Goal: Transaction & Acquisition: Purchase product/service

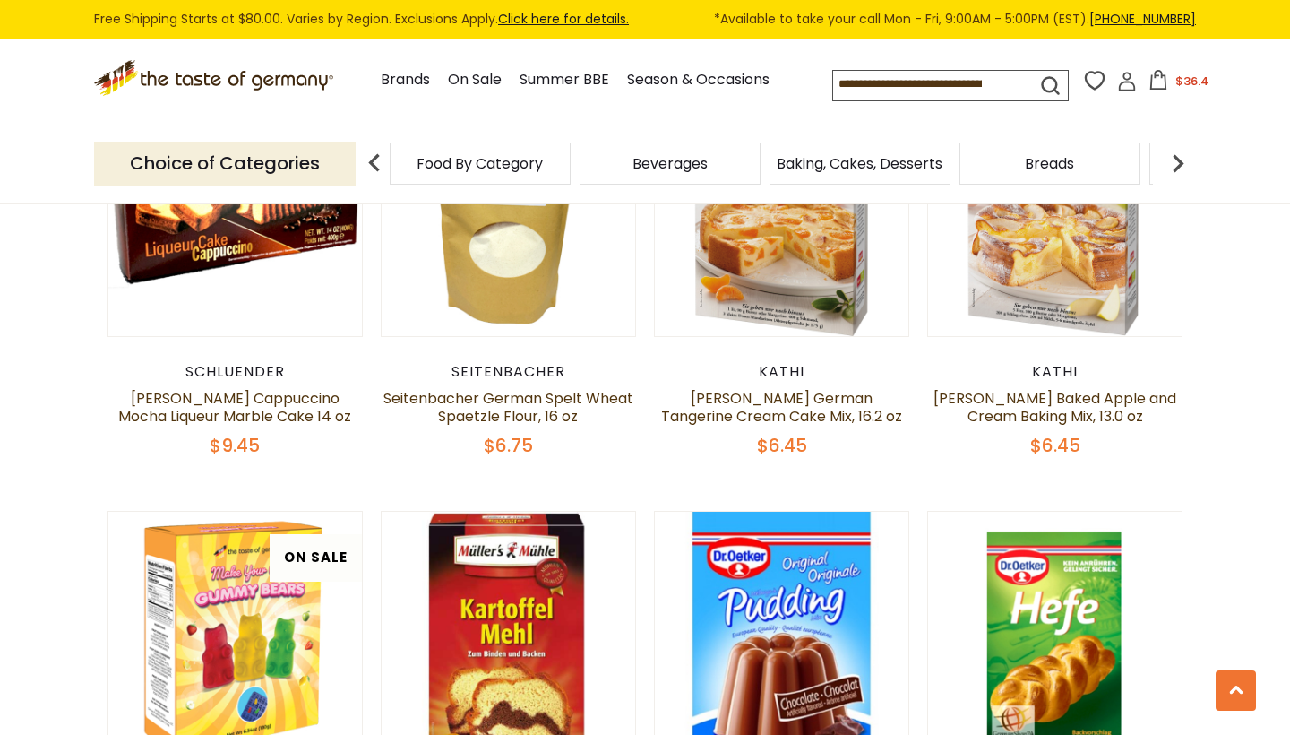
scroll to position [1444, 0]
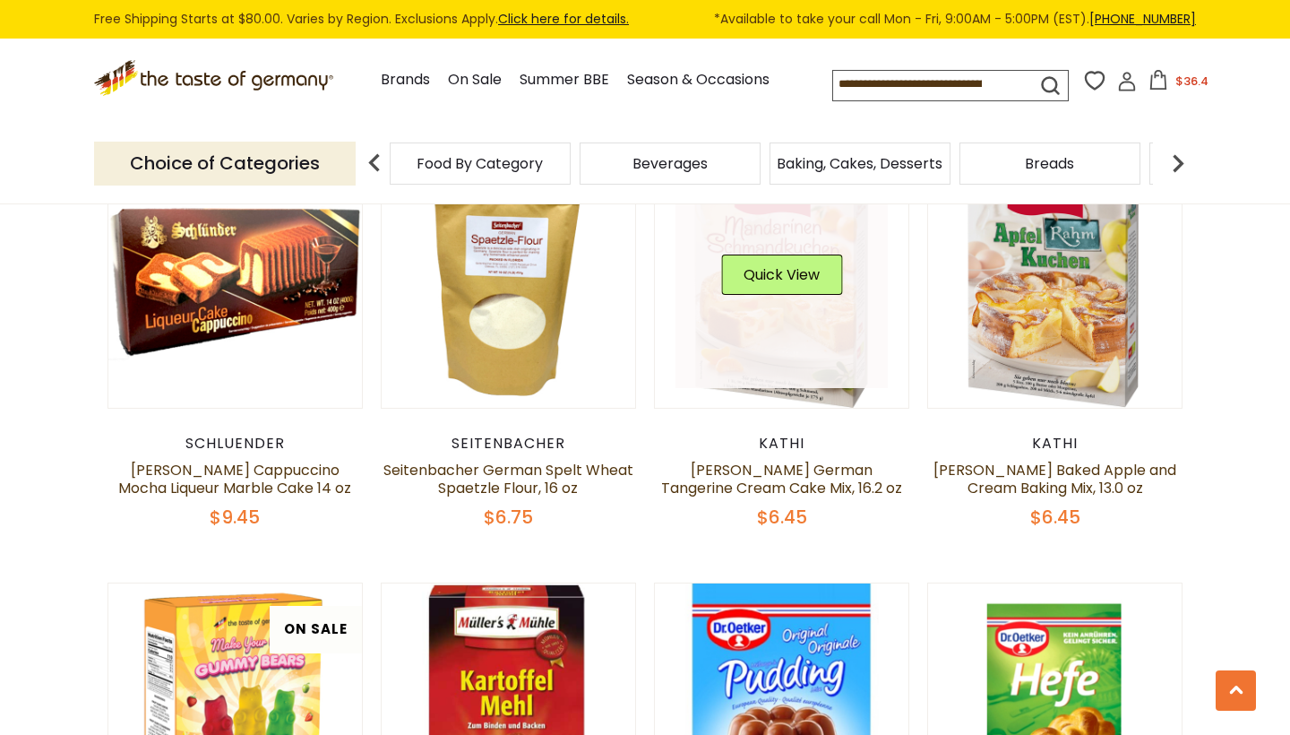
click at [776, 346] on link at bounding box center [782, 281] width 213 height 213
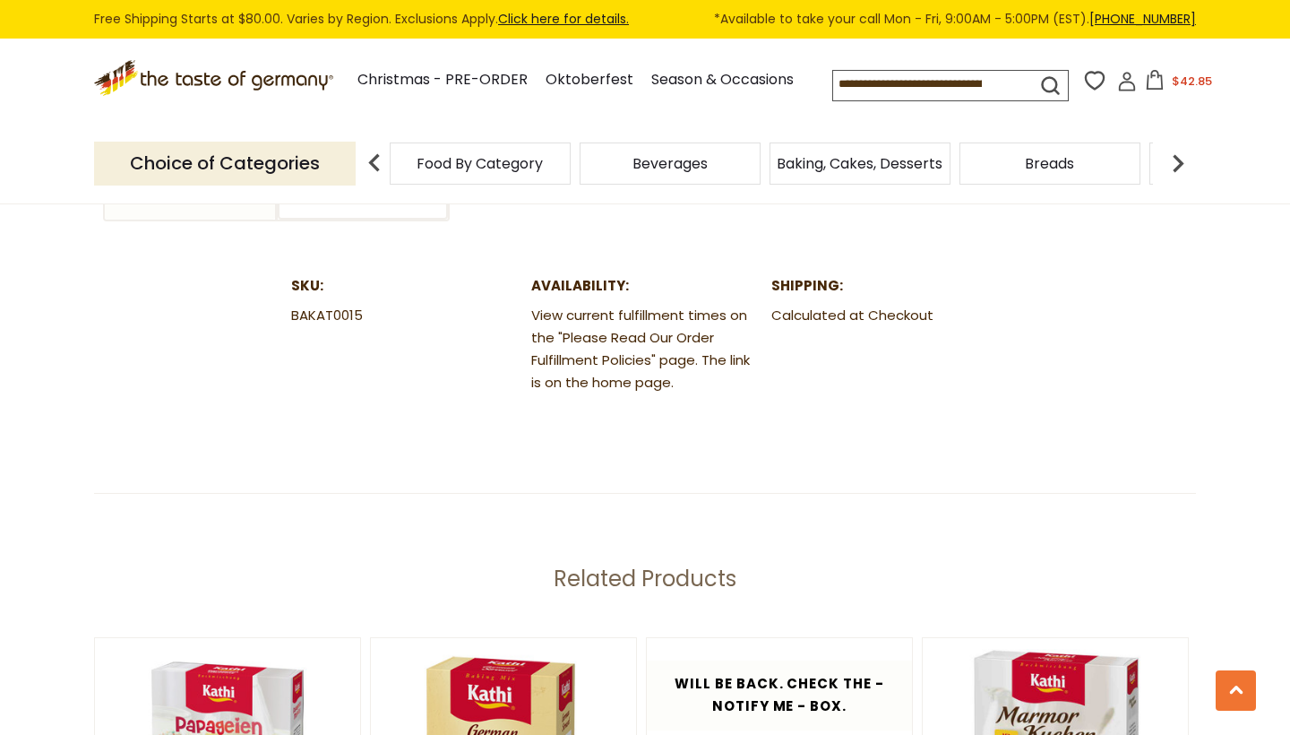
scroll to position [1853, 0]
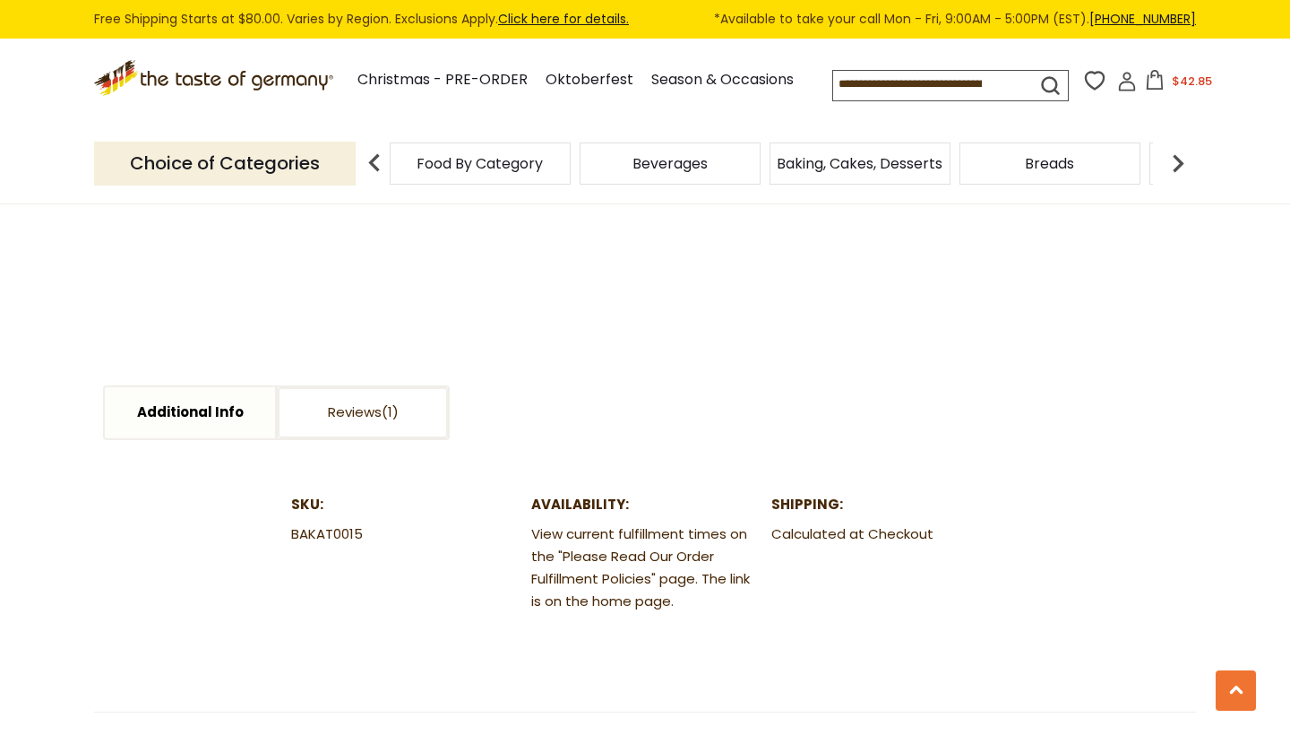
click at [1176, 181] on img at bounding box center [1178, 163] width 36 height 36
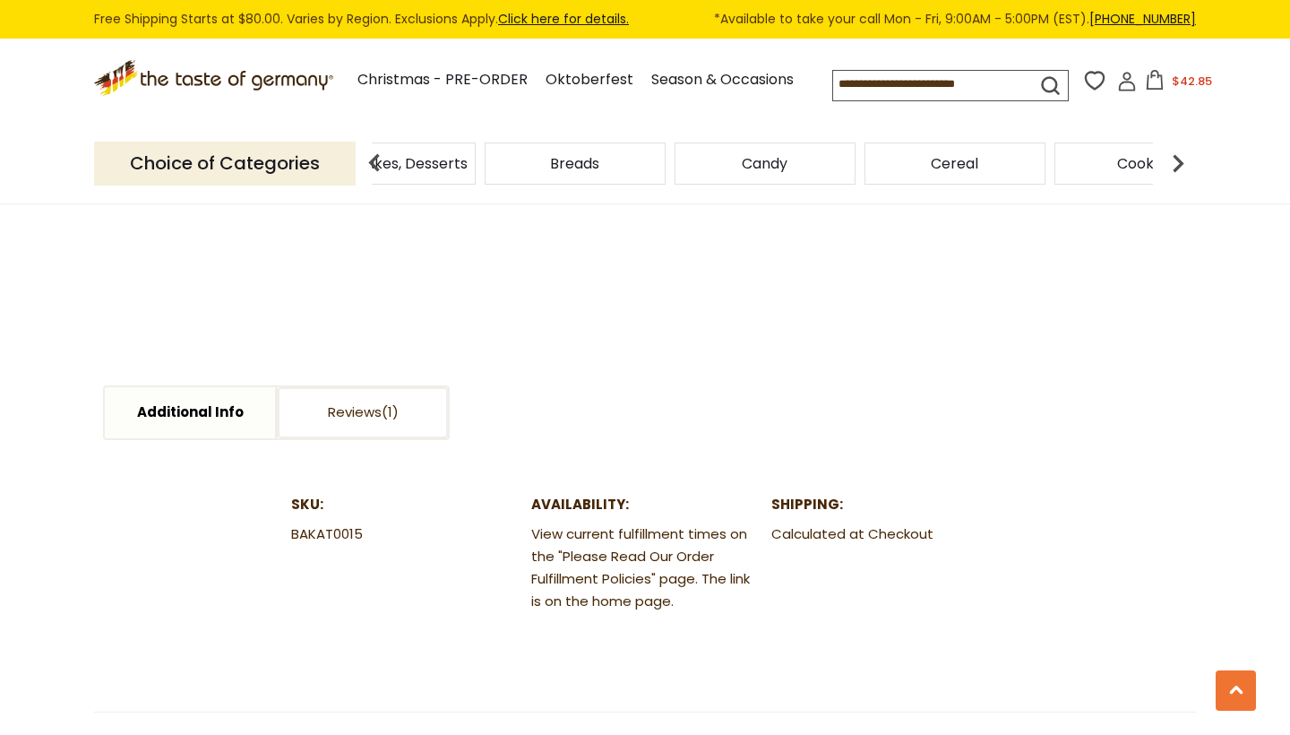
click at [96, 185] on div "Cereal" at bounding box center [5, 163] width 181 height 42
click at [949, 170] on span "Cereal" at bounding box center [954, 163] width 47 height 13
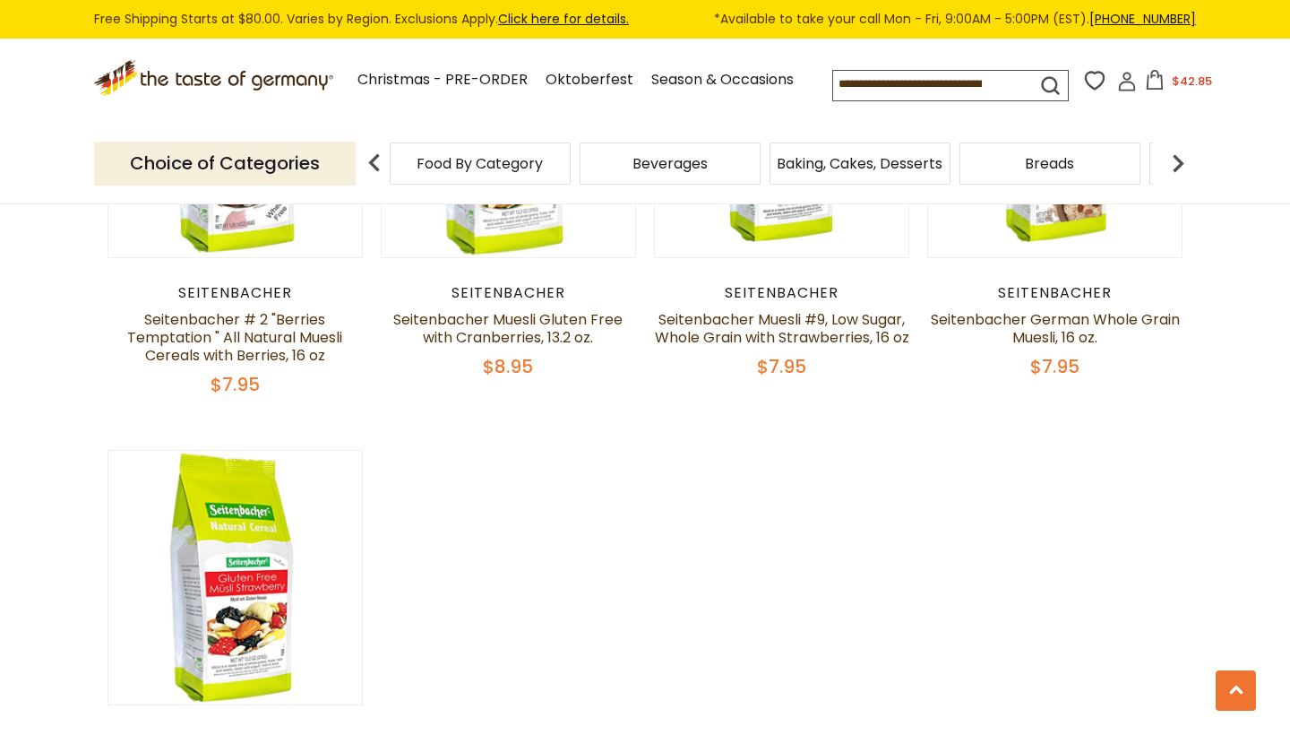
scroll to position [2070, 0]
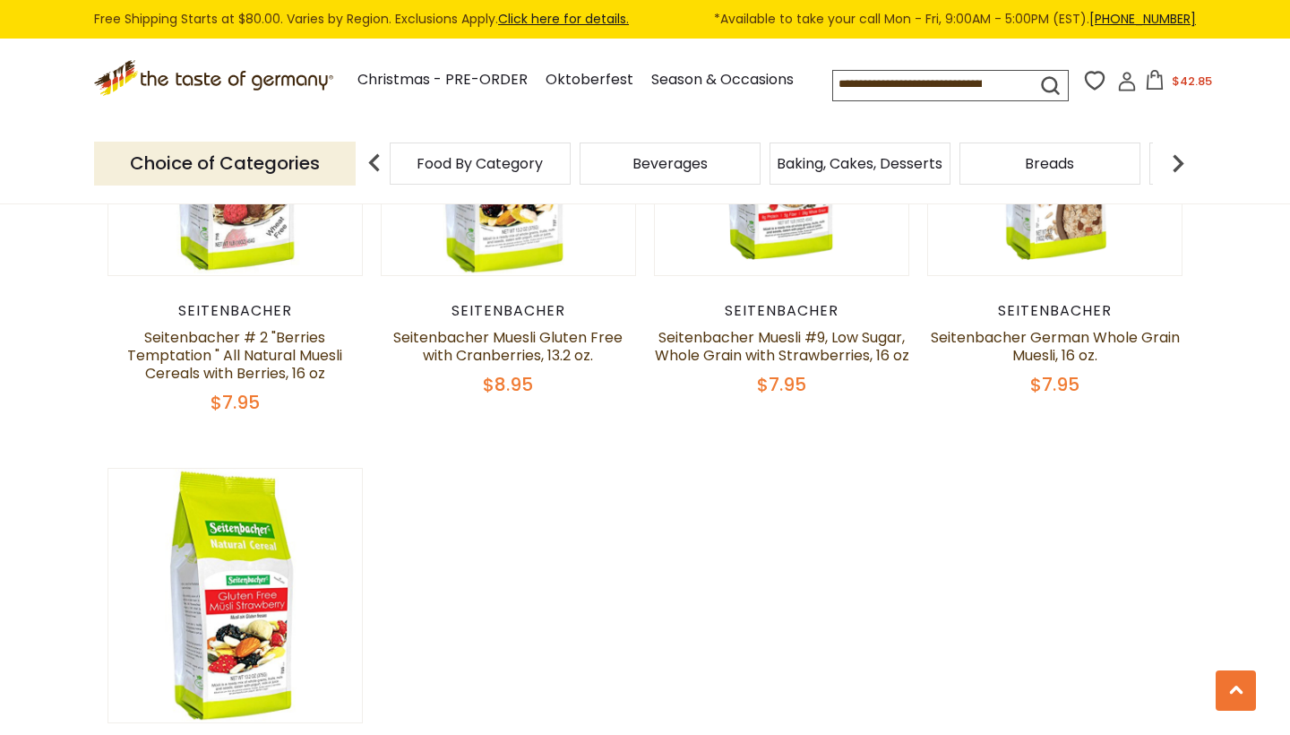
click at [1176, 181] on img at bounding box center [1178, 163] width 36 height 36
click at [1181, 181] on img at bounding box center [1178, 163] width 36 height 36
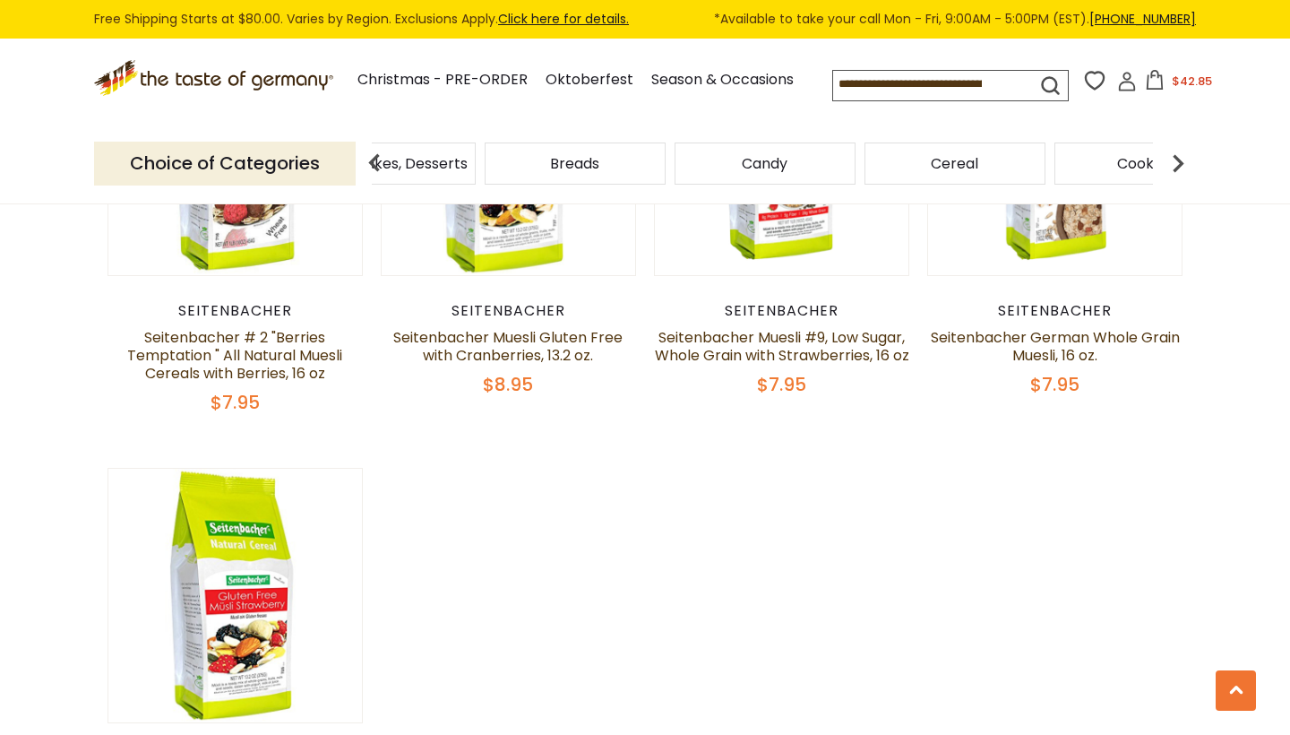
click at [1181, 181] on img at bounding box center [1178, 163] width 36 height 36
click at [929, 170] on span "Cookies" at bounding box center [908, 163] width 56 height 13
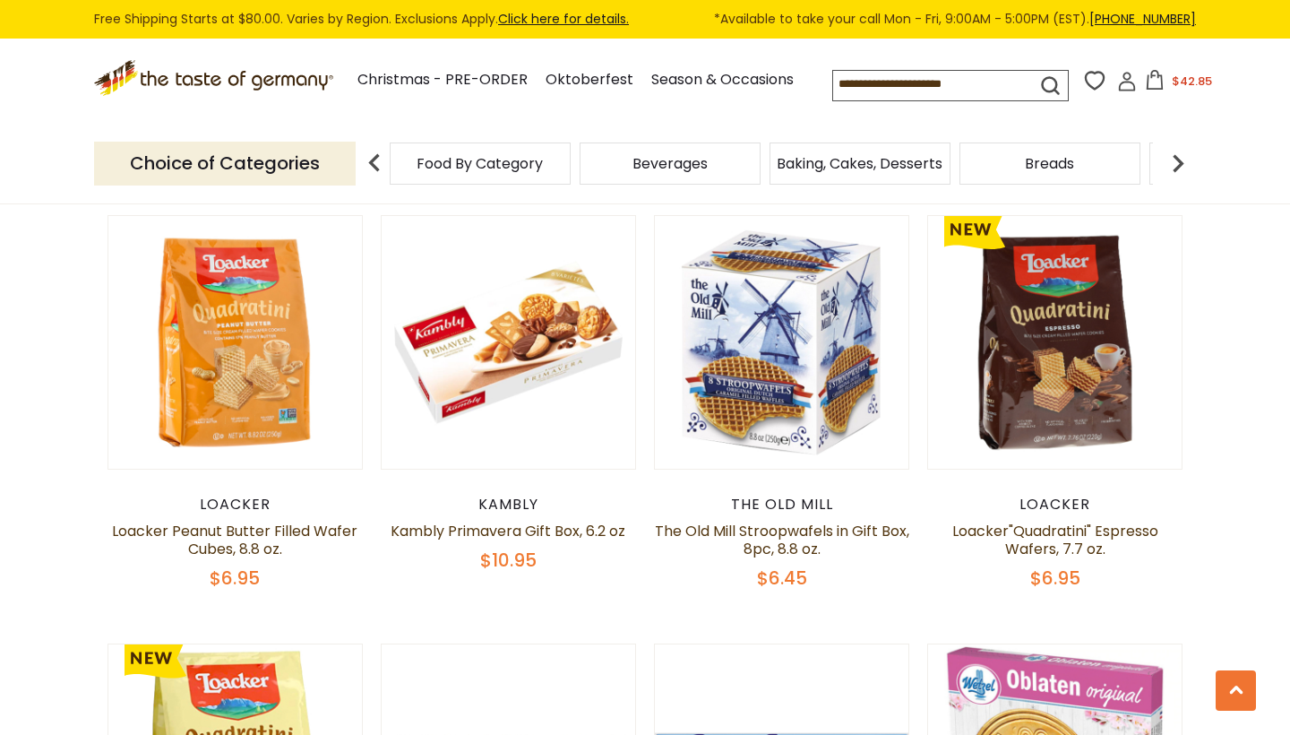
scroll to position [1452, 0]
click at [1032, 528] on link "Loacker"Quadratini" Espresso Wafers, 7.7 oz." at bounding box center [1056, 540] width 206 height 39
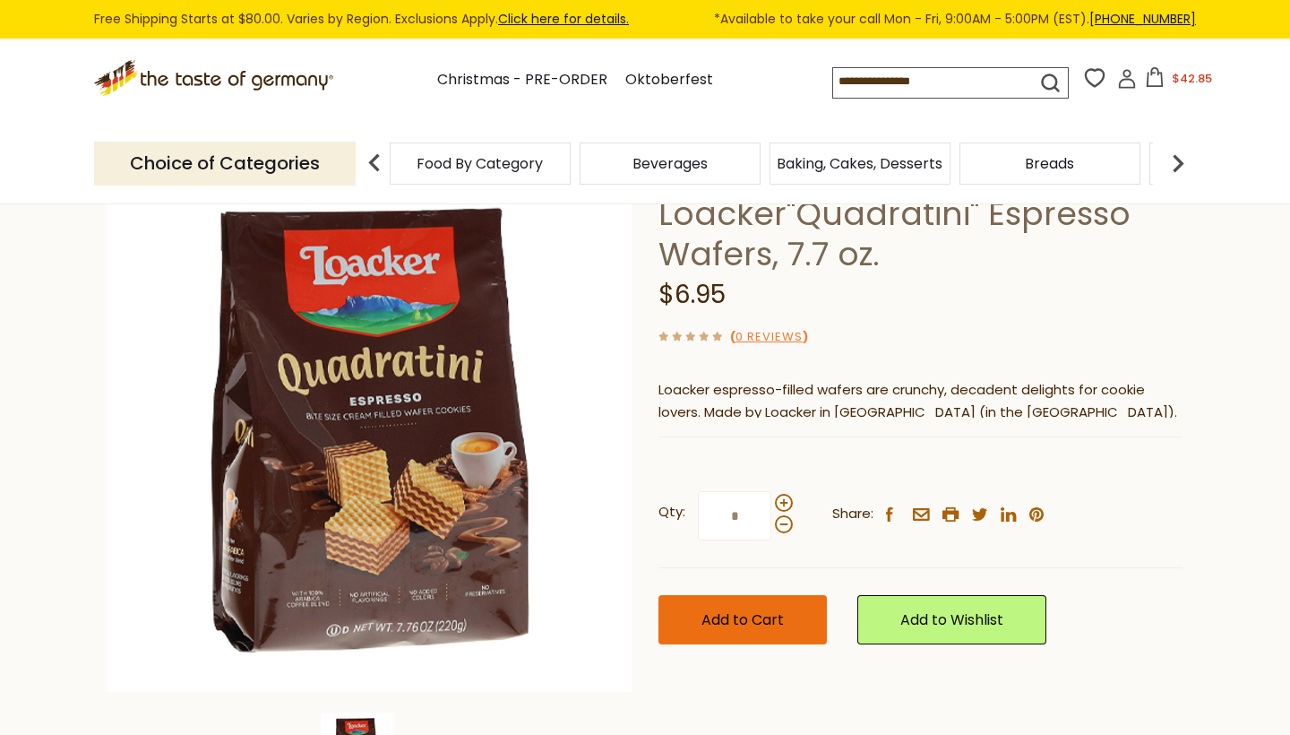
click at [744, 623] on span "Add to Cart" at bounding box center [743, 619] width 82 height 21
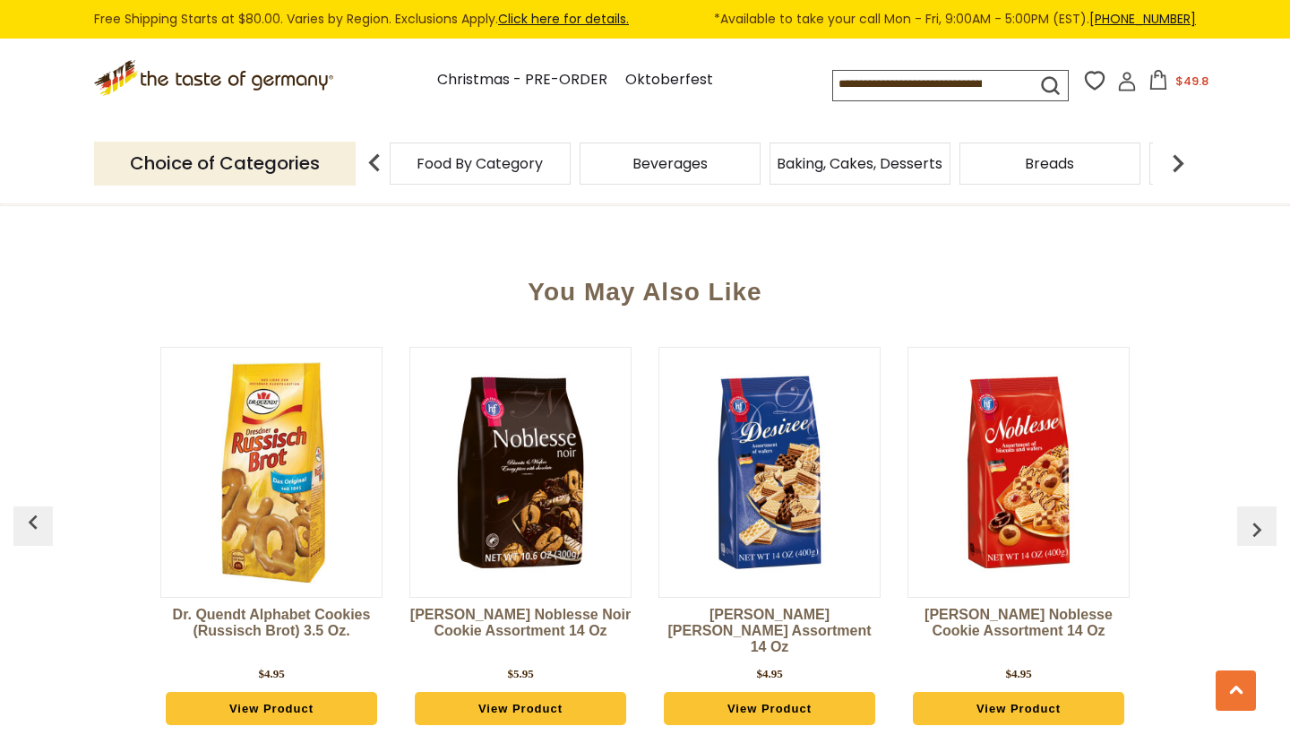
scroll to position [1177, 0]
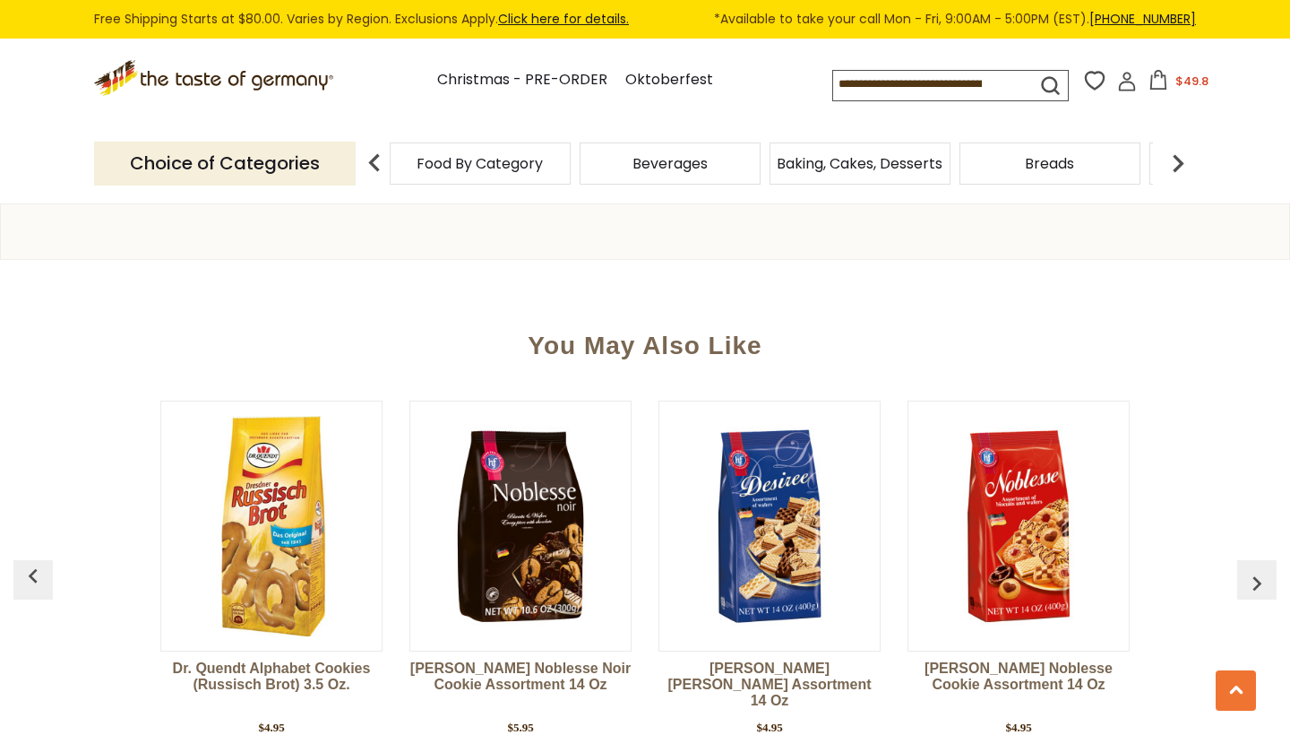
click at [1251, 577] on img "button" at bounding box center [1257, 583] width 29 height 29
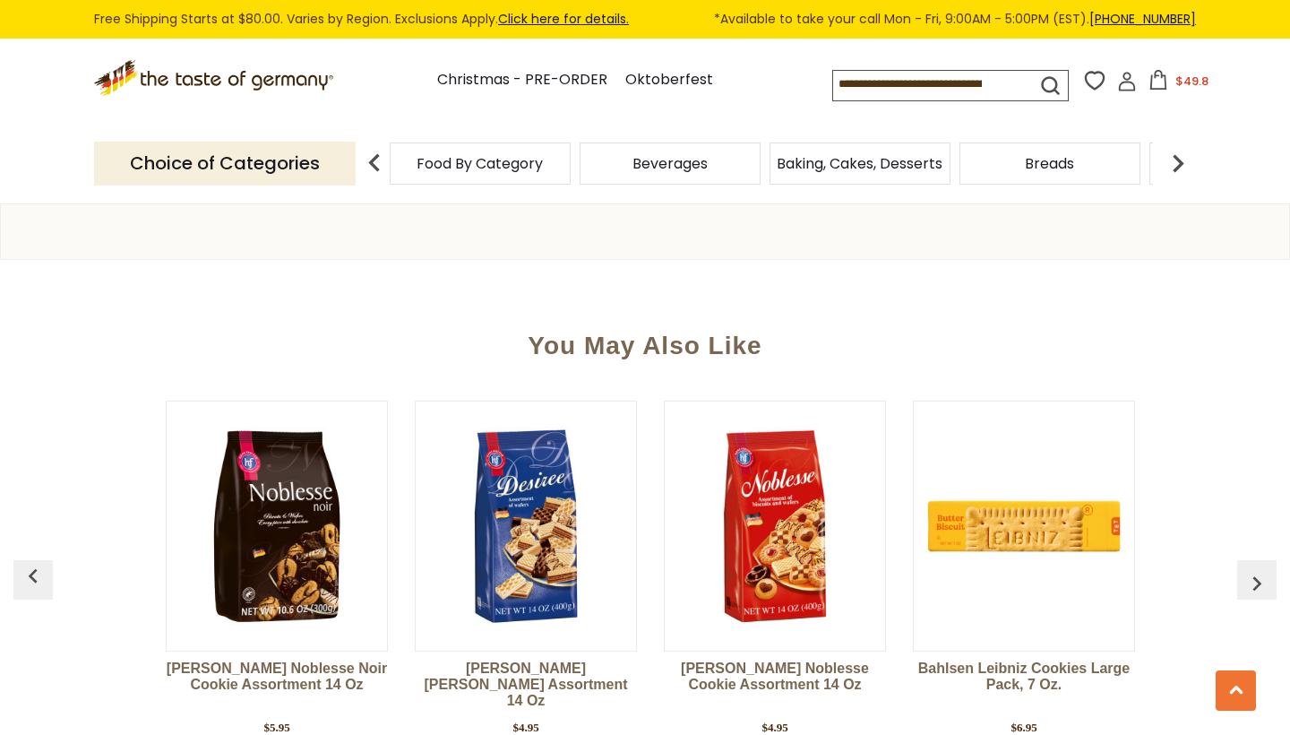
scroll to position [0, 249]
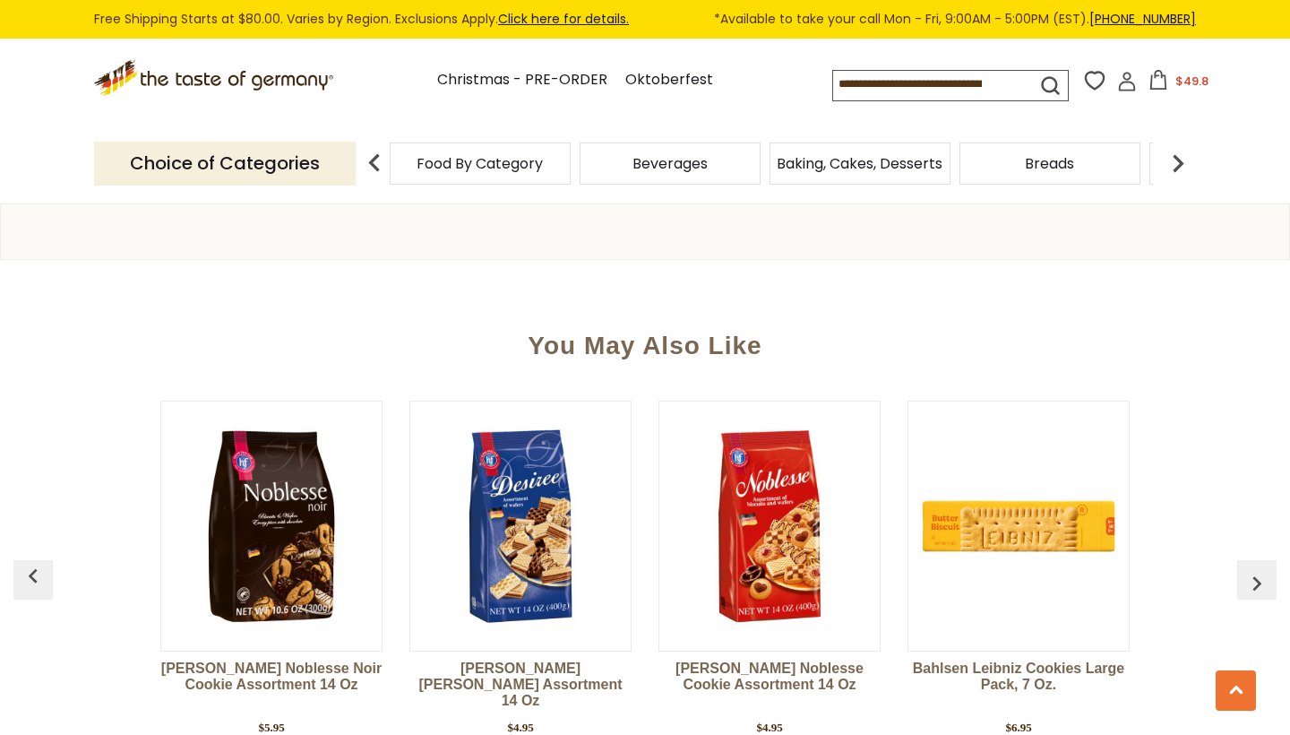
click at [1251, 577] on img "button" at bounding box center [1257, 583] width 29 height 29
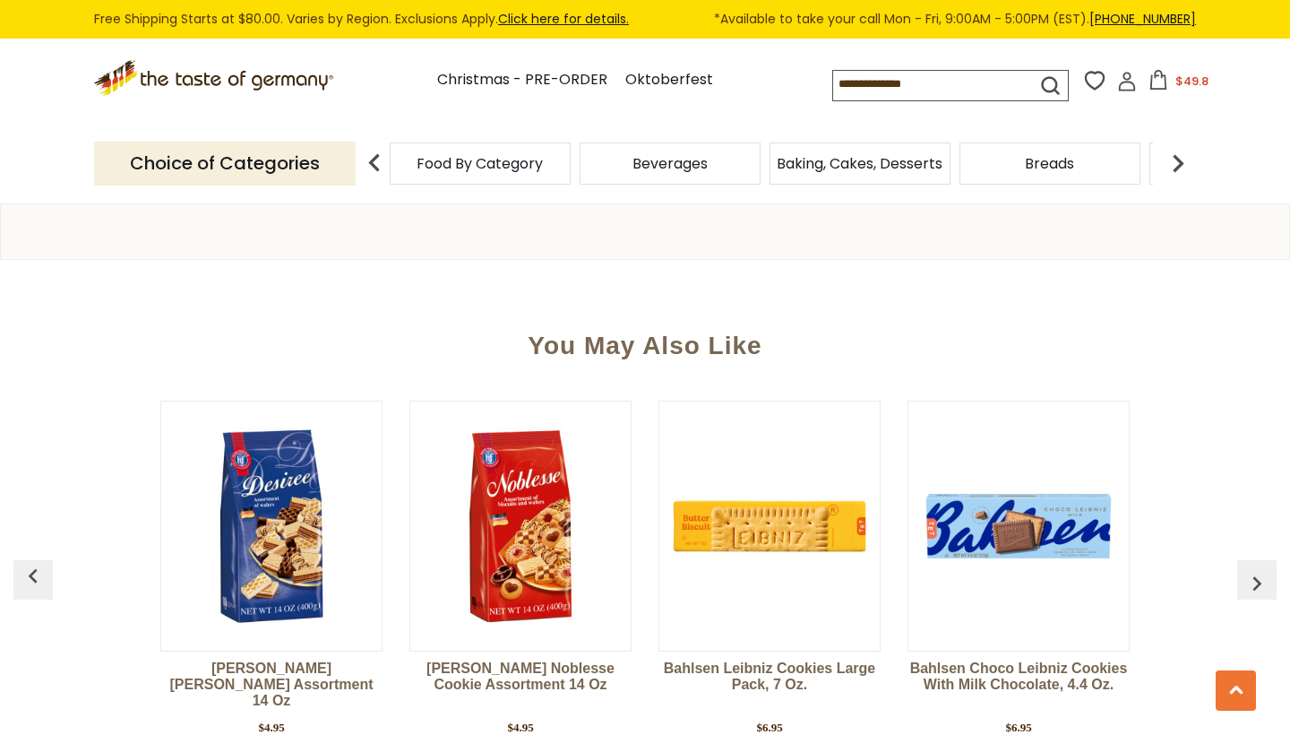
click at [1251, 577] on img "button" at bounding box center [1257, 583] width 29 height 29
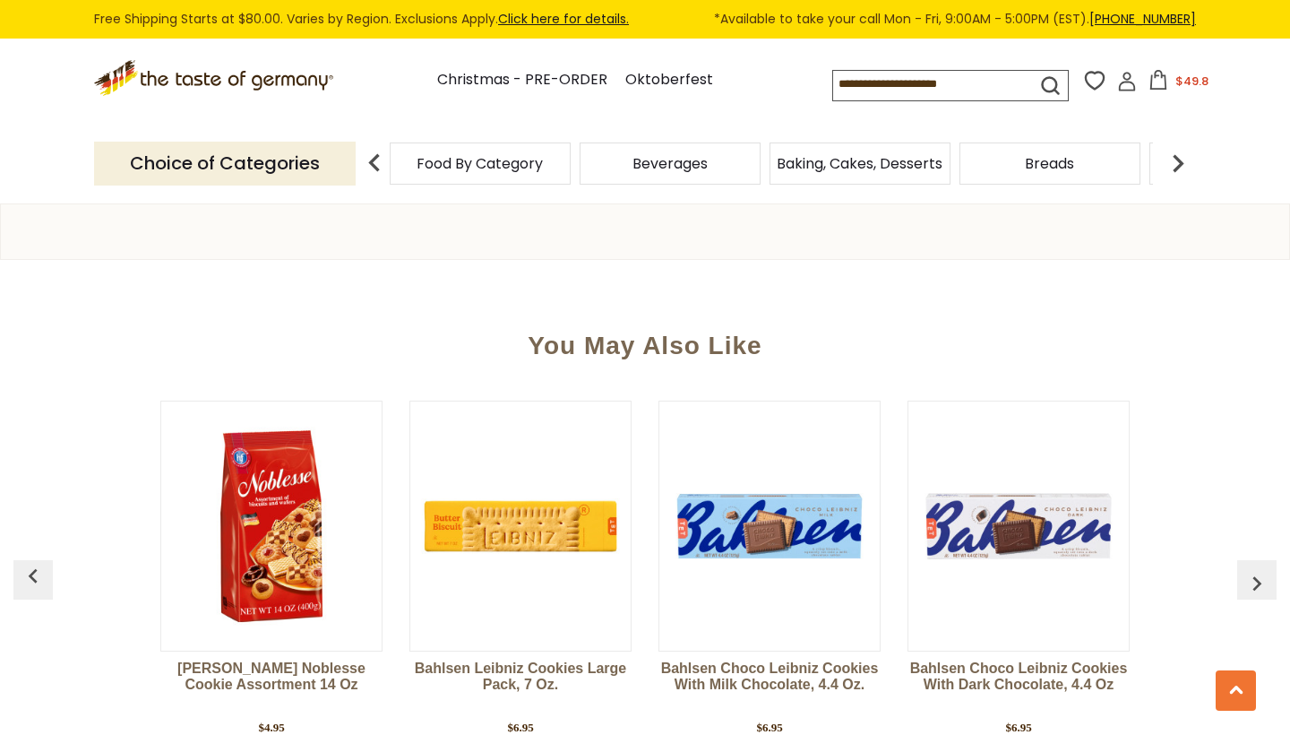
click at [1251, 577] on img "button" at bounding box center [1257, 583] width 29 height 29
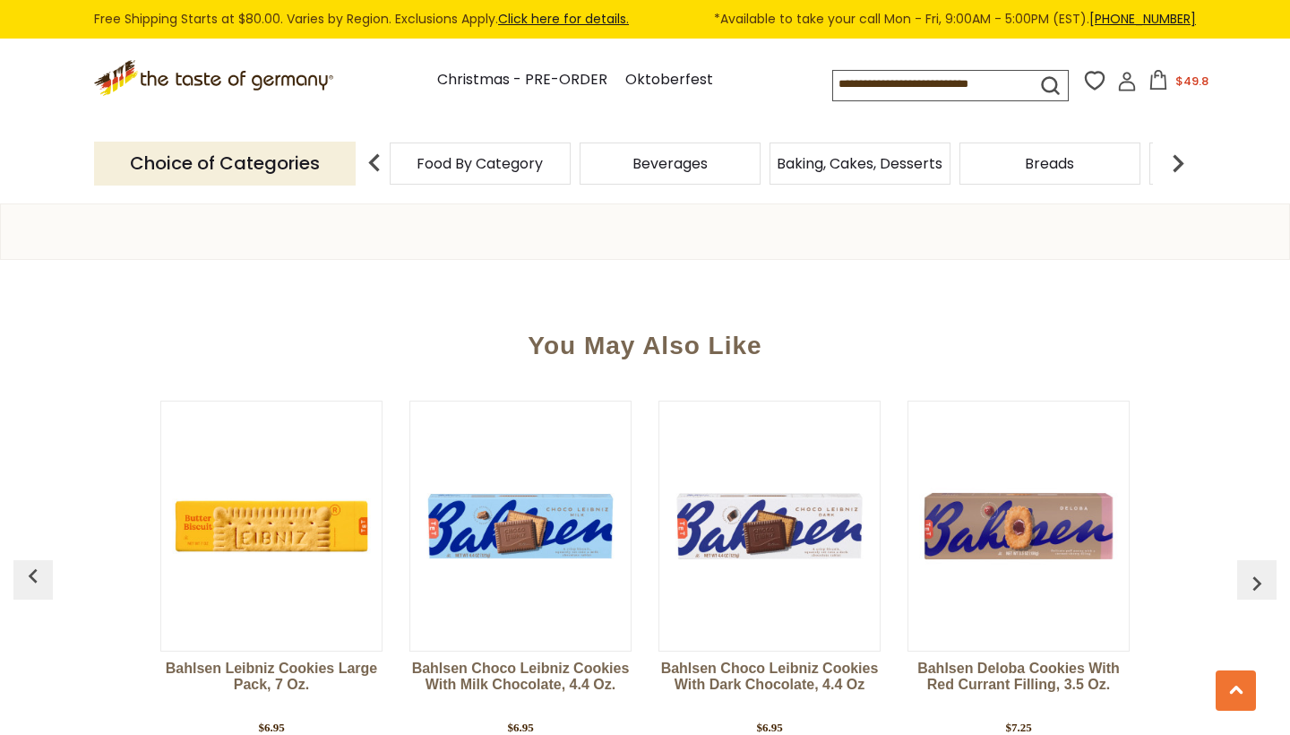
click at [1251, 577] on img "button" at bounding box center [1257, 583] width 29 height 29
click at [633, 157] on span "Beverages" at bounding box center [670, 163] width 75 height 13
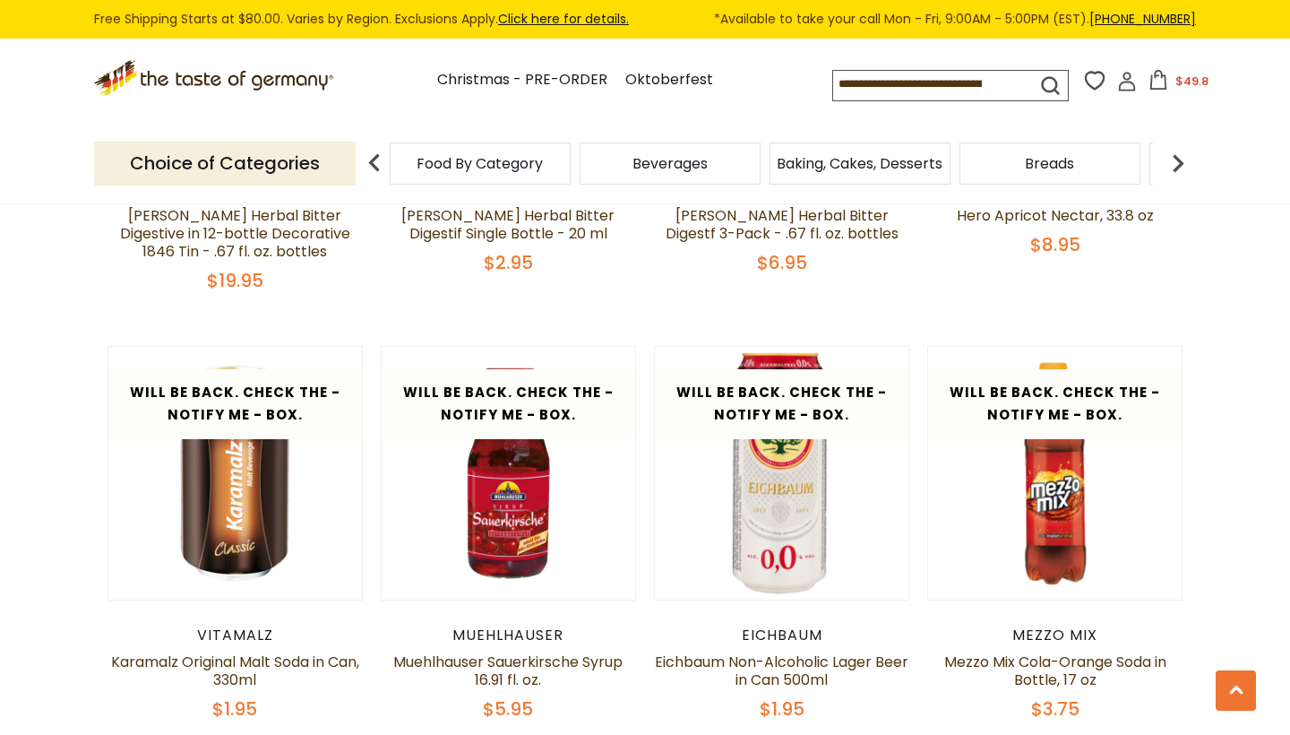
scroll to position [2545, 0]
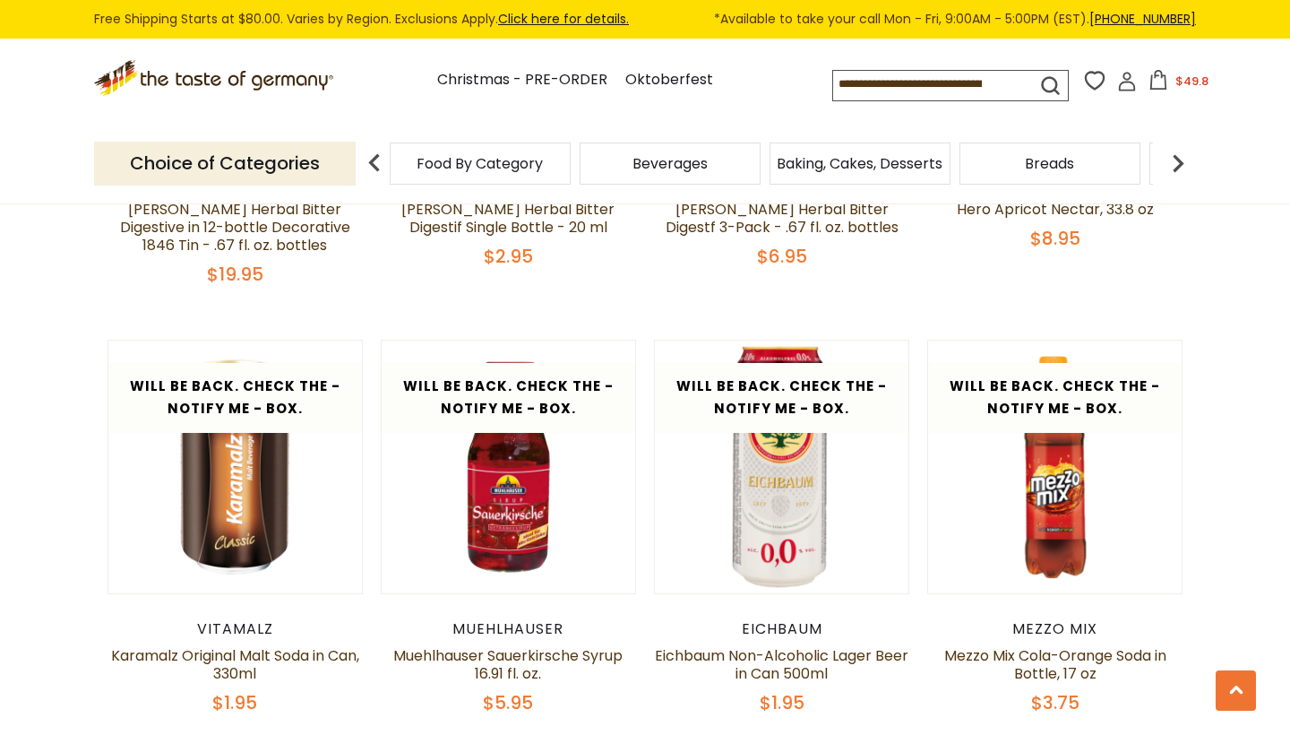
click at [1181, 162] on img at bounding box center [1178, 163] width 36 height 36
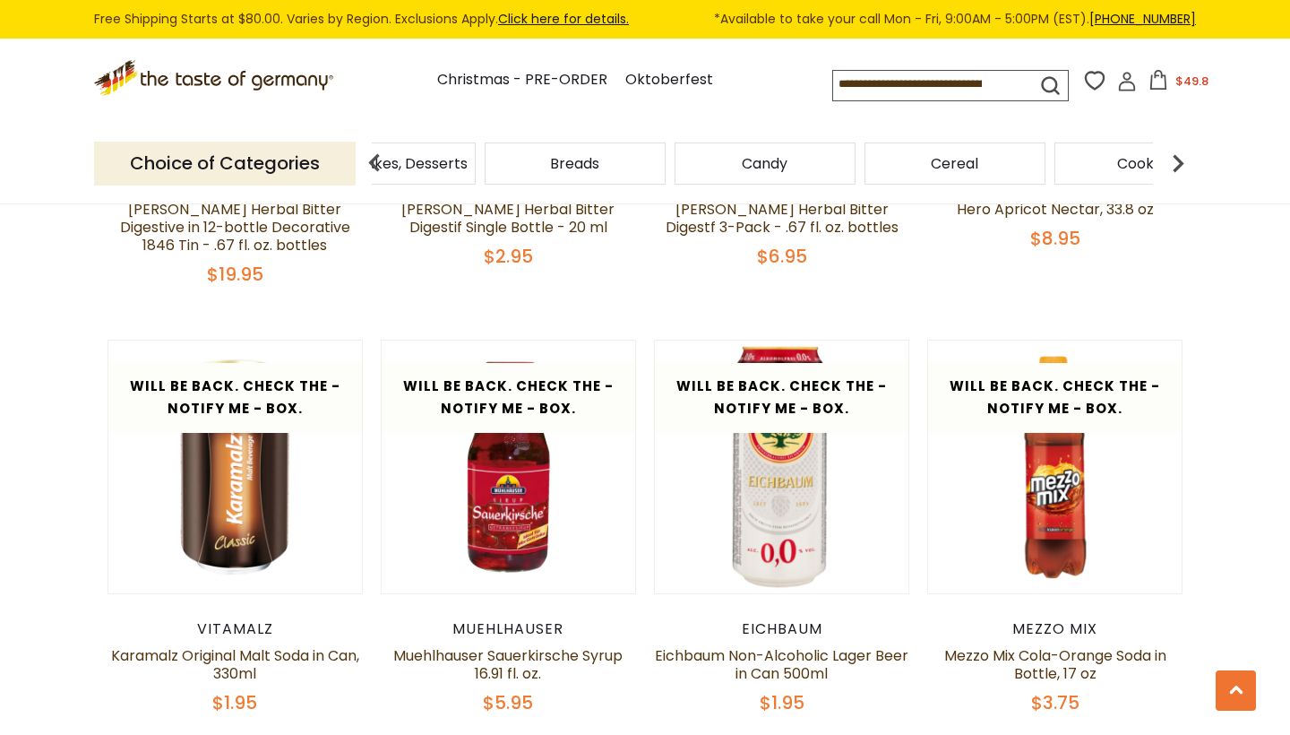
click at [1181, 162] on img at bounding box center [1178, 163] width 36 height 36
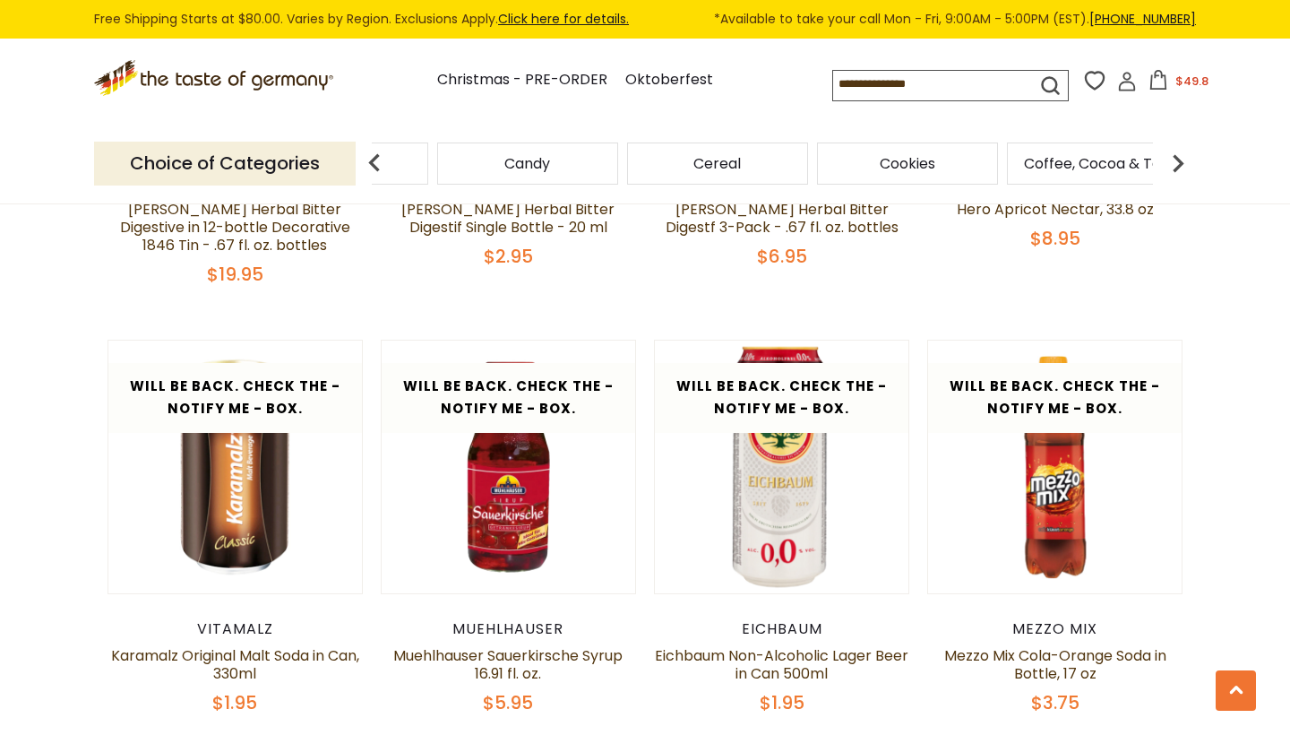
click at [1178, 160] on img at bounding box center [1178, 163] width 36 height 36
click at [1023, 158] on span "Chocolate & Marzipan" at bounding box center [1050, 163] width 158 height 13
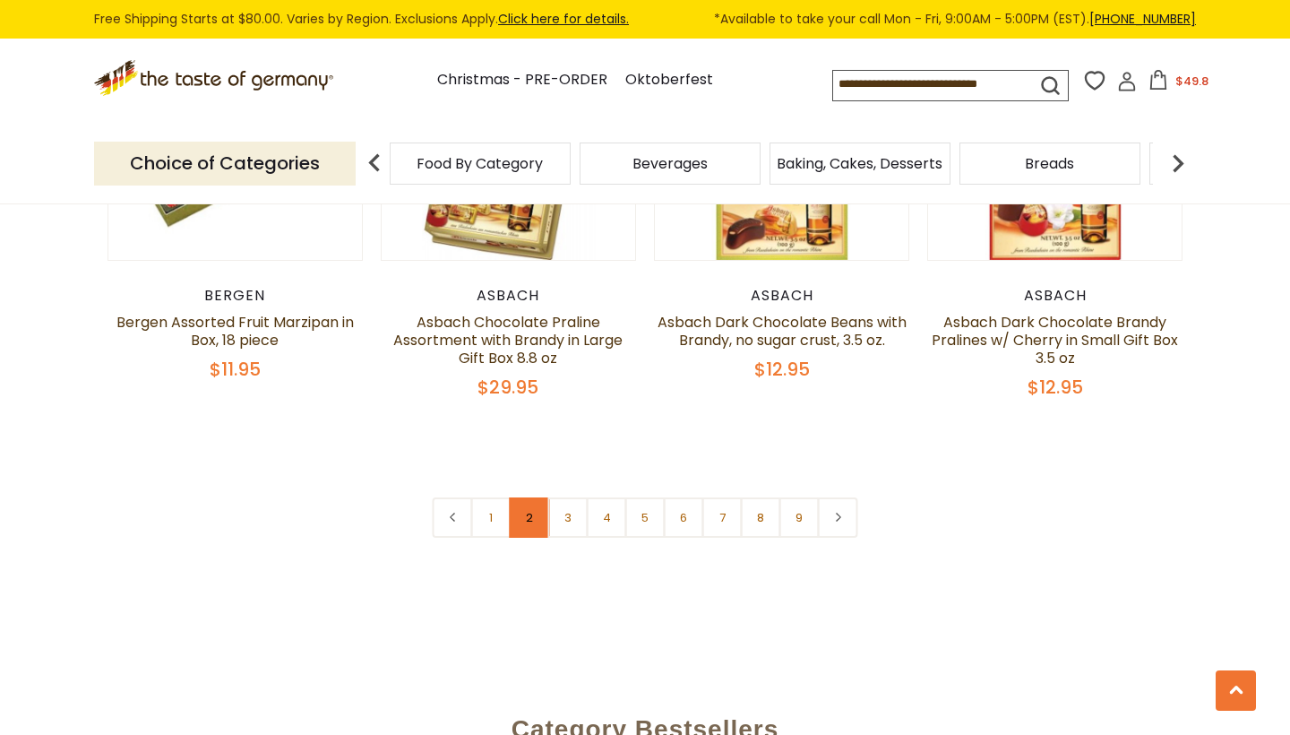
click at [531, 499] on link "2" at bounding box center [530, 517] width 40 height 40
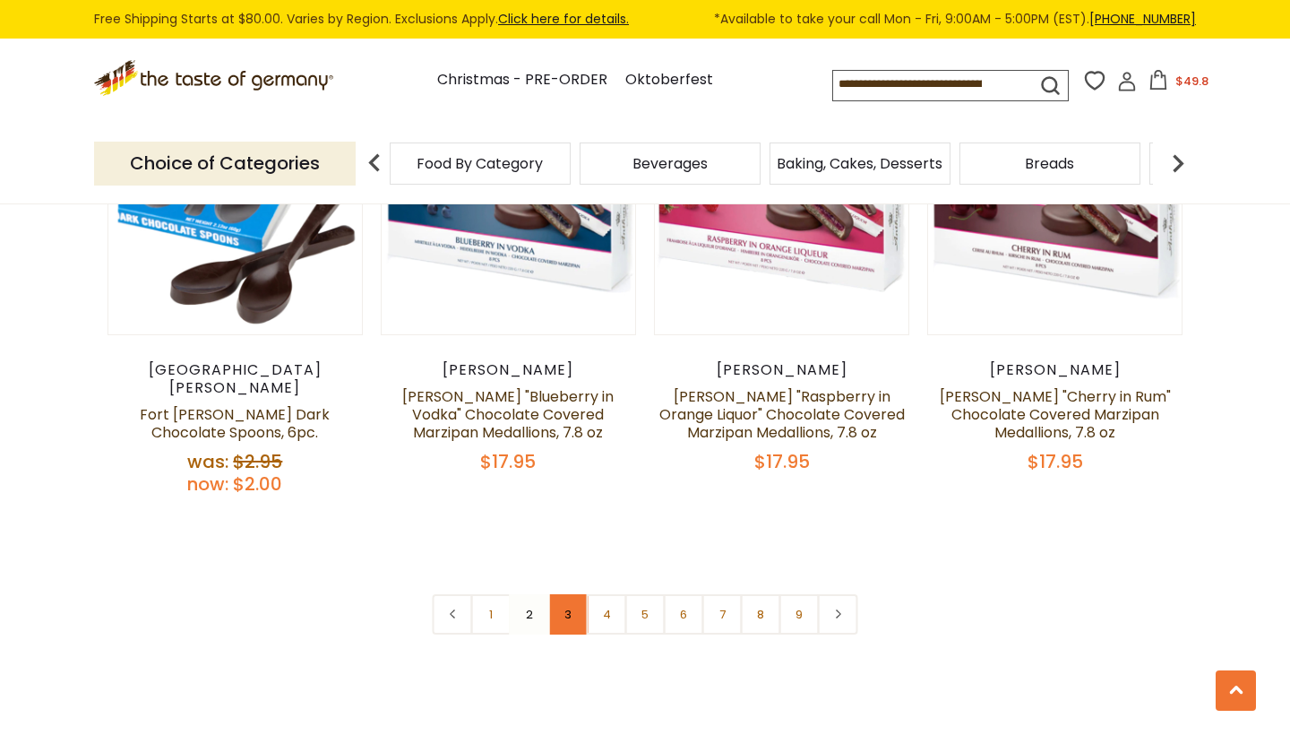
click at [570, 594] on link "3" at bounding box center [568, 614] width 40 height 40
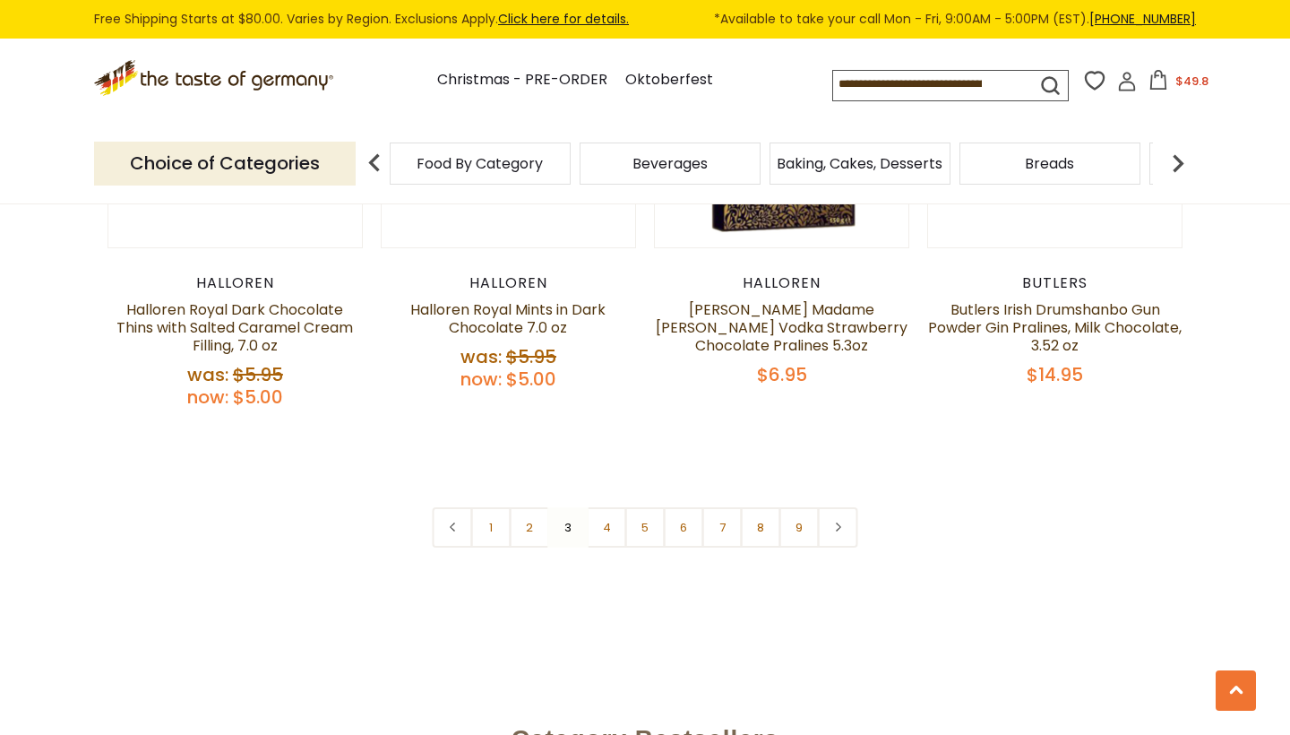
scroll to position [4331, 0]
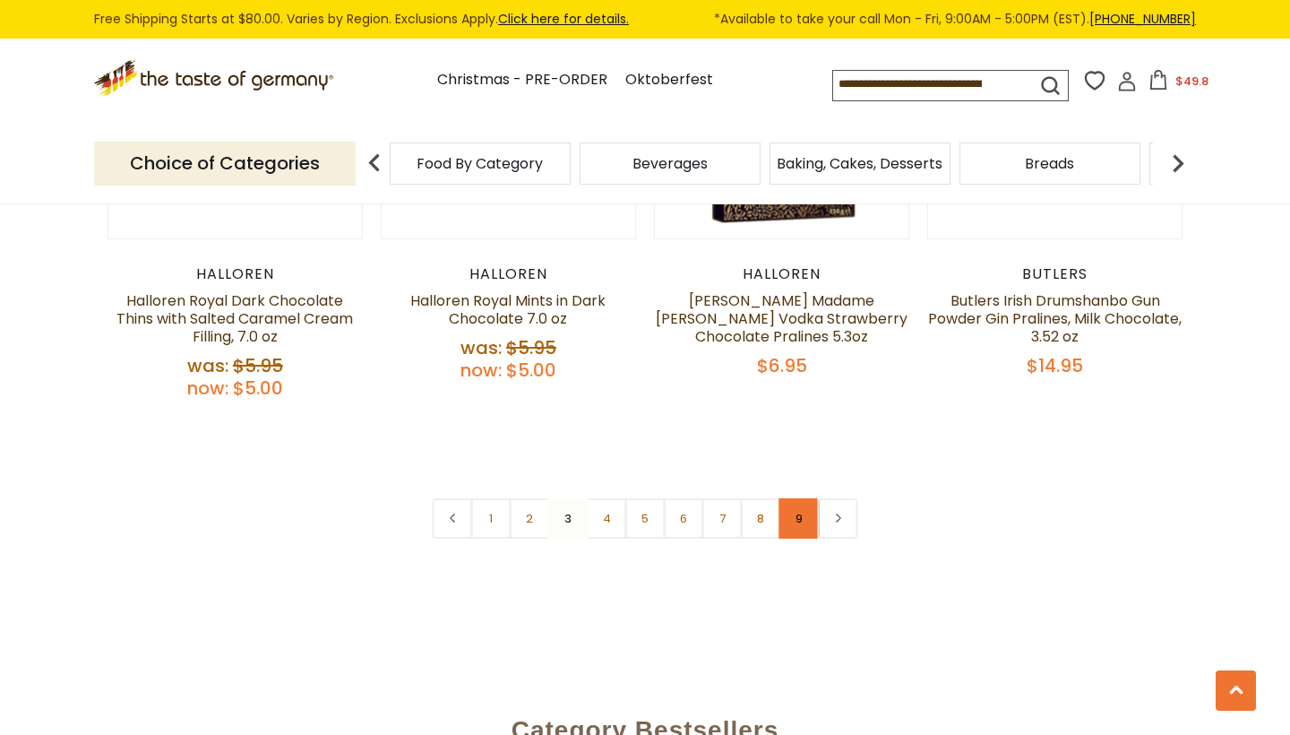
click at [801, 498] on link "9" at bounding box center [800, 518] width 40 height 40
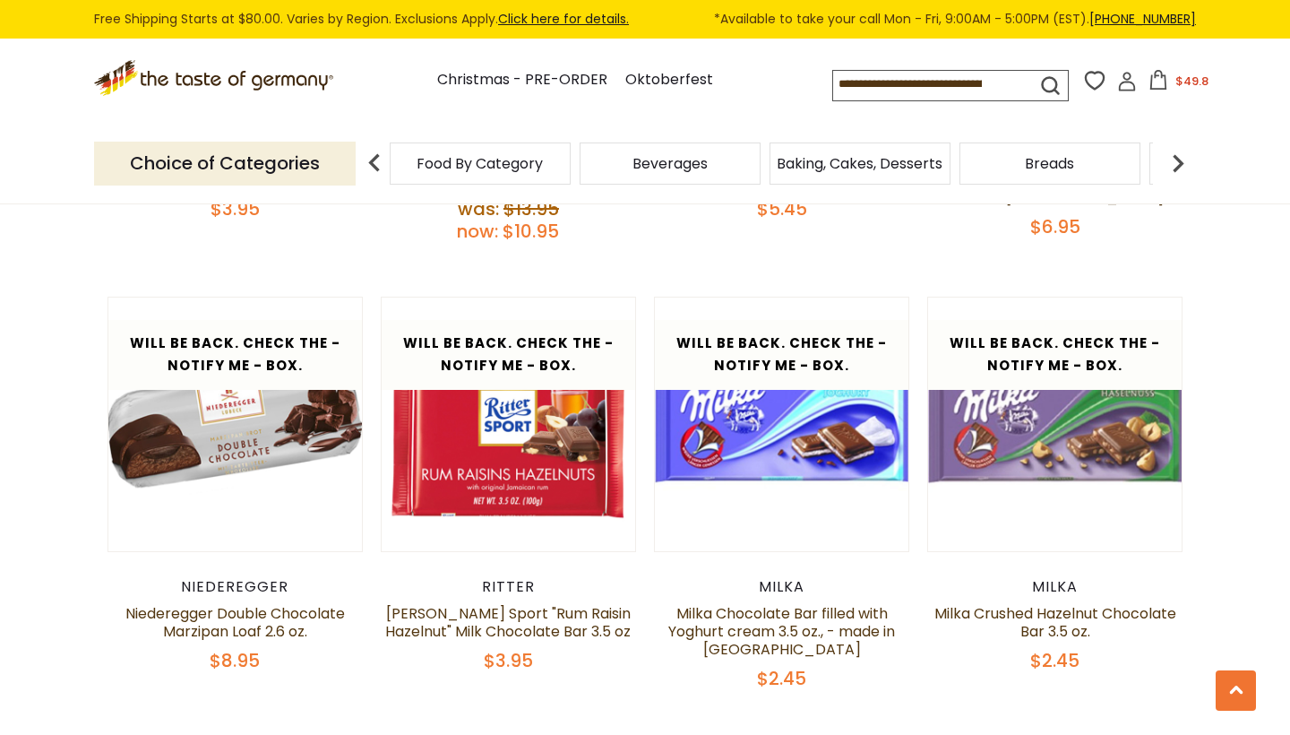
scroll to position [1305, 0]
click at [490, 631] on link "[PERSON_NAME] Sport "Rum Raisin Hazelnut" Milk Chocolate Bar 3.5 oz" at bounding box center [508, 622] width 246 height 39
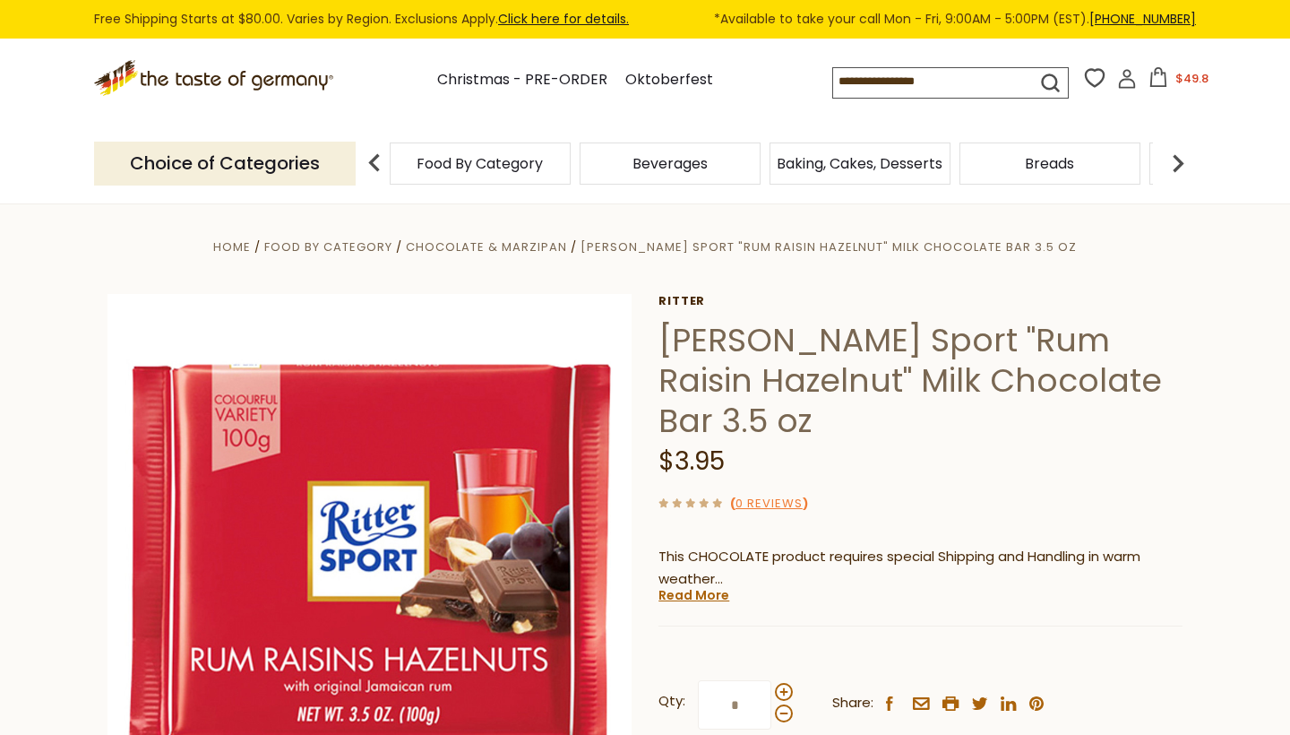
click at [783, 687] on span at bounding box center [784, 692] width 18 height 18
click at [772, 687] on input "*" at bounding box center [734, 704] width 73 height 49
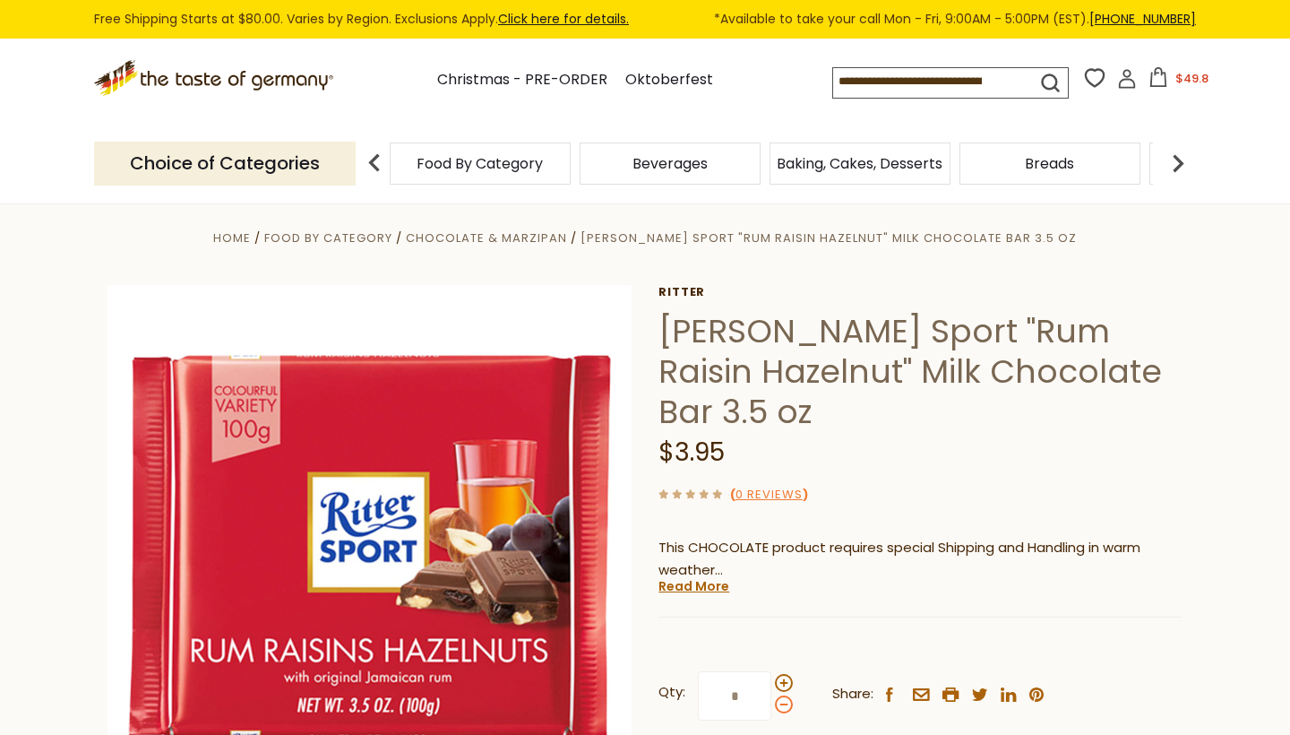
click at [781, 700] on span at bounding box center [784, 704] width 18 height 18
click at [772, 700] on input "*" at bounding box center [734, 695] width 73 height 49
type input "*"
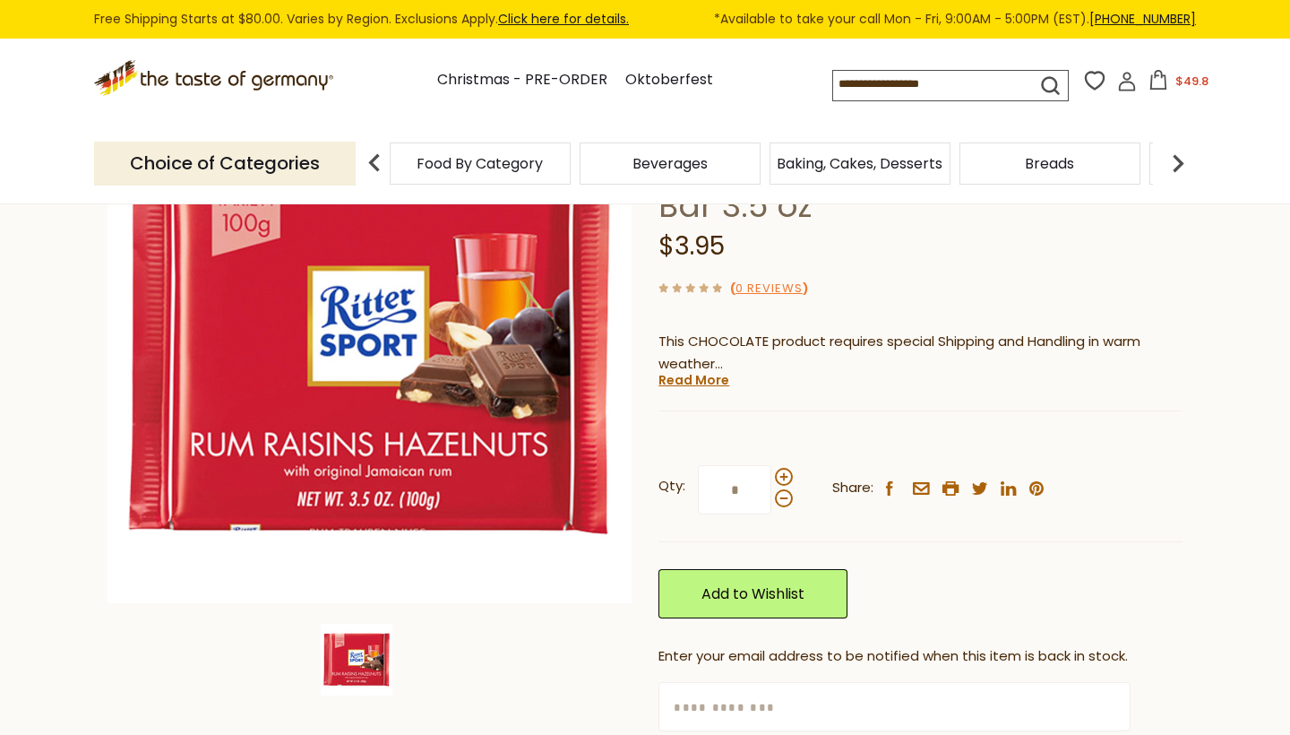
scroll to position [234, 0]
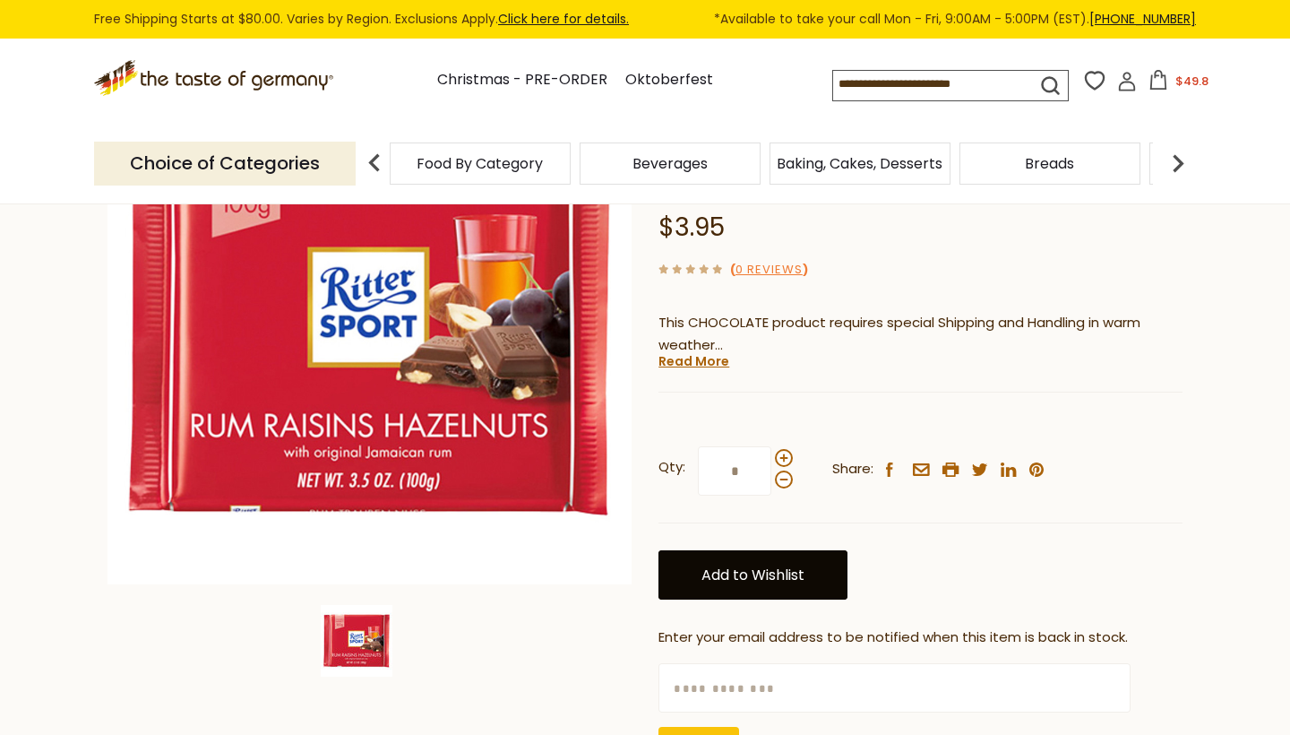
click at [778, 561] on link "Add to Wishlist" at bounding box center [753, 574] width 189 height 49
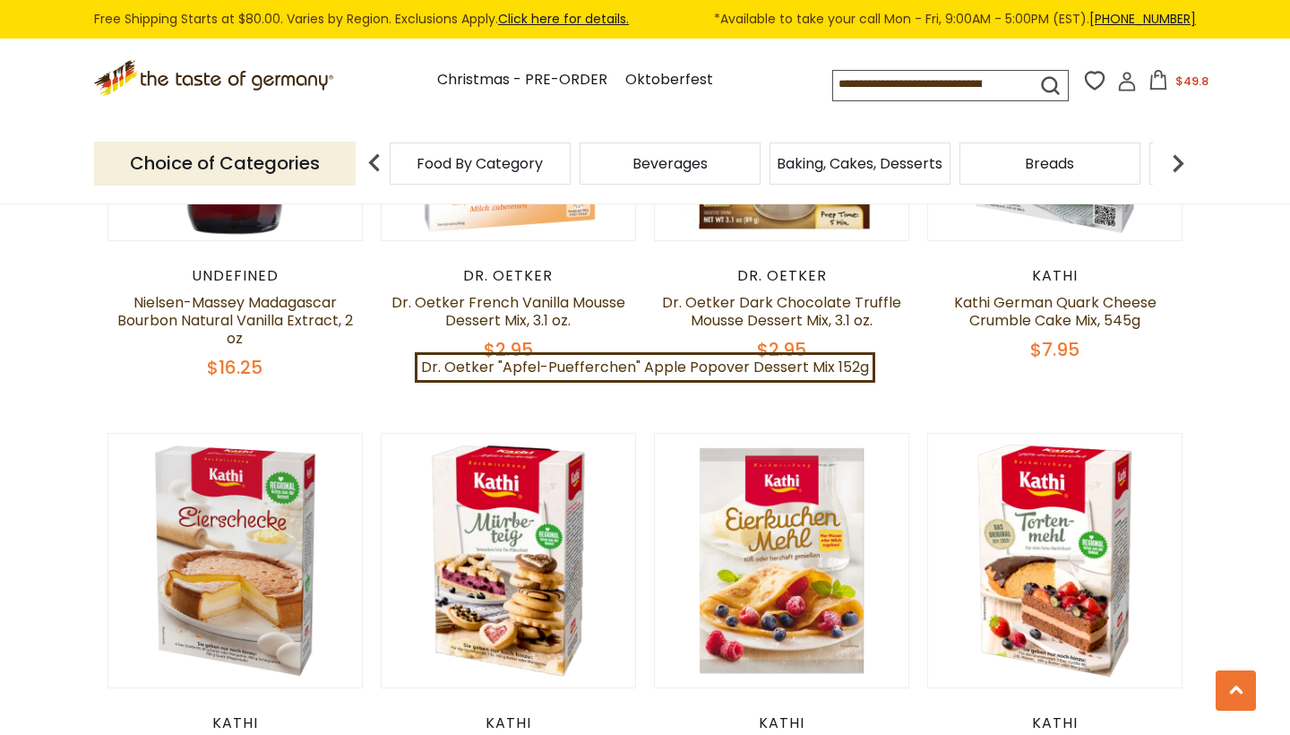
scroll to position [1162, 0]
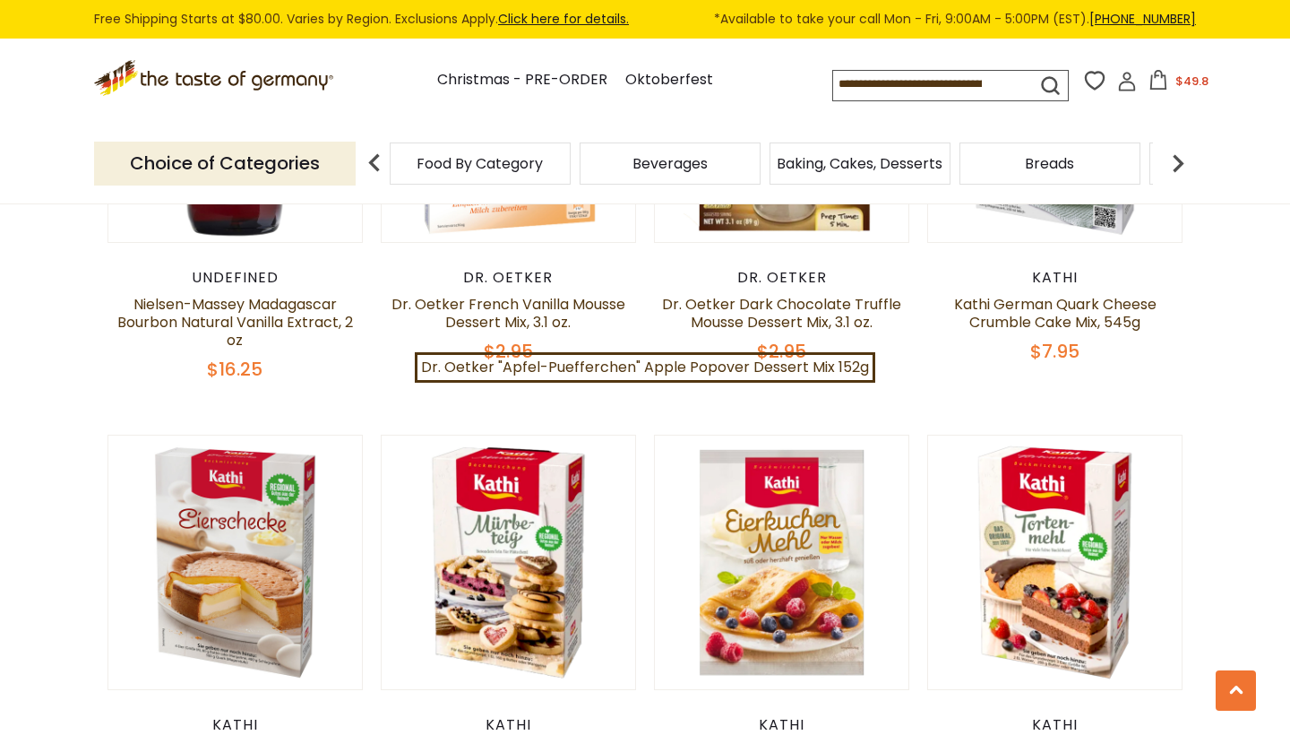
click at [1166, 165] on img at bounding box center [1178, 163] width 36 height 36
click at [333, 166] on div "Candy" at bounding box center [242, 163] width 181 height 42
click at [994, 157] on span "Candy" at bounding box center [1002, 163] width 46 height 13
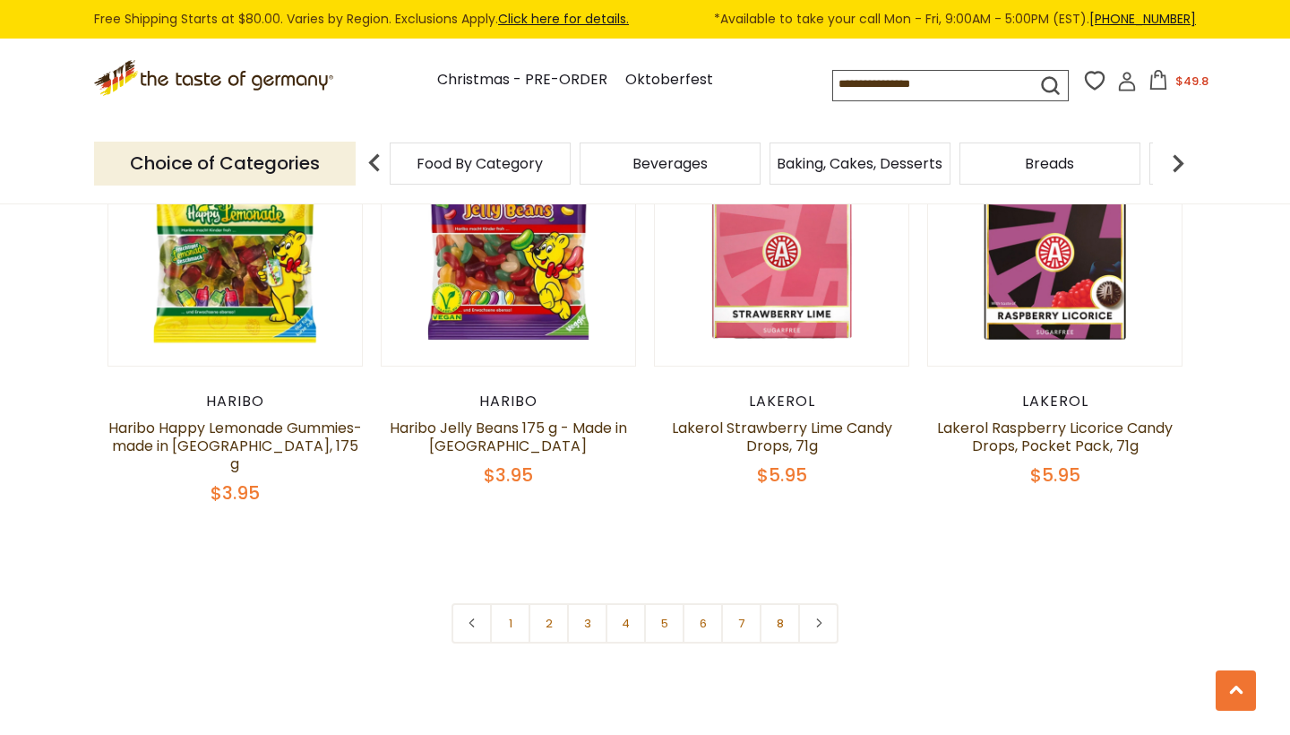
scroll to position [4242, 0]
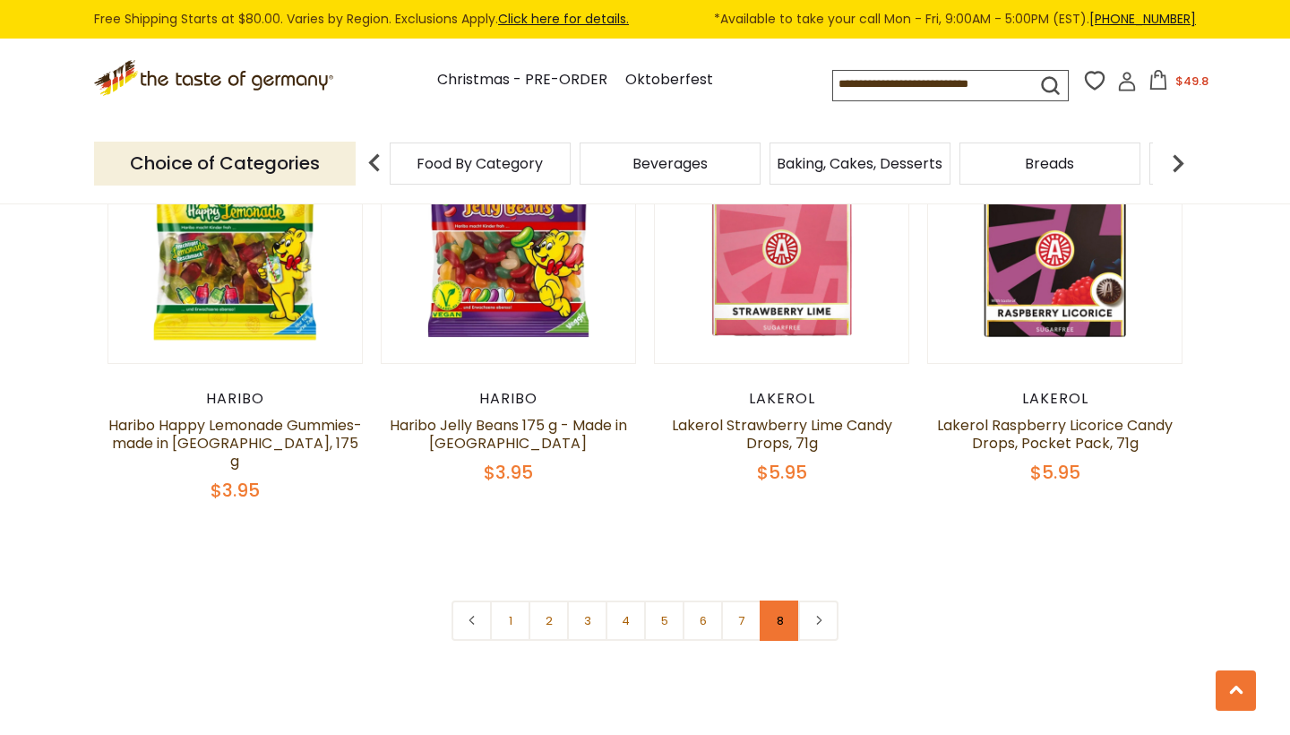
click at [785, 600] on link "8" at bounding box center [780, 620] width 40 height 40
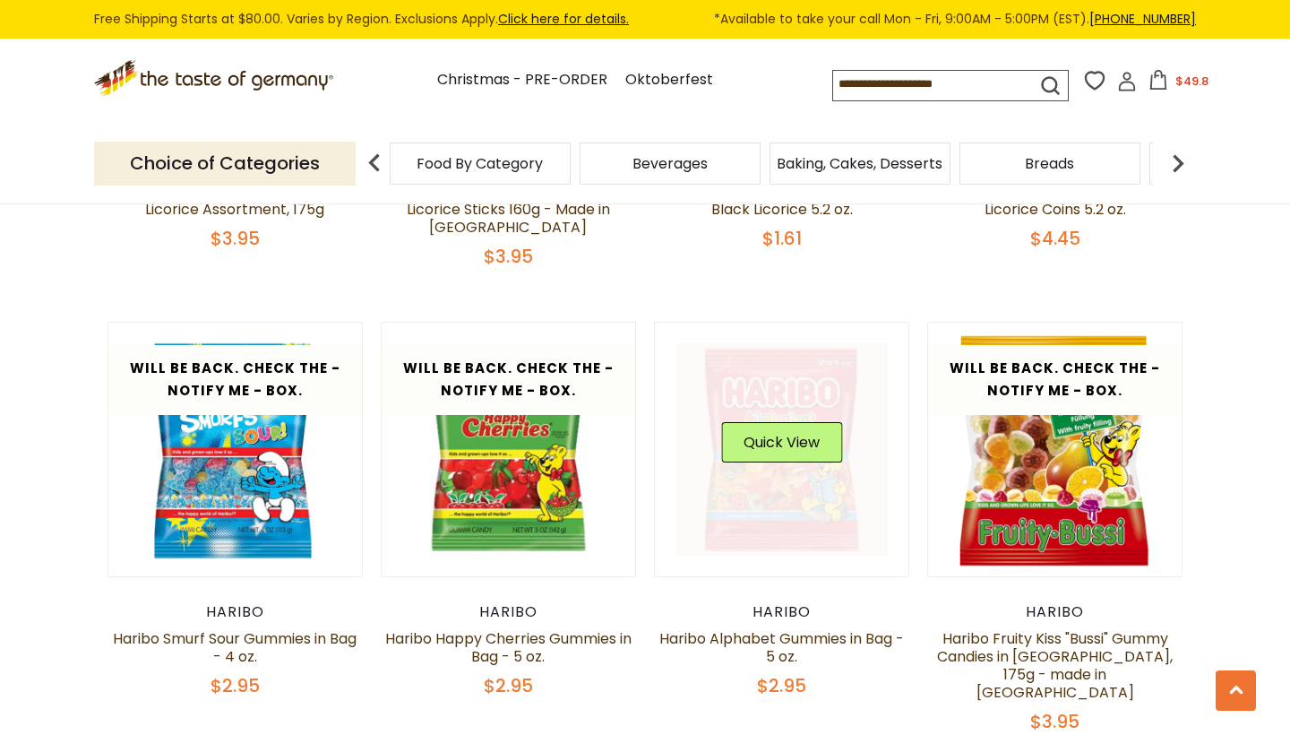
scroll to position [0, 0]
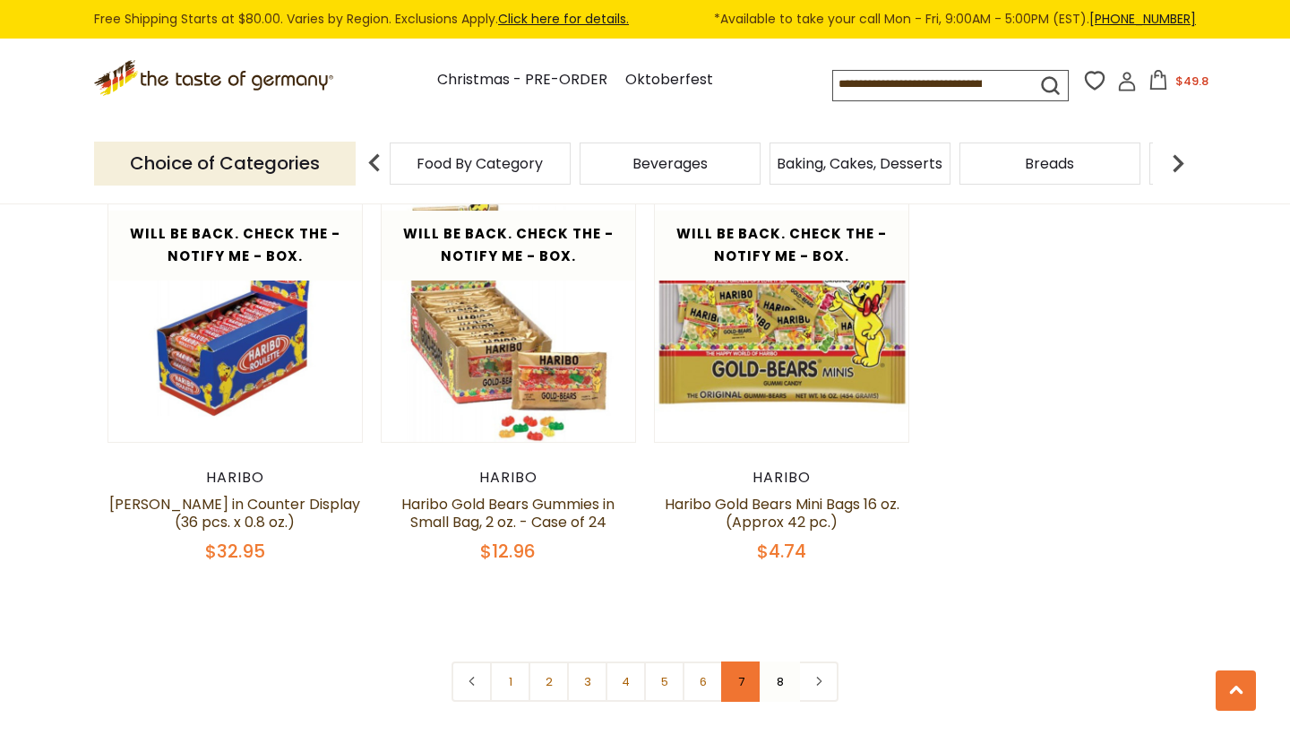
click at [739, 661] on link "7" at bounding box center [741, 681] width 40 height 40
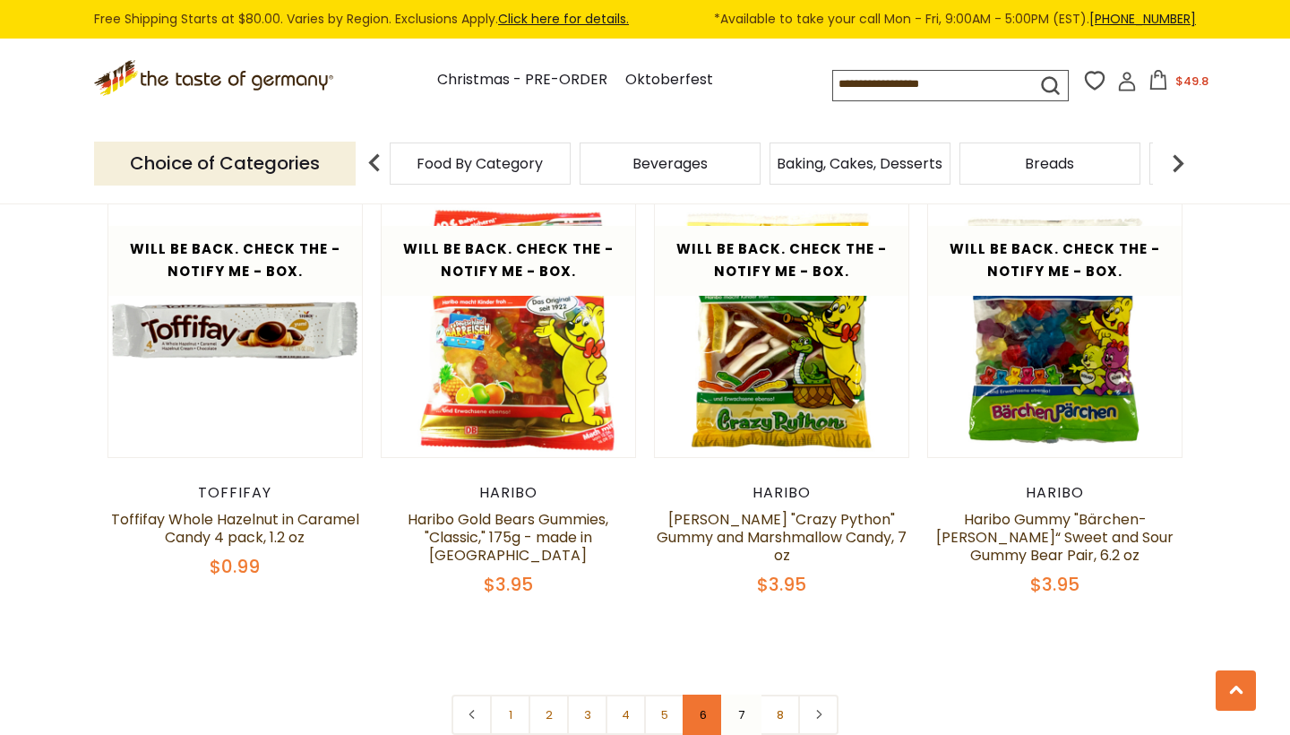
click at [705, 695] on link "6" at bounding box center [703, 715] width 40 height 40
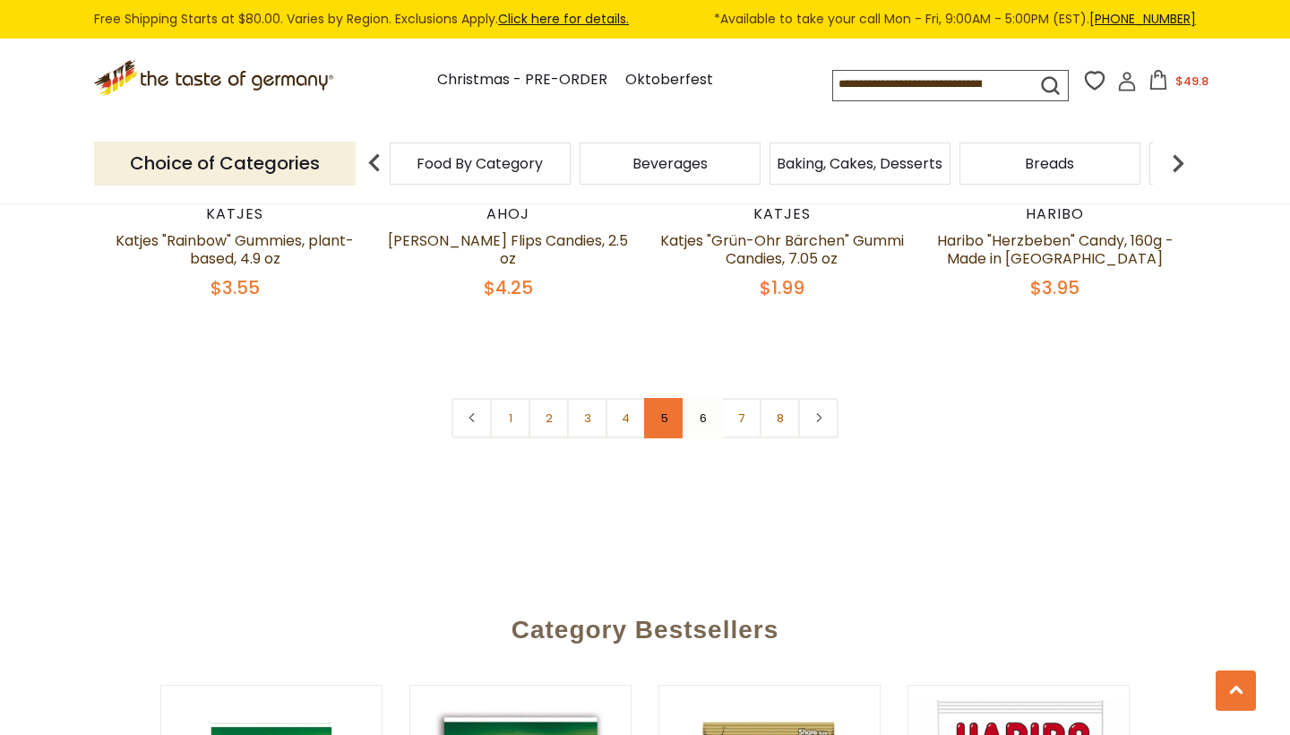
click at [669, 407] on link "5" at bounding box center [664, 418] width 40 height 40
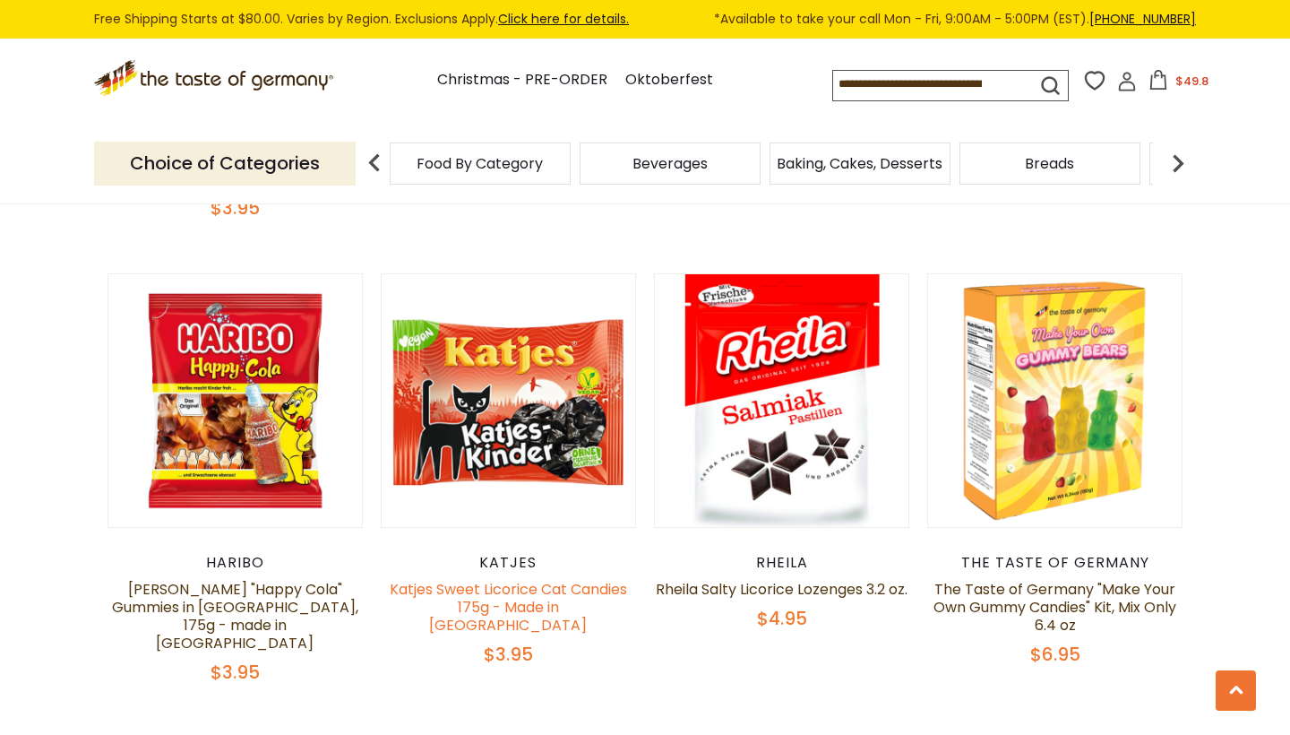
click at [533, 593] on link "Katjes Sweet Licorice Cat Candies 175g - Made in [GEOGRAPHIC_DATA]" at bounding box center [508, 607] width 237 height 56
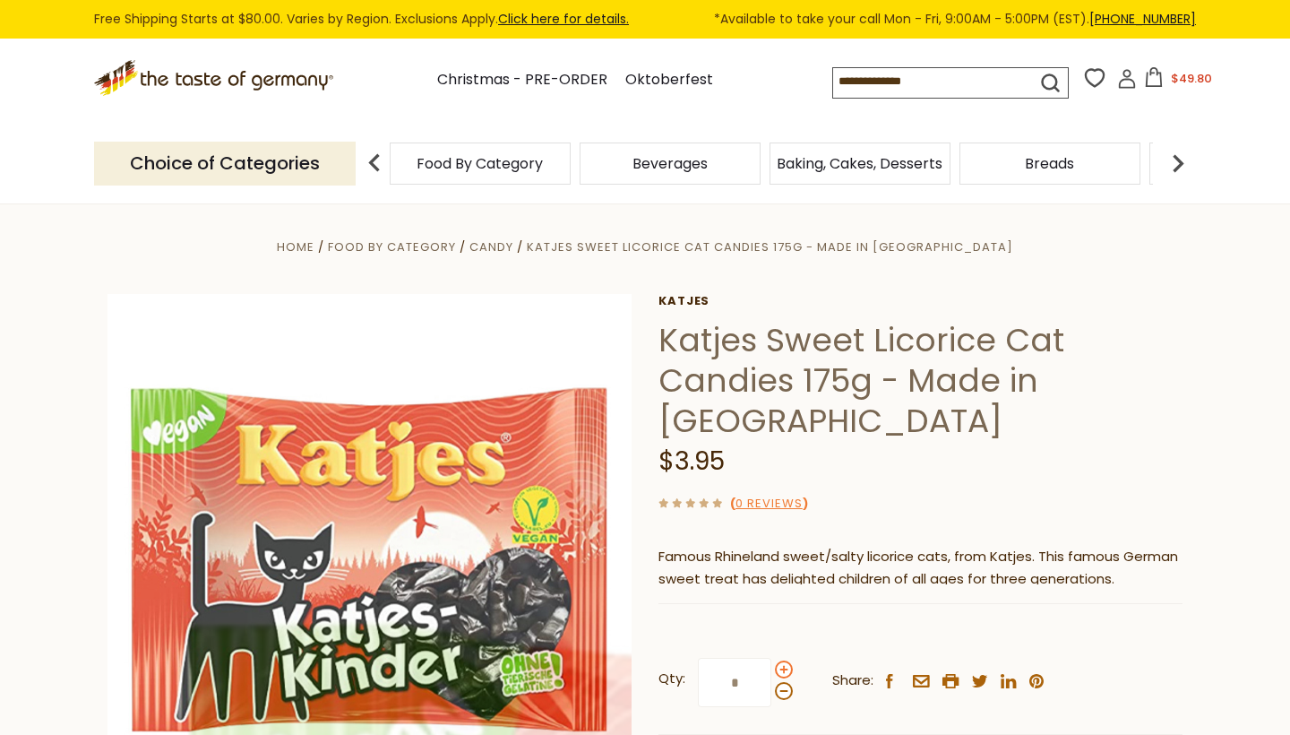
click at [778, 670] on span at bounding box center [784, 669] width 18 height 18
click at [772, 670] on input "*" at bounding box center [734, 682] width 73 height 49
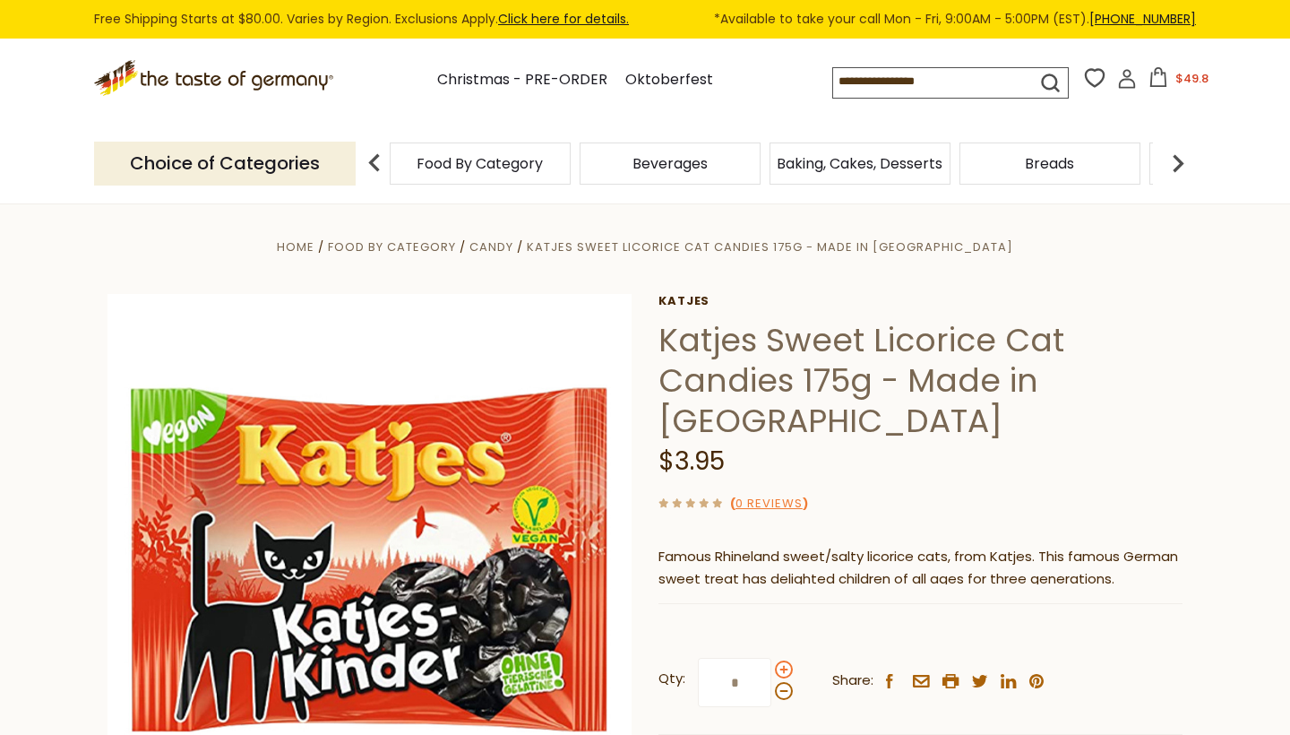
type input "*"
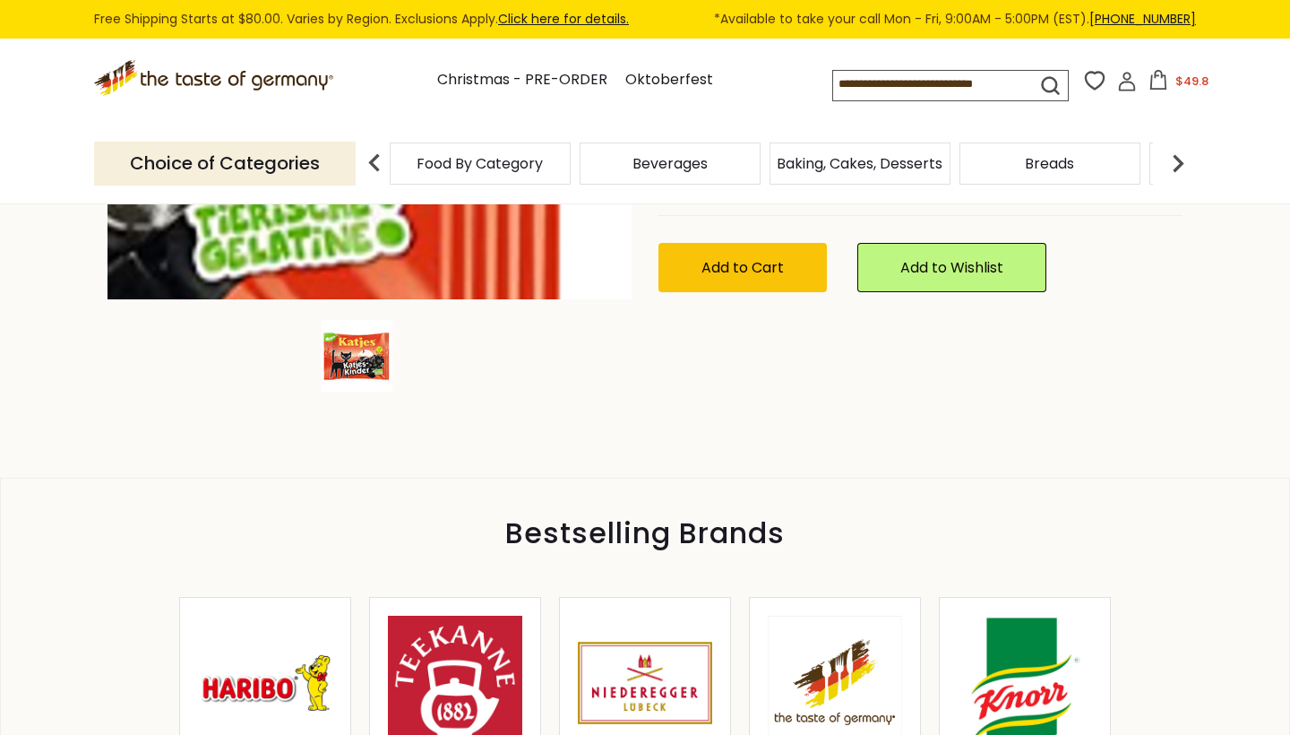
scroll to position [539, 0]
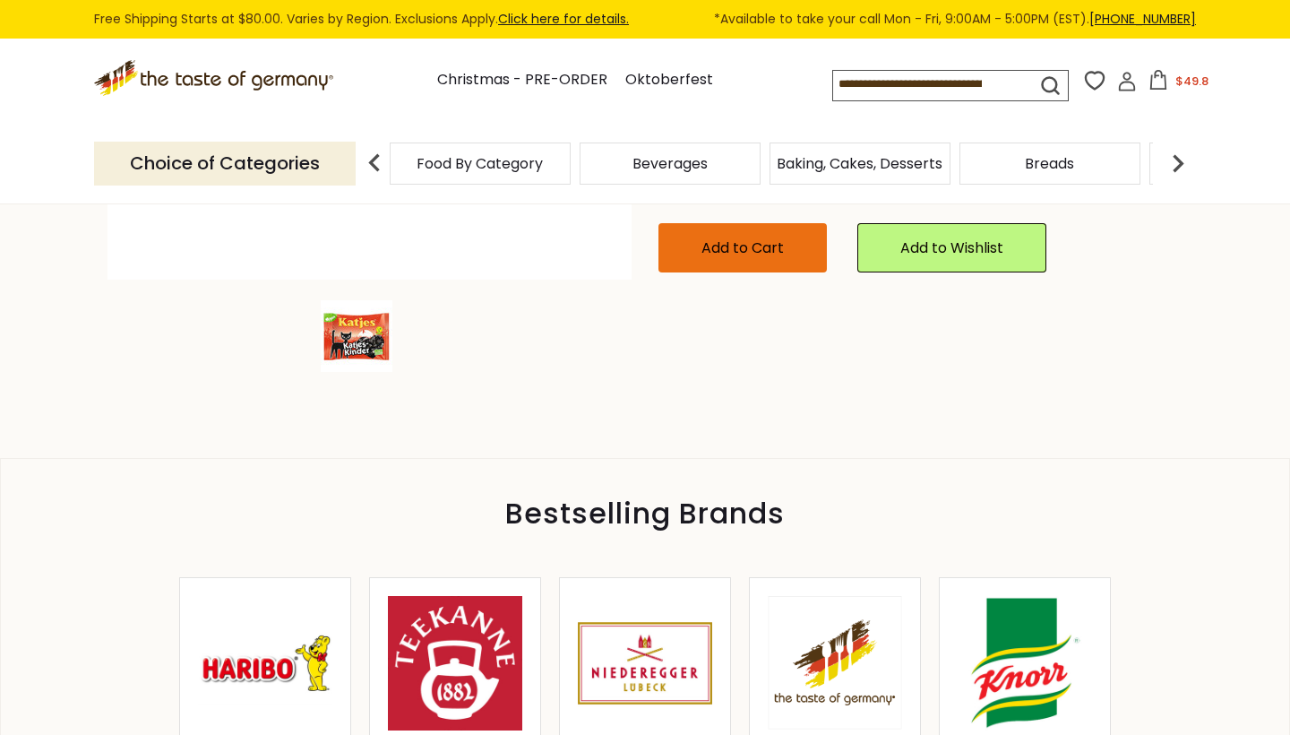
click at [766, 241] on span "Add to Cart" at bounding box center [743, 247] width 82 height 21
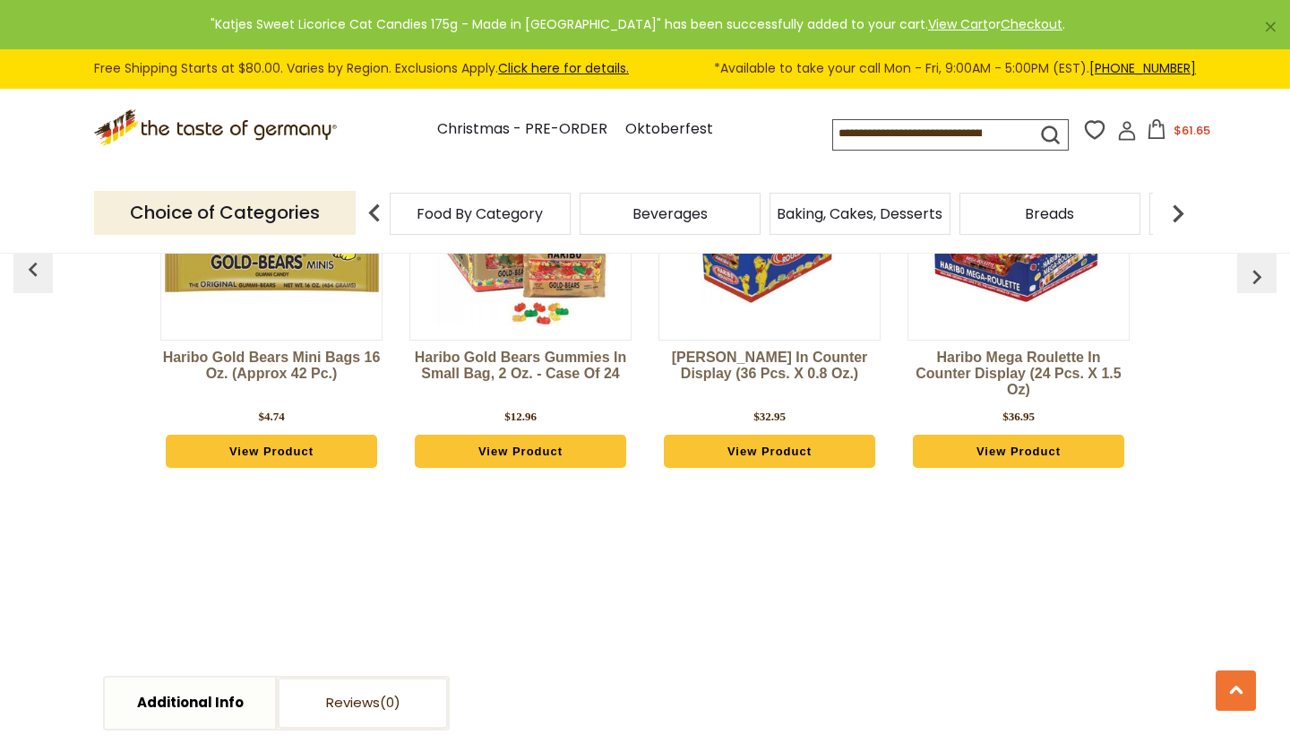
scroll to position [1488, 0]
click at [40, 255] on img "button" at bounding box center [33, 269] width 29 height 29
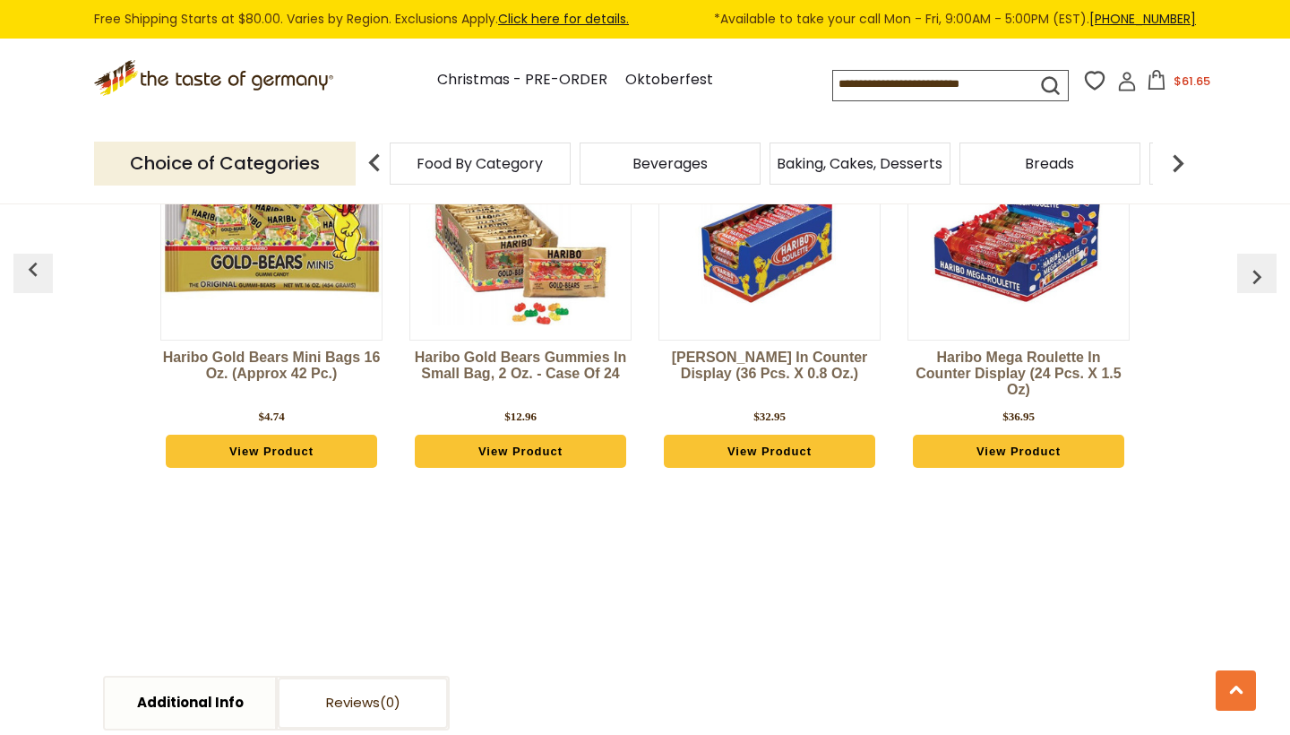
click at [28, 269] on img "button" at bounding box center [33, 269] width 29 height 29
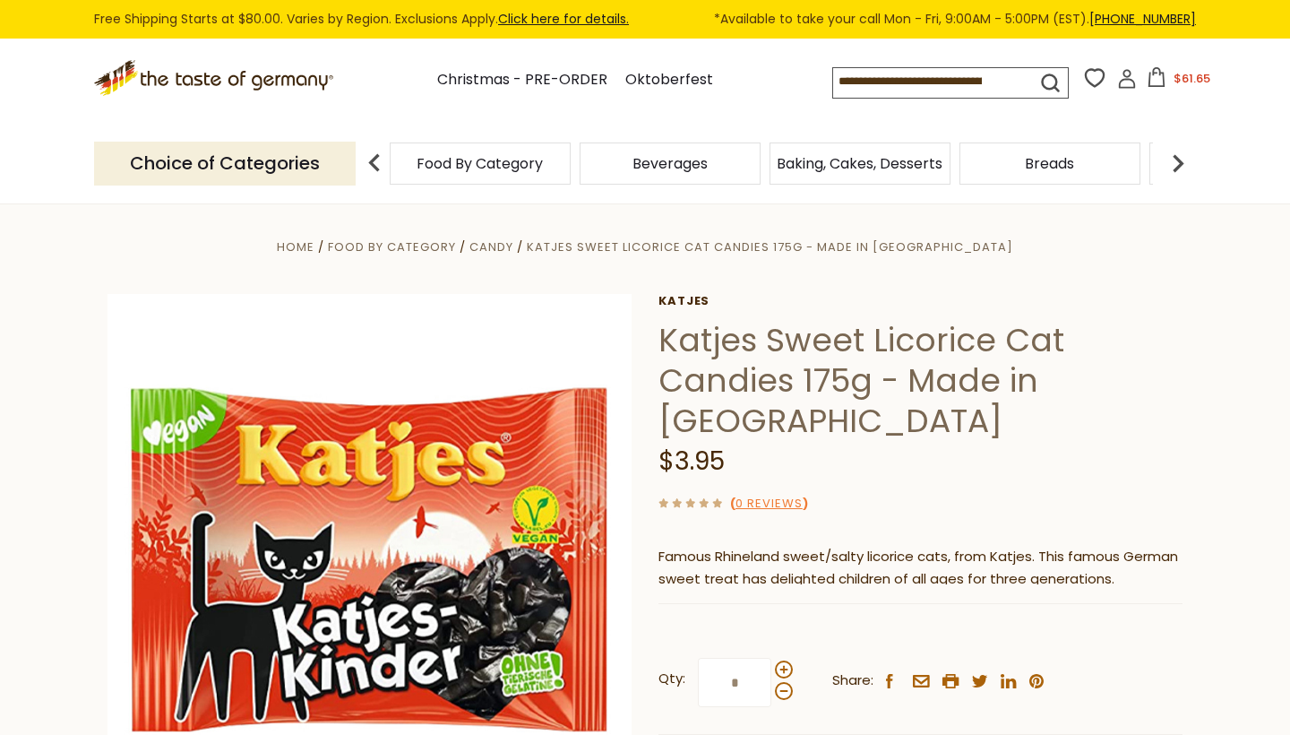
scroll to position [0, 0]
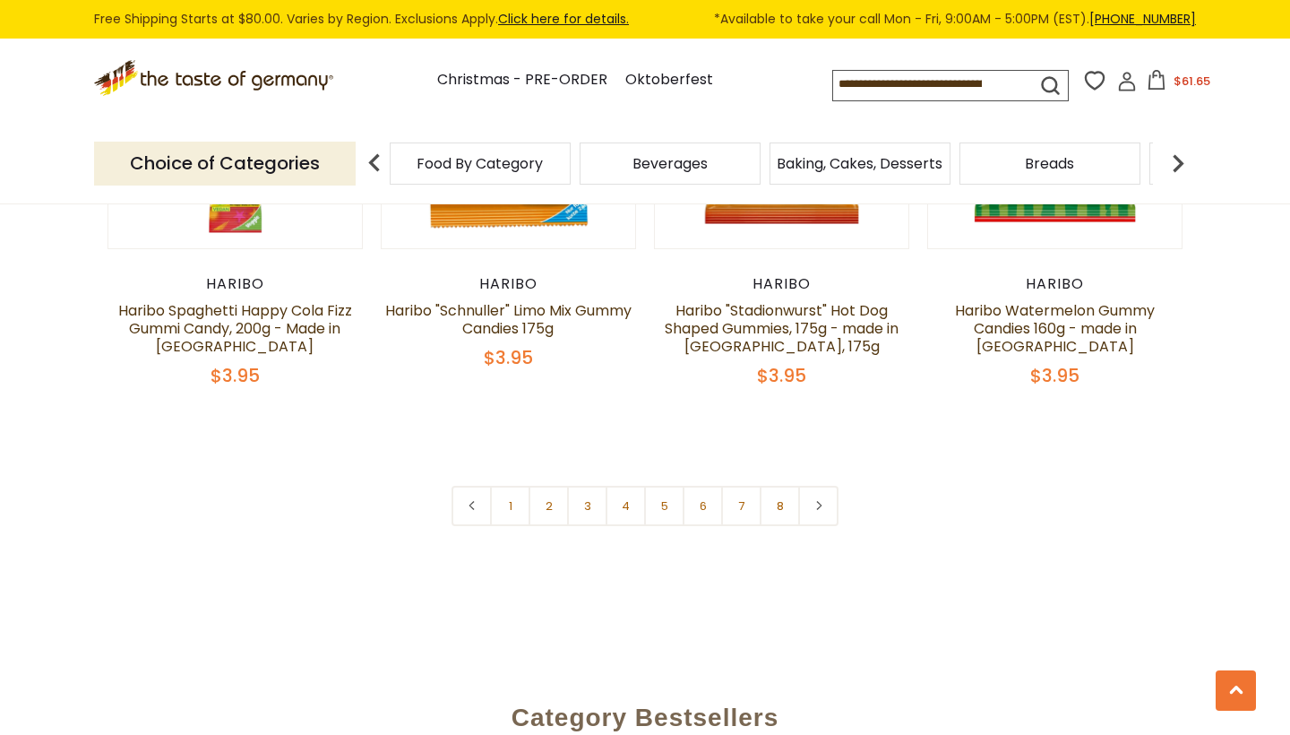
scroll to position [4129, 0]
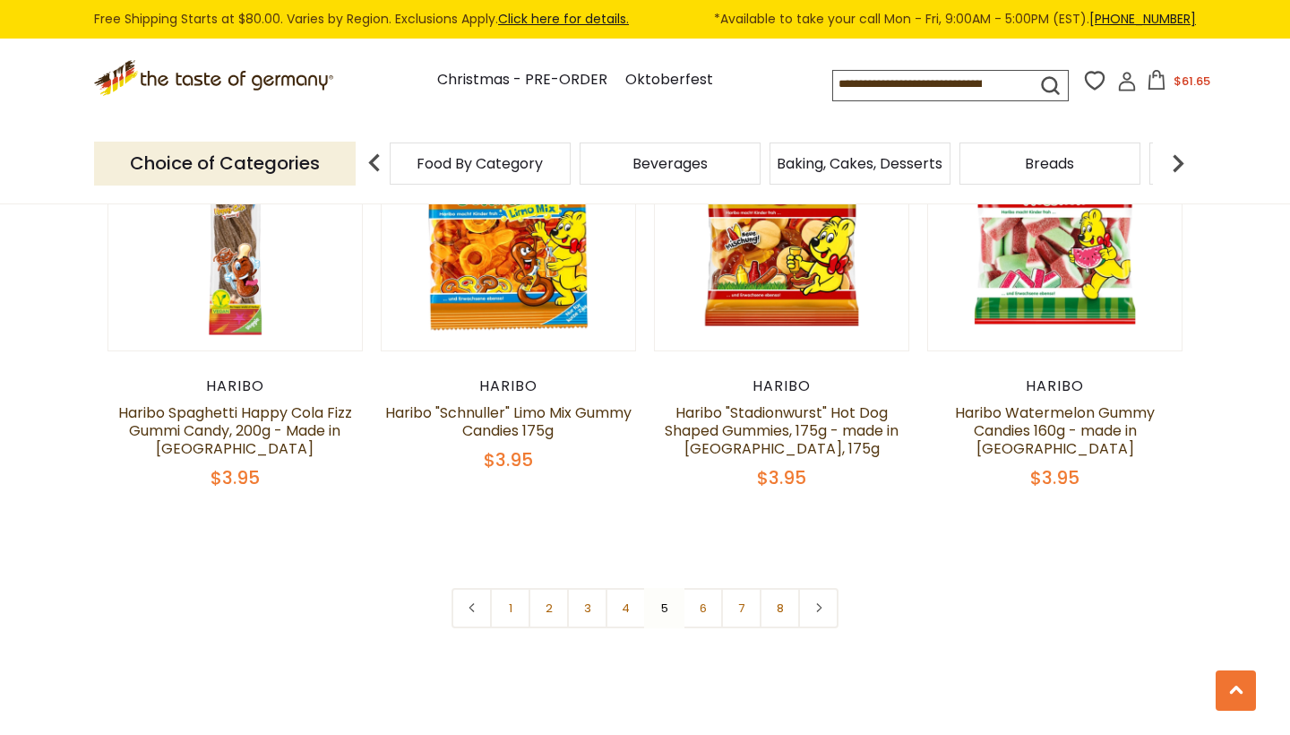
scroll to position [4275, 0]
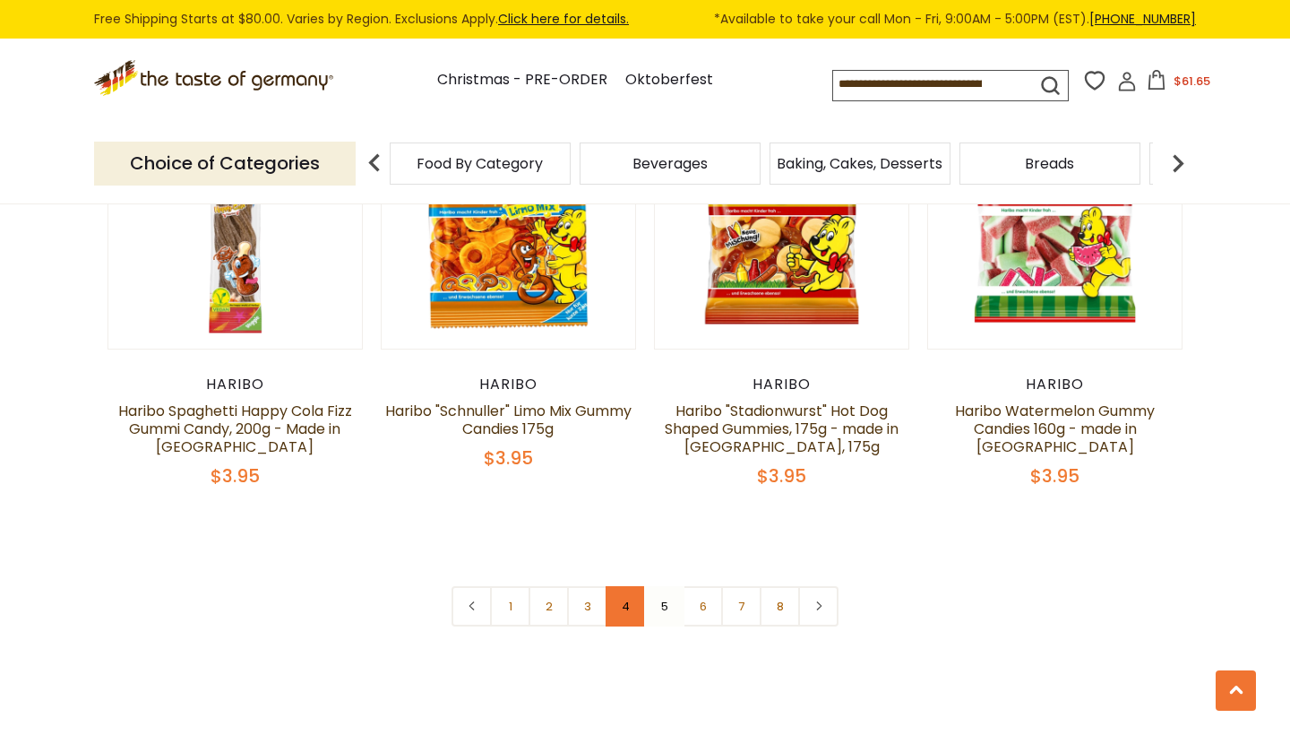
click at [623, 586] on link "4" at bounding box center [626, 606] width 40 height 40
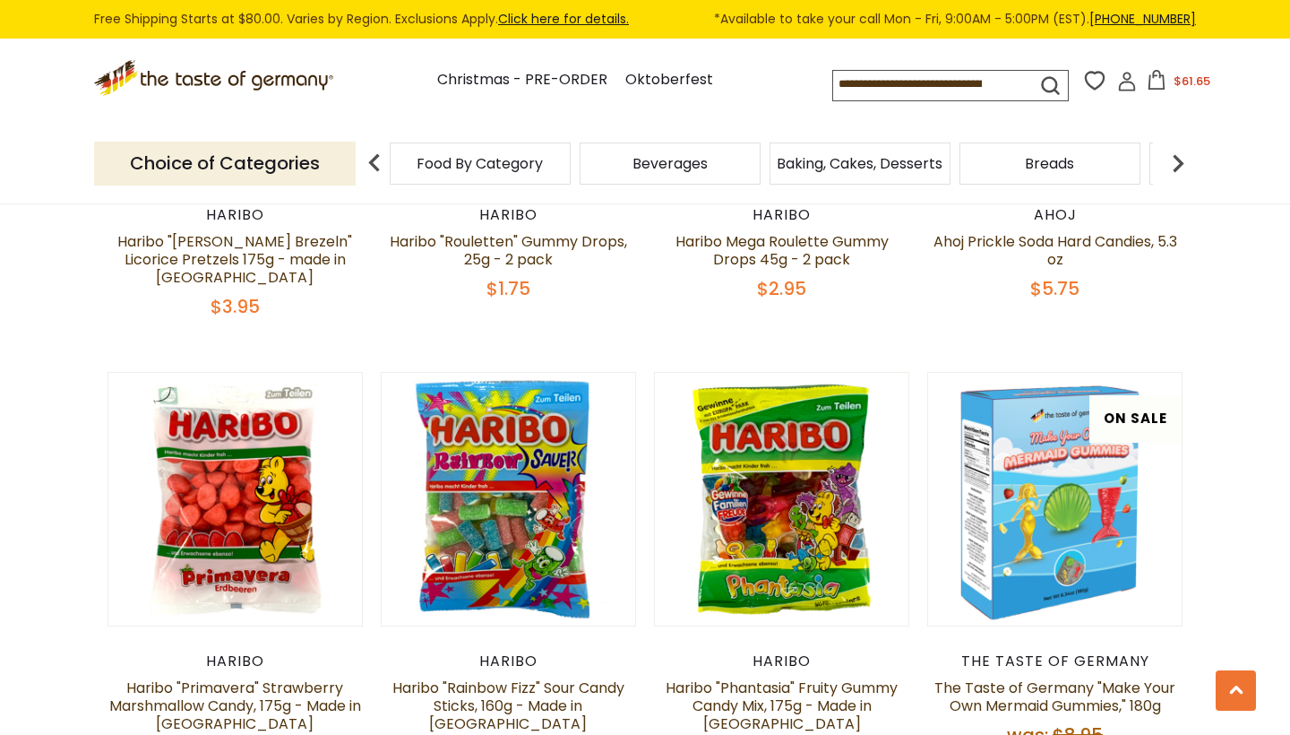
scroll to position [798, 0]
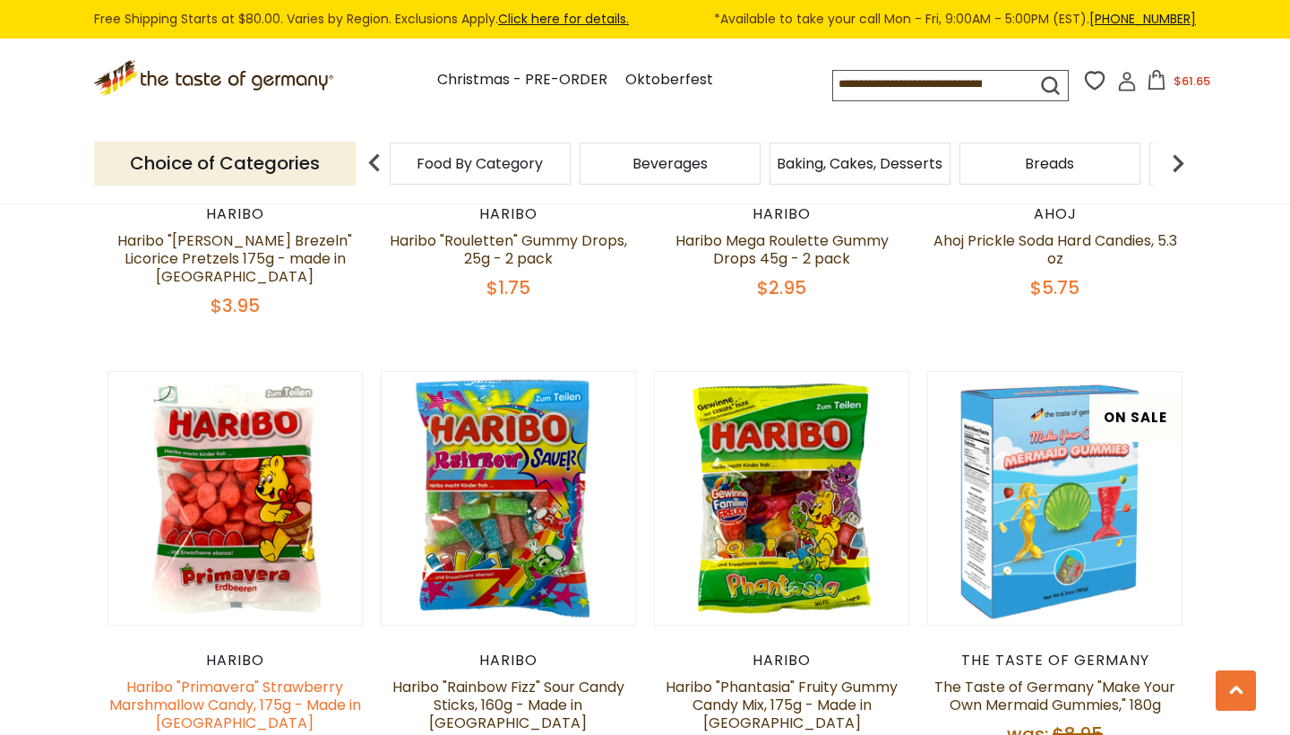
click at [216, 683] on link "Haribo "Primavera" Strawberry Marshmallow Candy, 175g - Made in [GEOGRAPHIC_DAT…" at bounding box center [235, 705] width 252 height 56
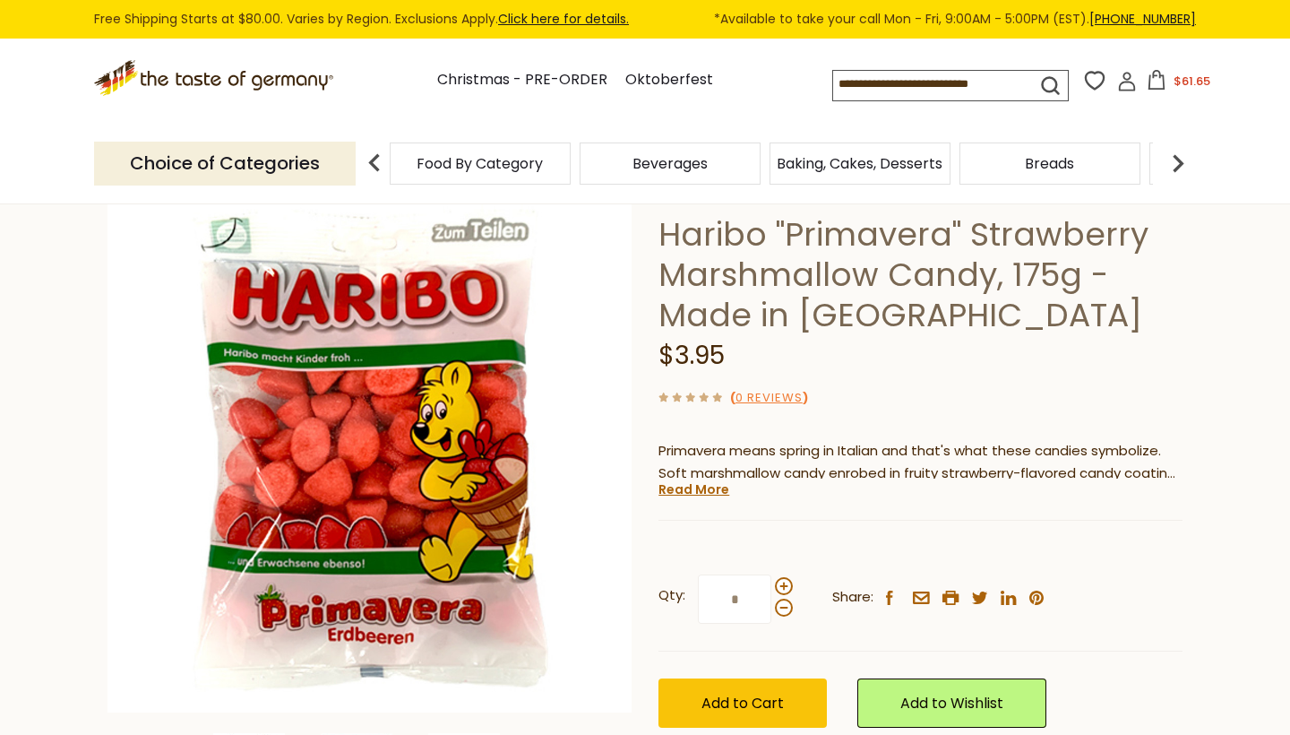
scroll to position [146, 0]
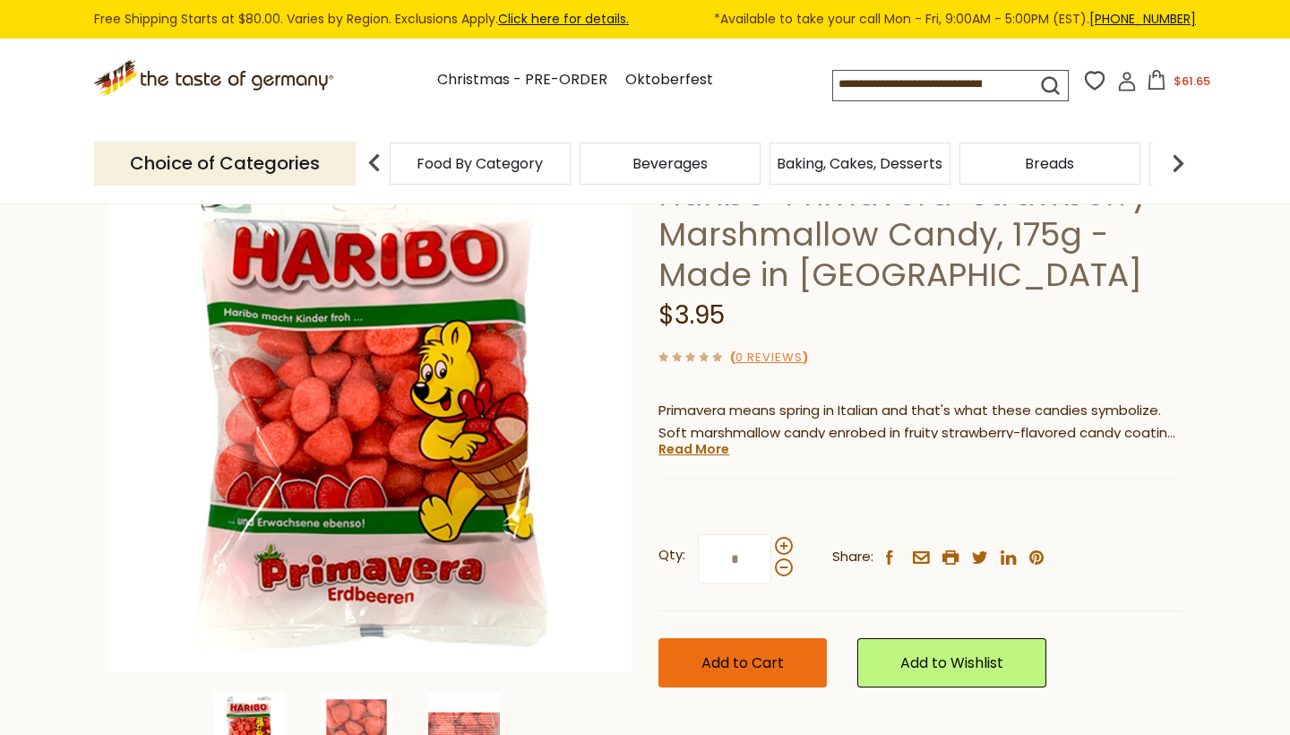
click at [757, 671] on button "Add to Cart" at bounding box center [743, 662] width 168 height 49
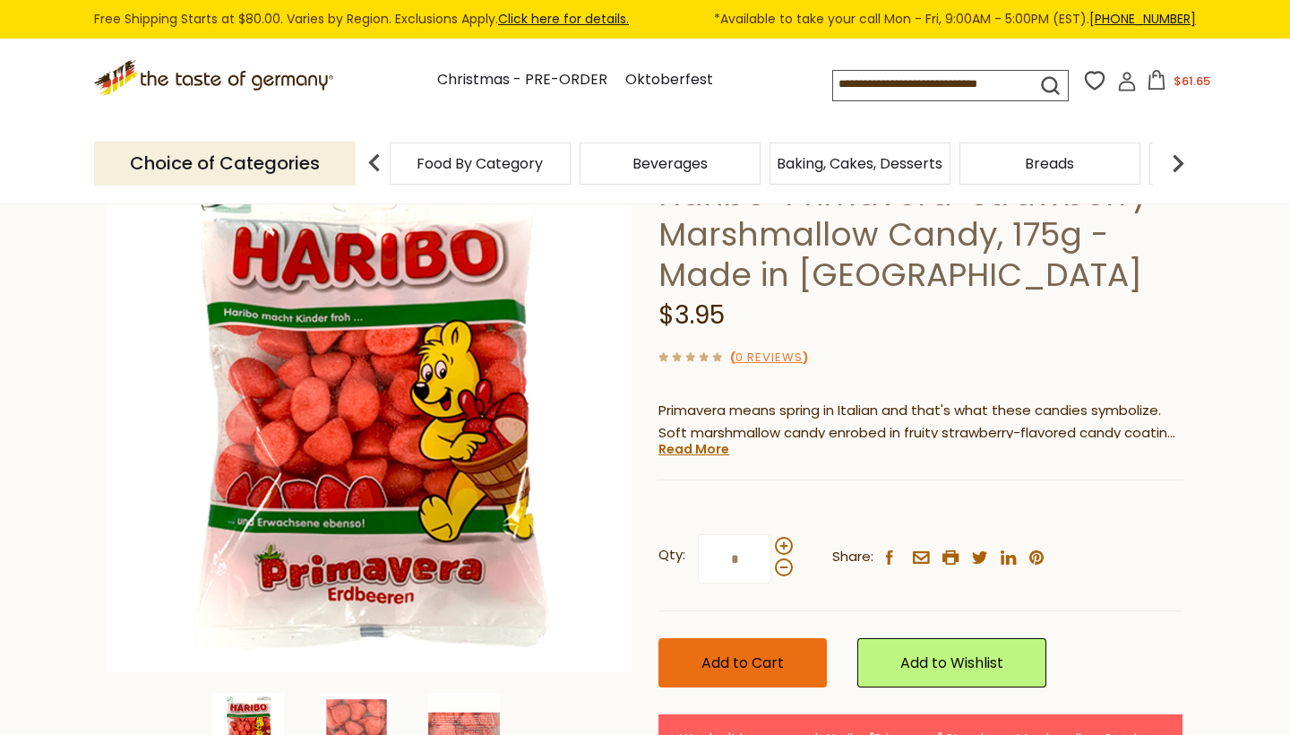
click at [745, 652] on span "Add to Cart" at bounding box center [743, 662] width 82 height 21
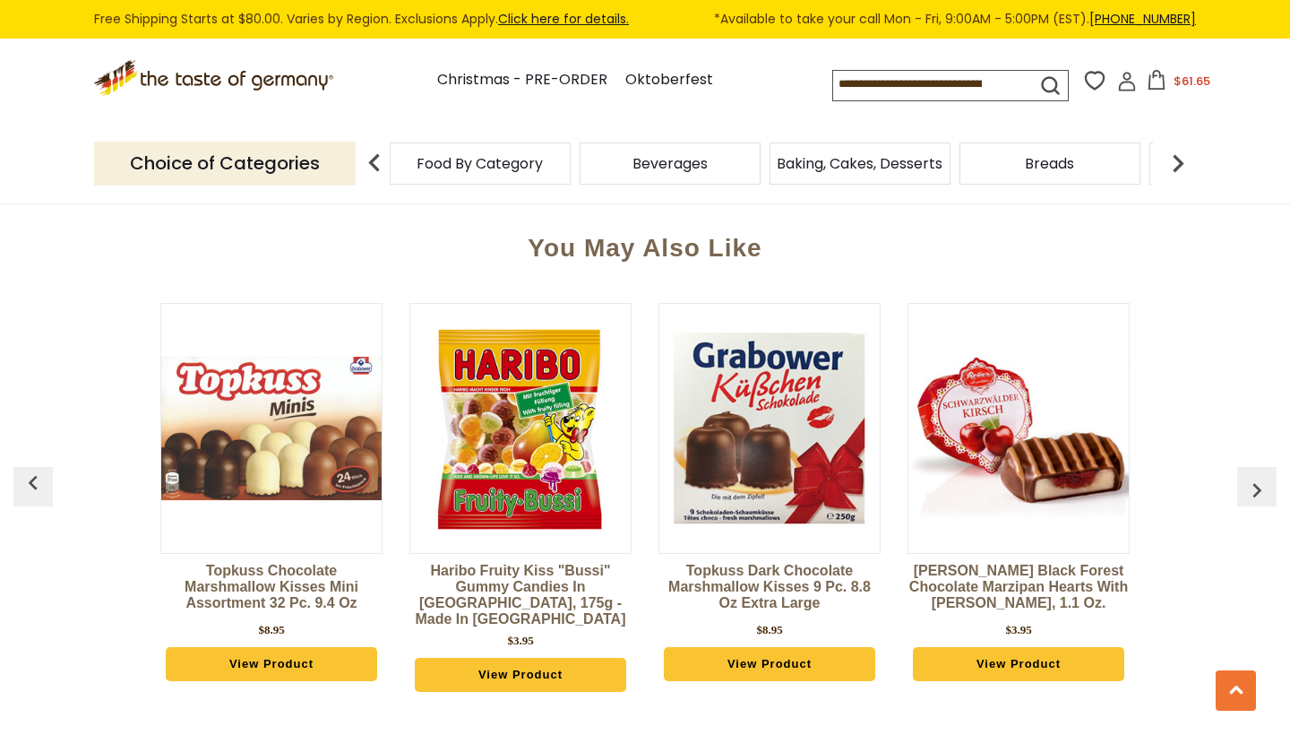
scroll to position [1312, 0]
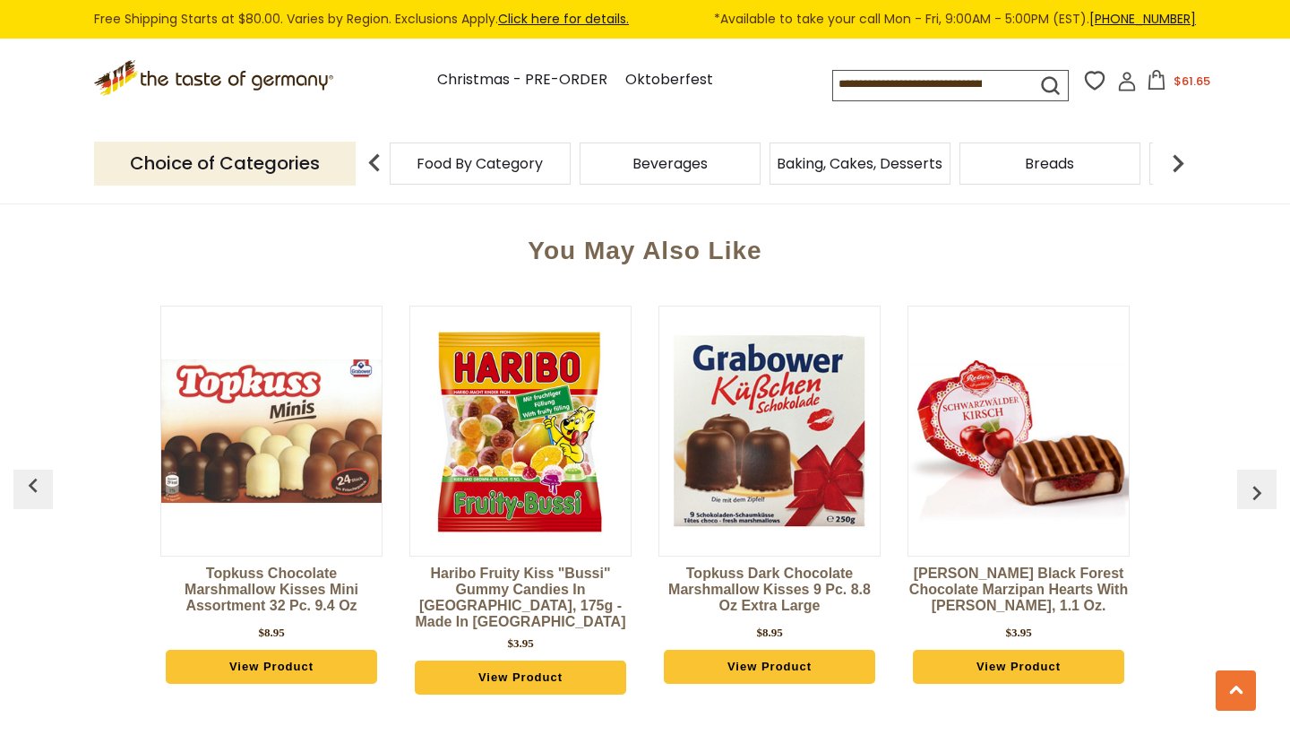
click at [729, 668] on link "View Product" at bounding box center [769, 667] width 211 height 34
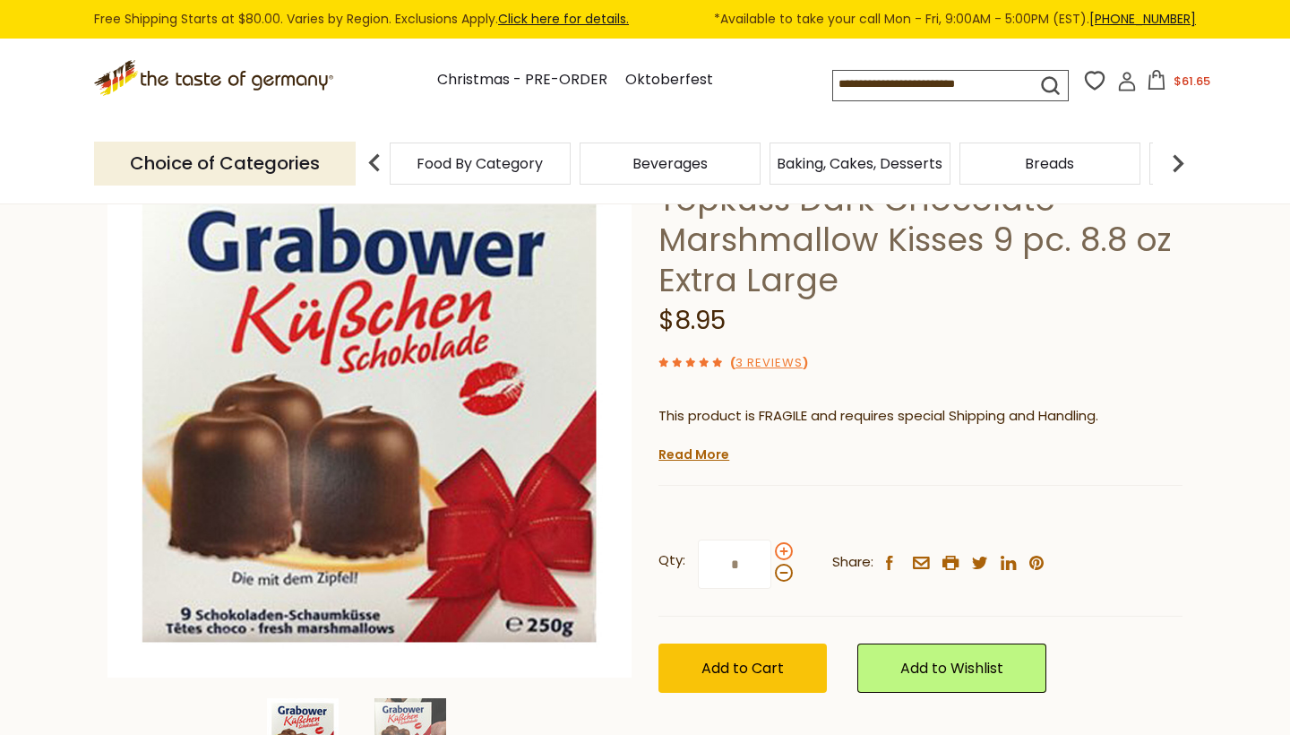
click at [783, 547] on span at bounding box center [784, 551] width 18 height 18
click at [772, 547] on input "*" at bounding box center [734, 563] width 73 height 49
type input "*"
click at [738, 664] on span "Add to Cart" at bounding box center [743, 668] width 82 height 21
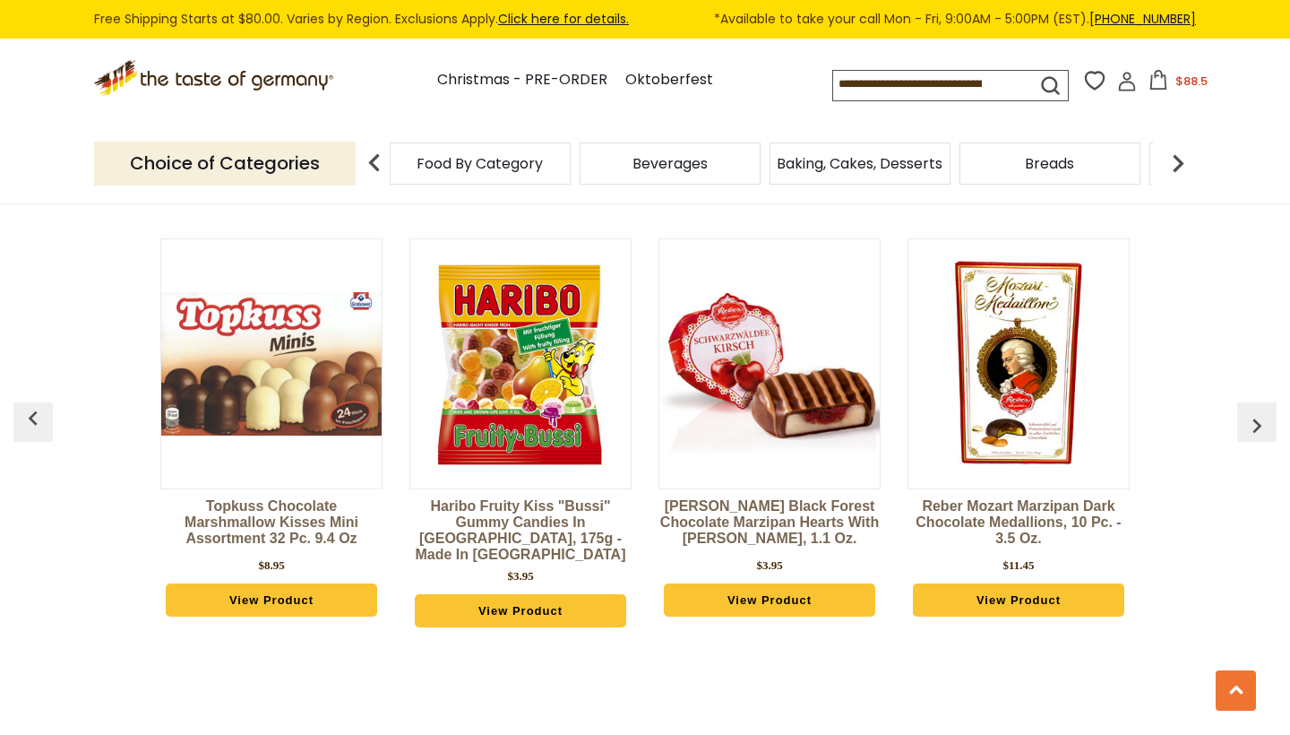
scroll to position [1255, 0]
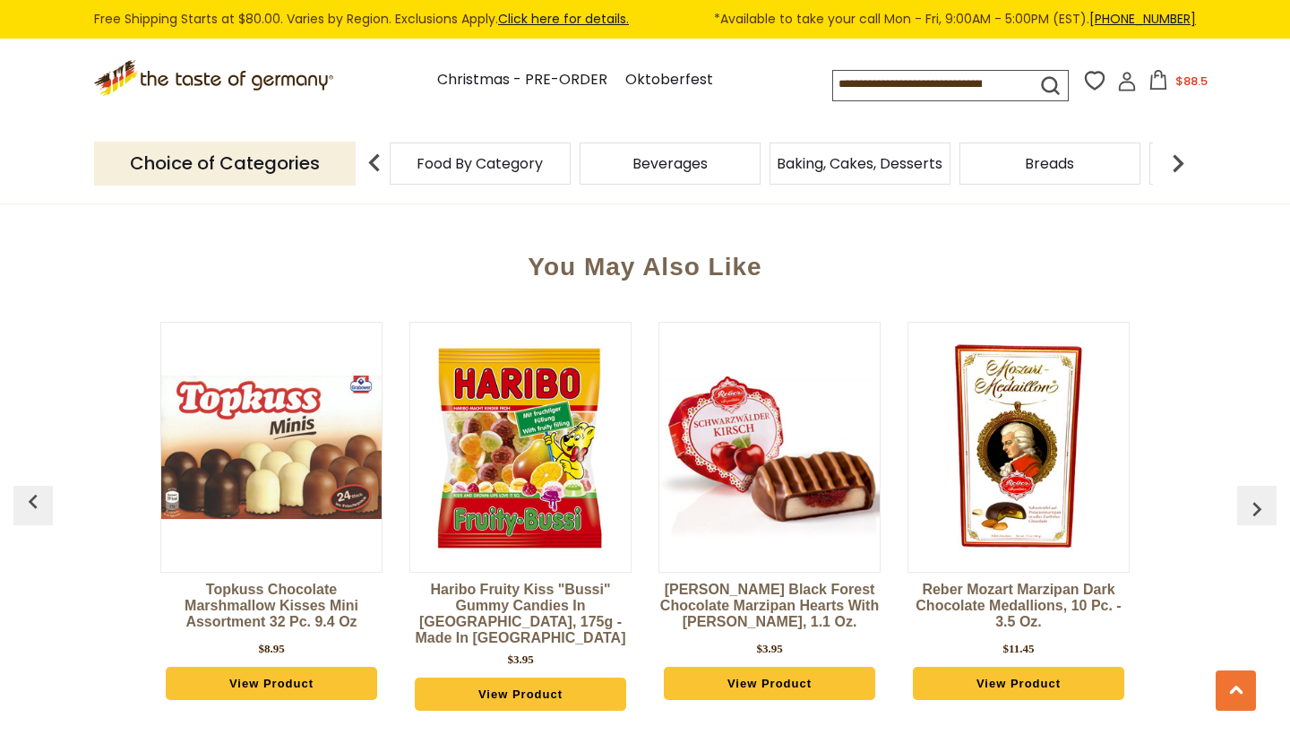
click at [1251, 502] on img "button" at bounding box center [1257, 509] width 29 height 29
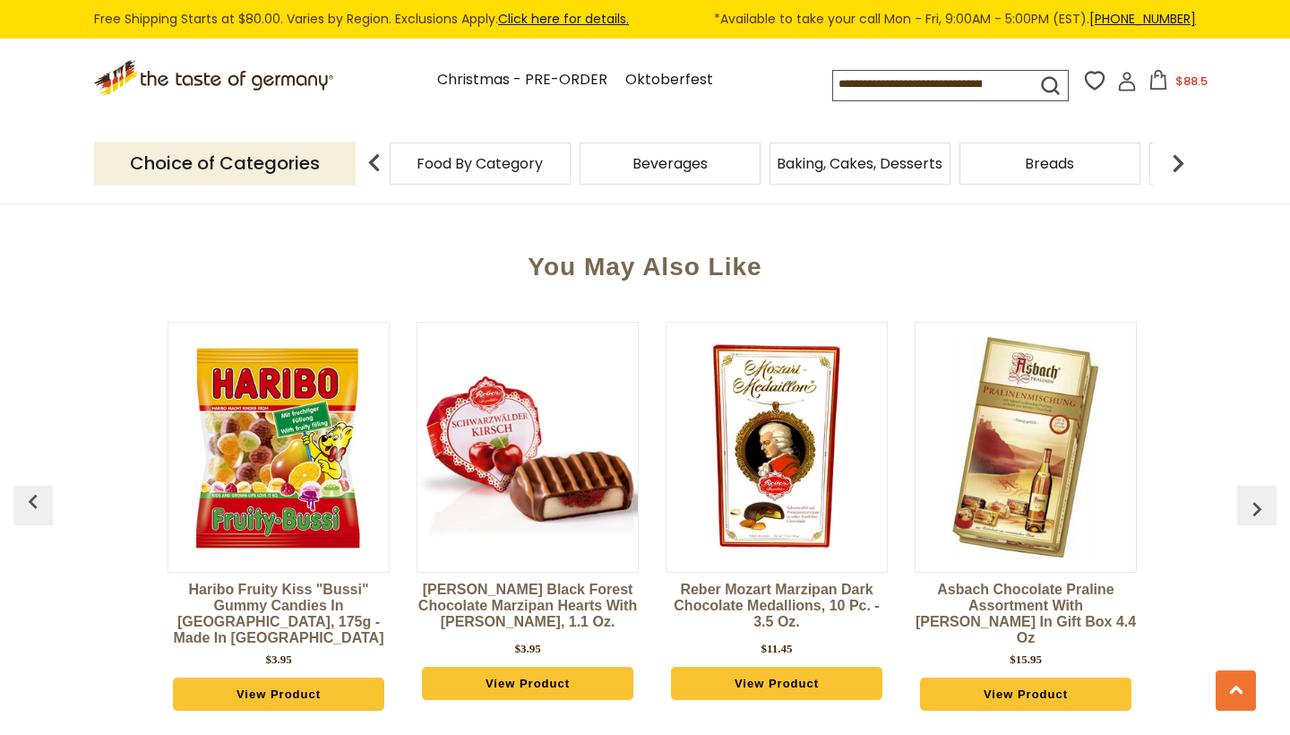
scroll to position [0, 249]
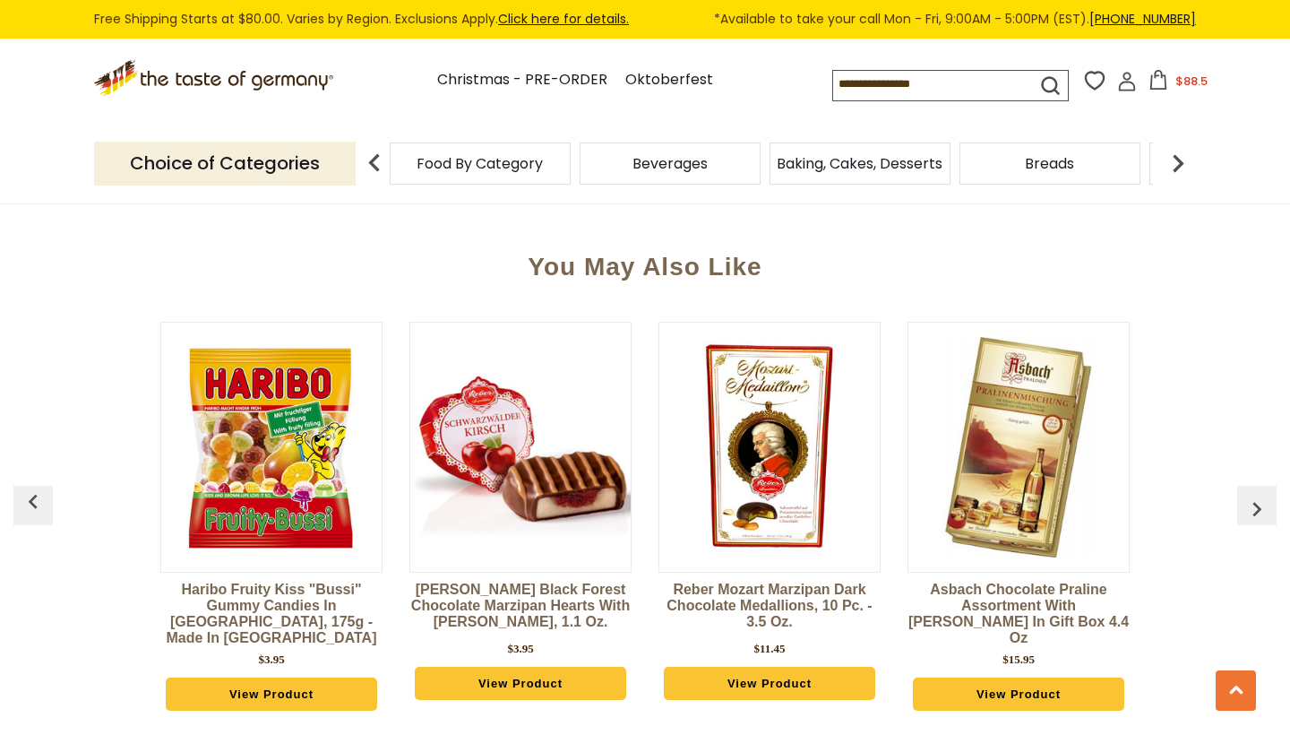
click at [1251, 502] on img "button" at bounding box center [1257, 509] width 29 height 29
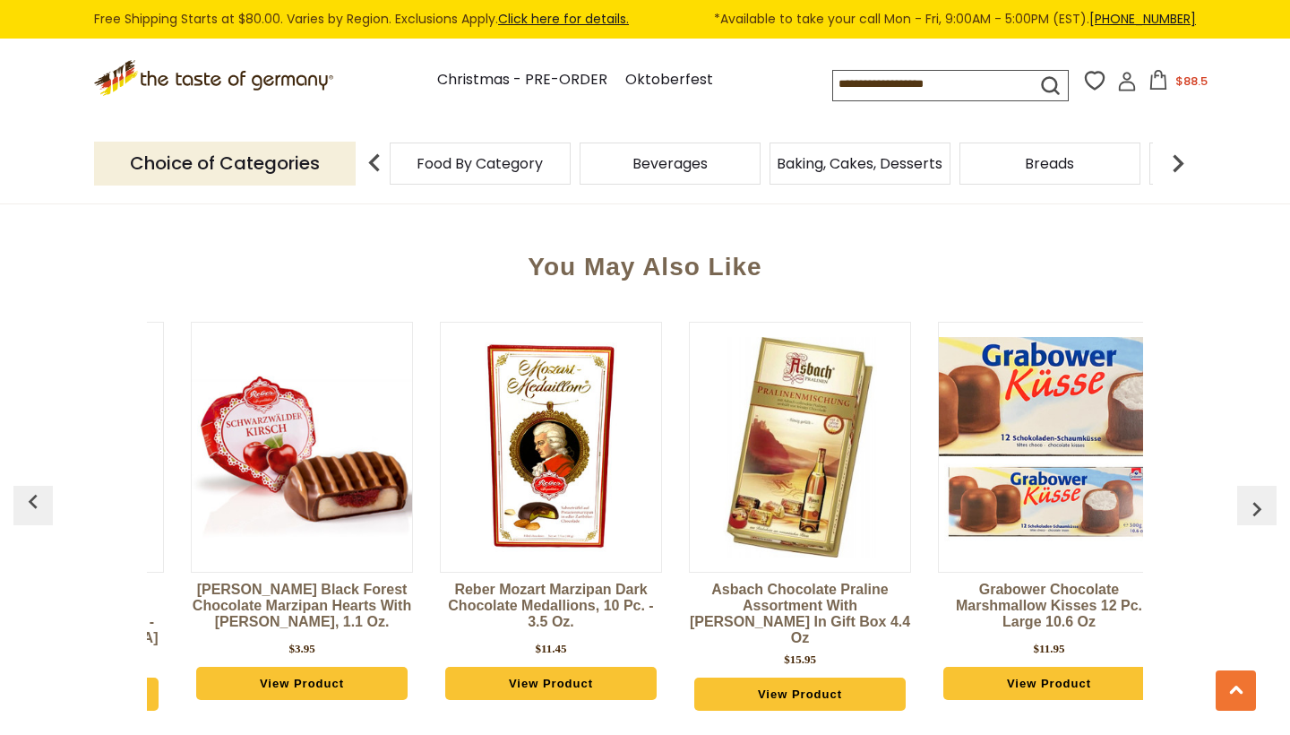
scroll to position [0, 498]
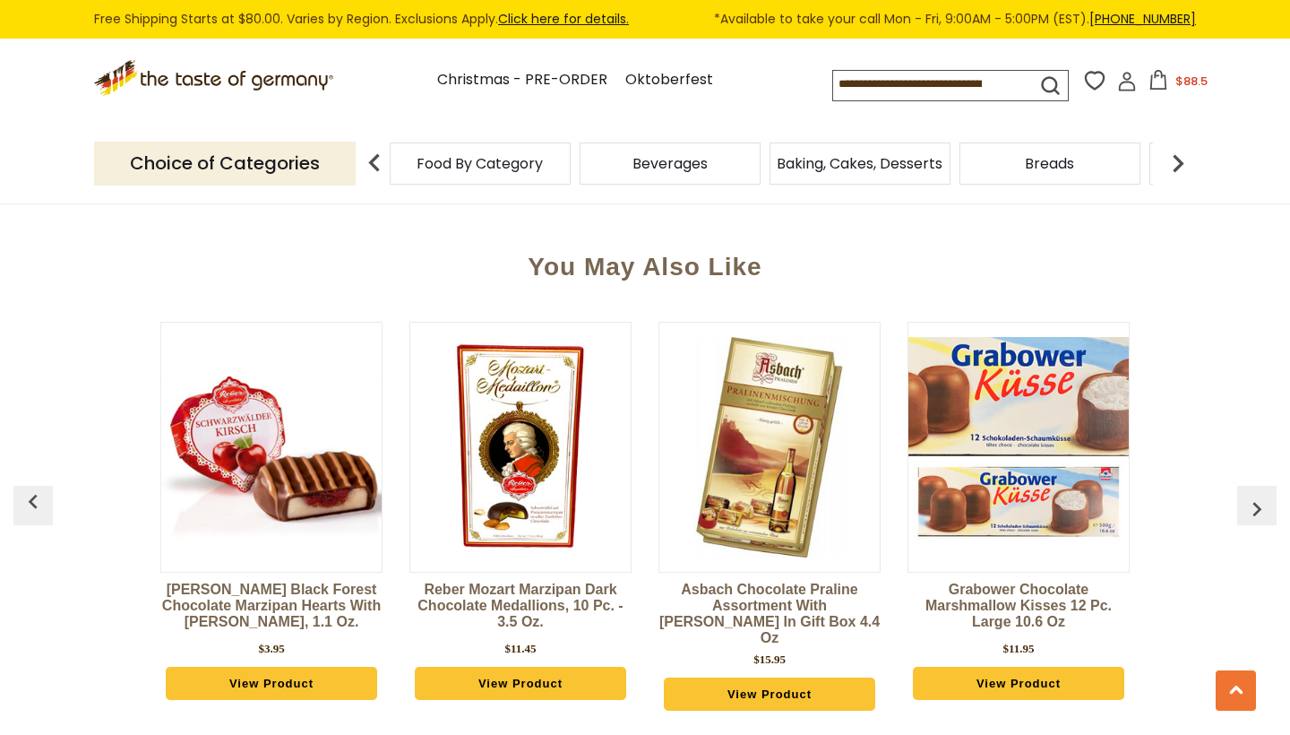
click at [1176, 82] on span "$88.5" at bounding box center [1192, 81] width 32 height 17
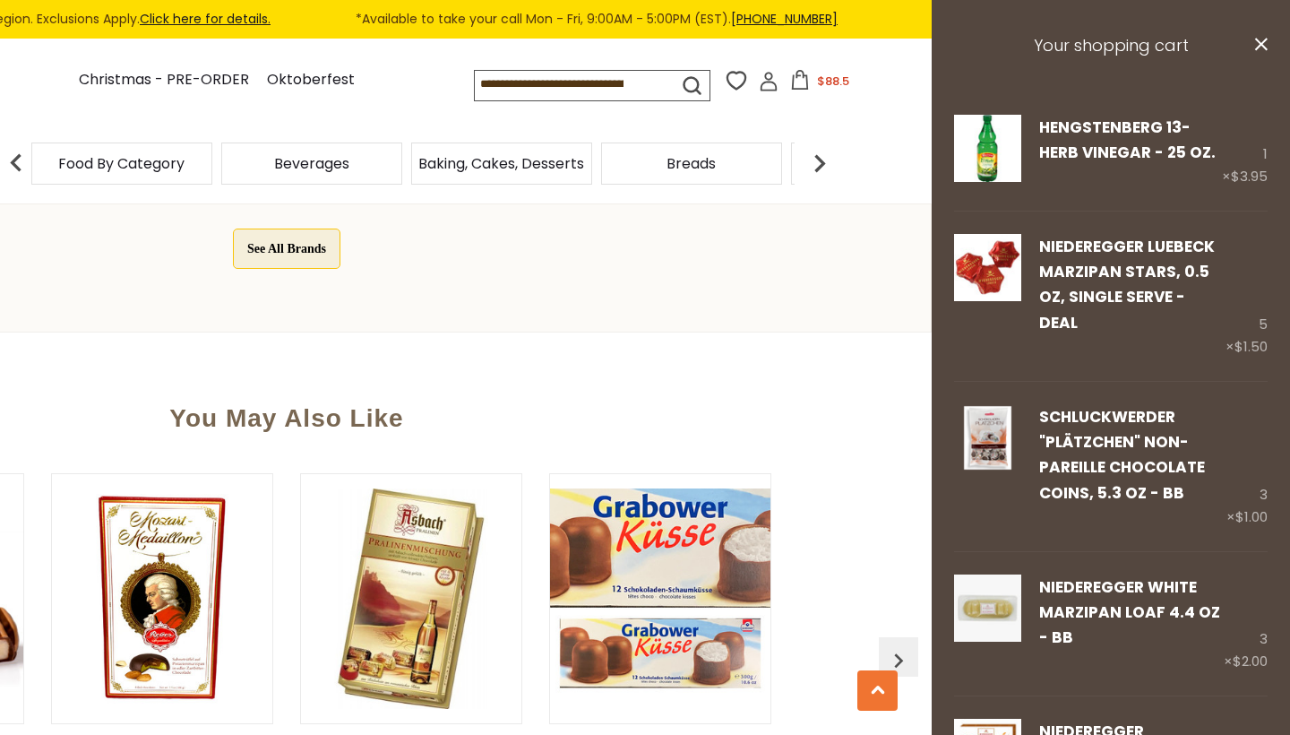
scroll to position [1149, 0]
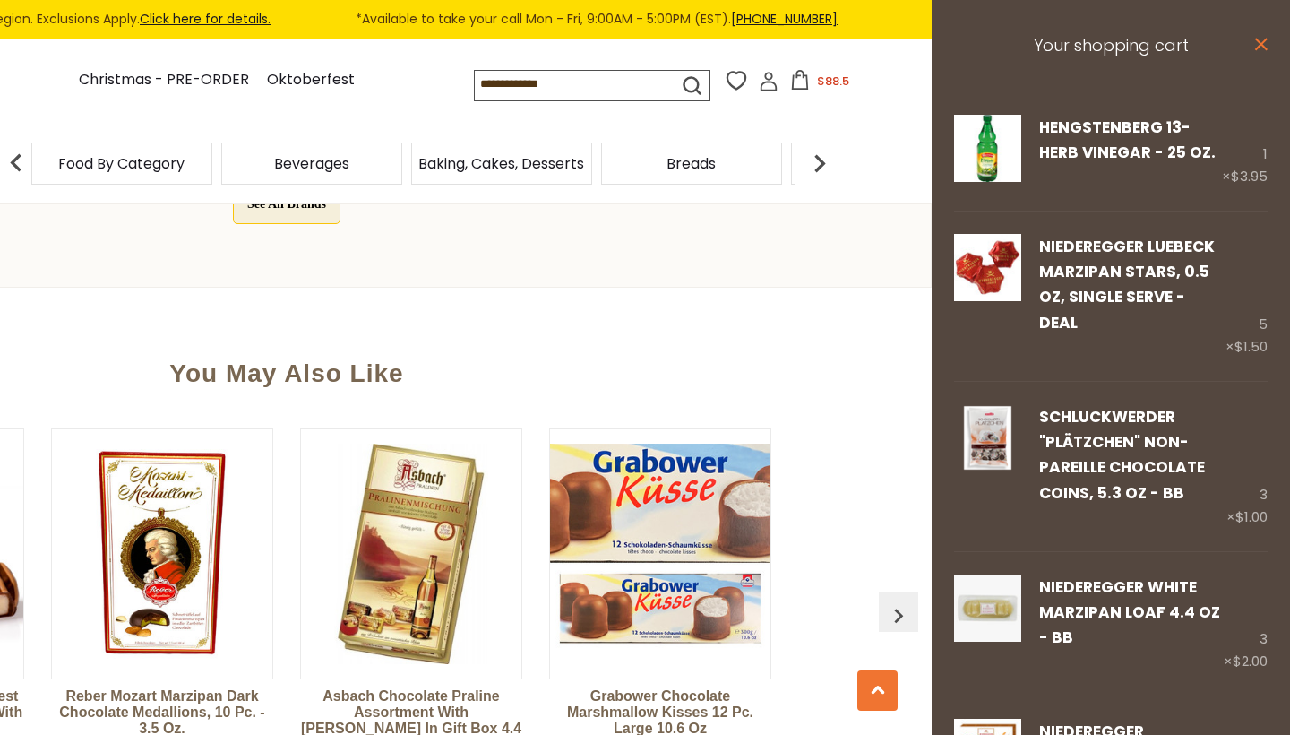
click at [1259, 44] on icon "close" at bounding box center [1261, 44] width 13 height 13
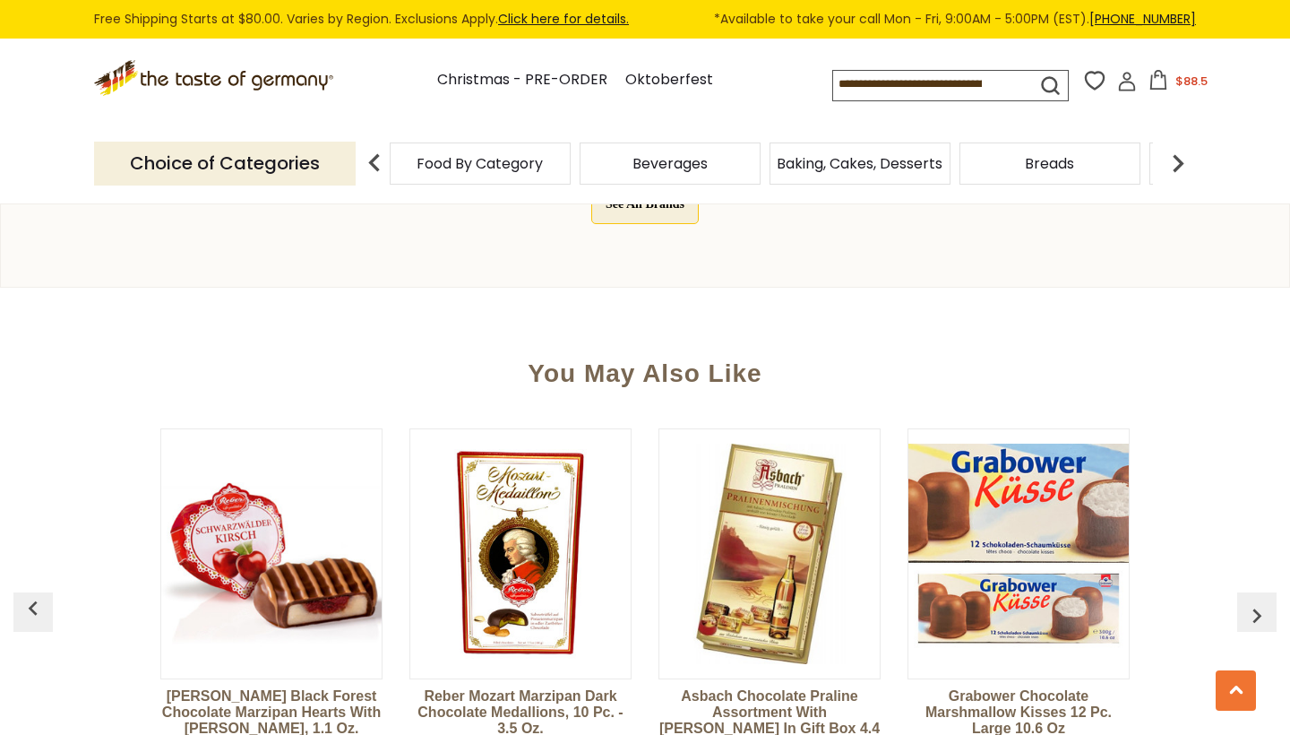
click at [34, 592] on button "button" at bounding box center [32, 611] width 39 height 39
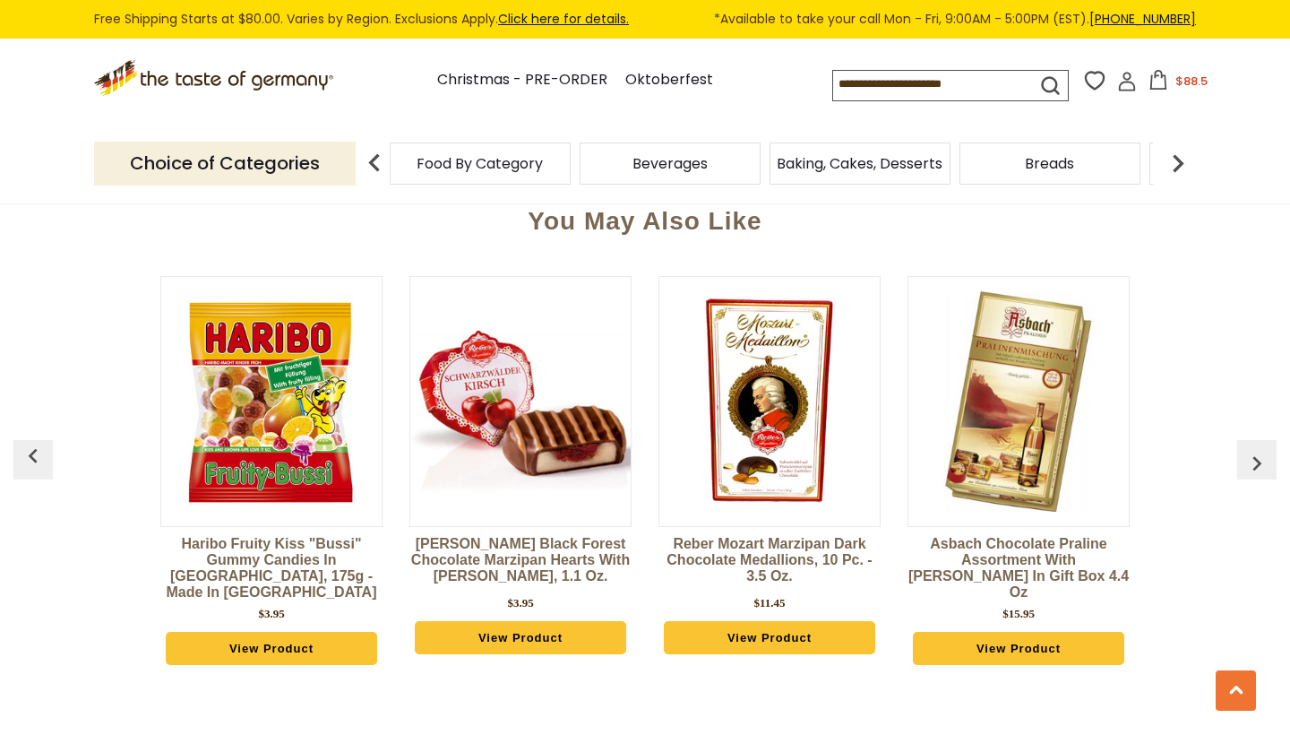
scroll to position [1329, 0]
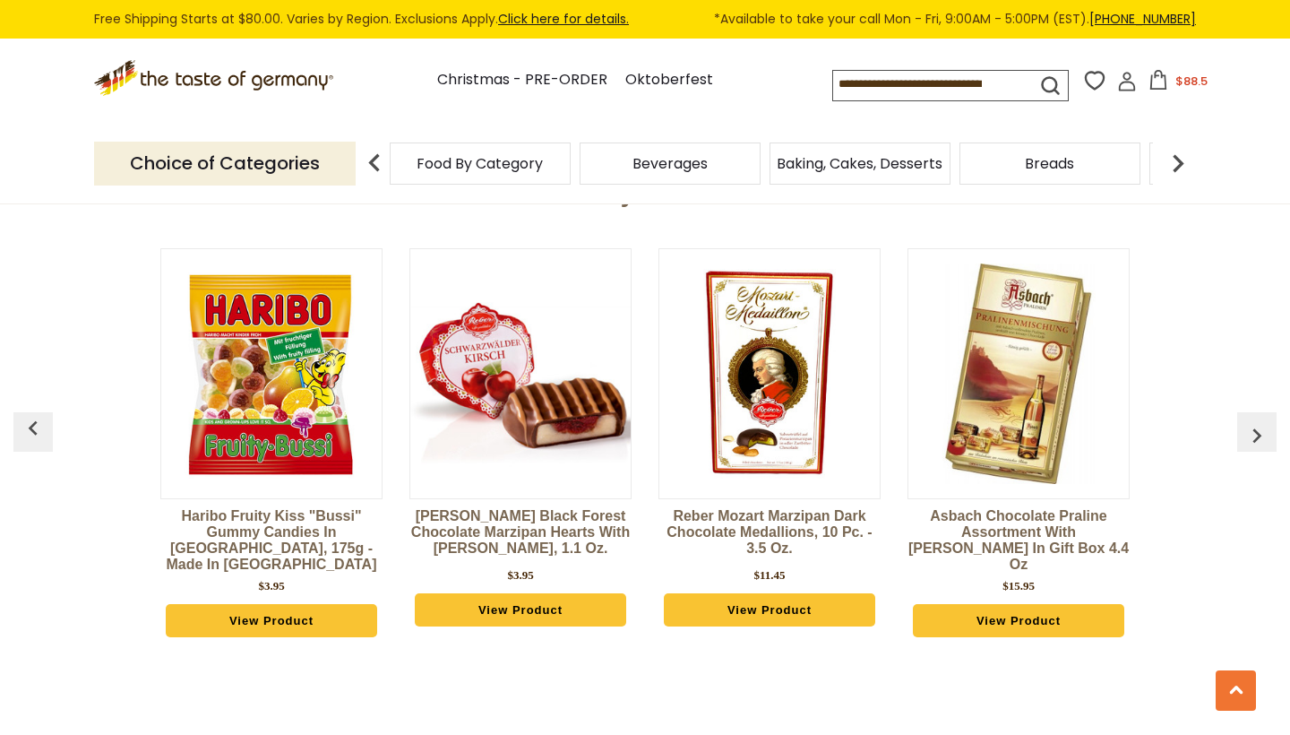
click at [41, 420] on img "button" at bounding box center [33, 428] width 29 height 29
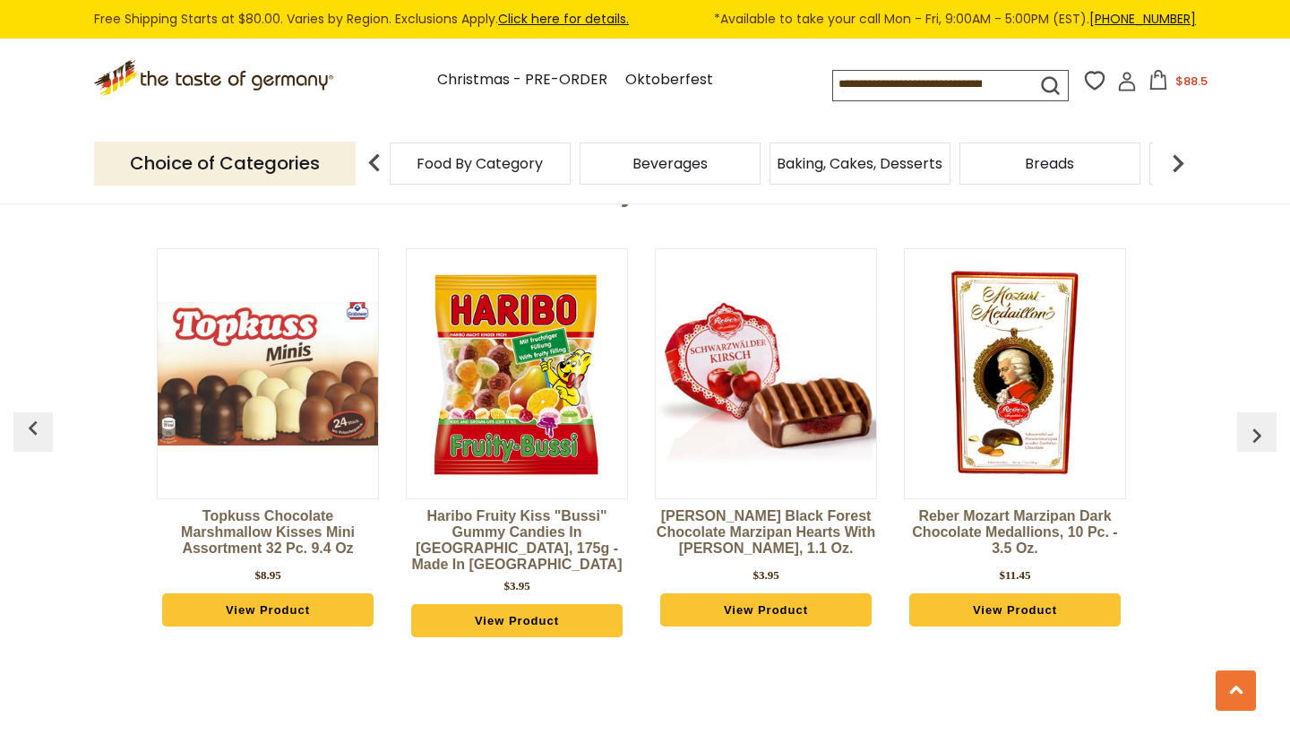
scroll to position [0, 0]
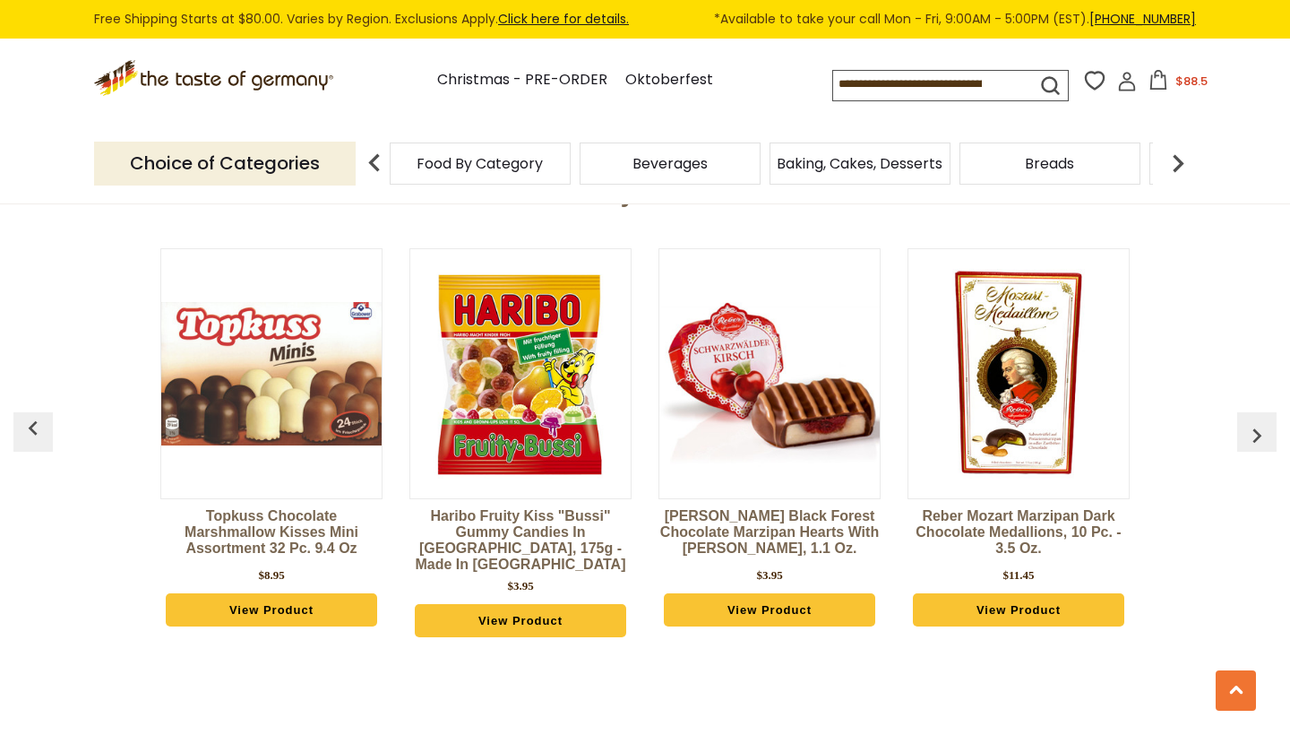
click at [41, 420] on img "button" at bounding box center [33, 428] width 29 height 29
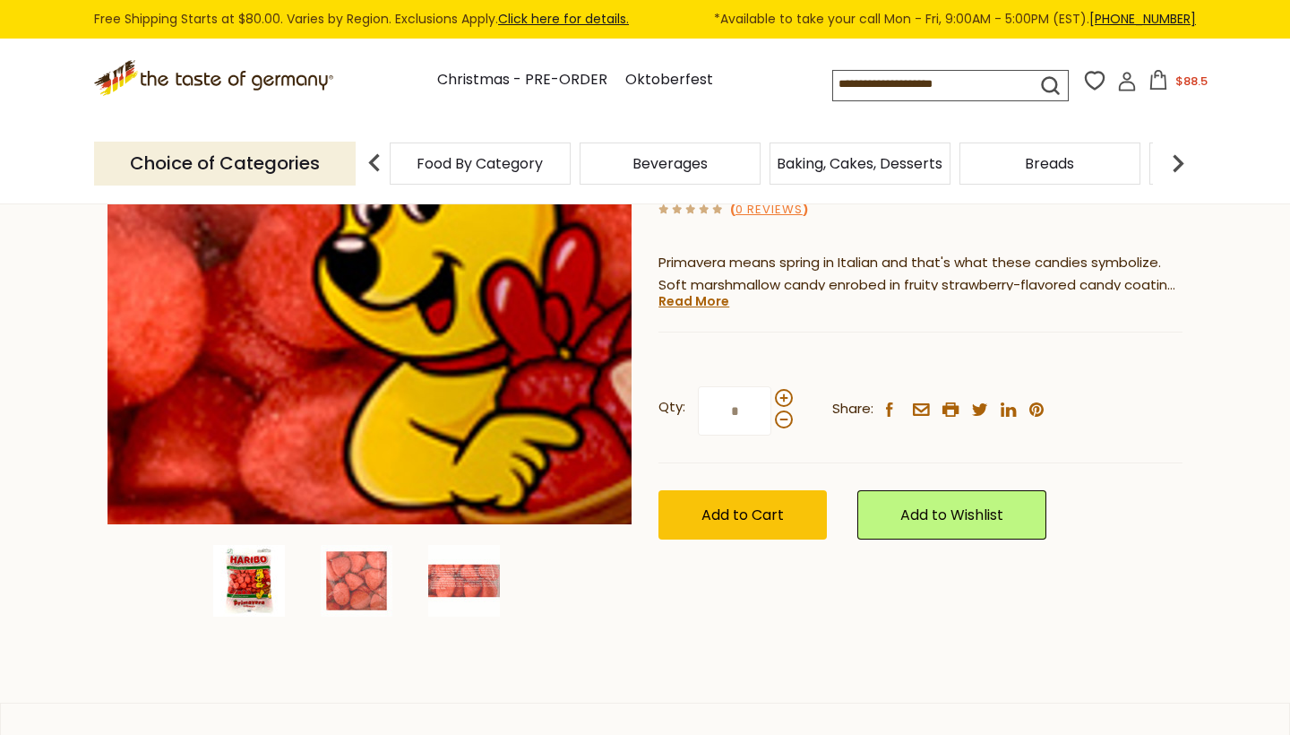
scroll to position [324, 0]
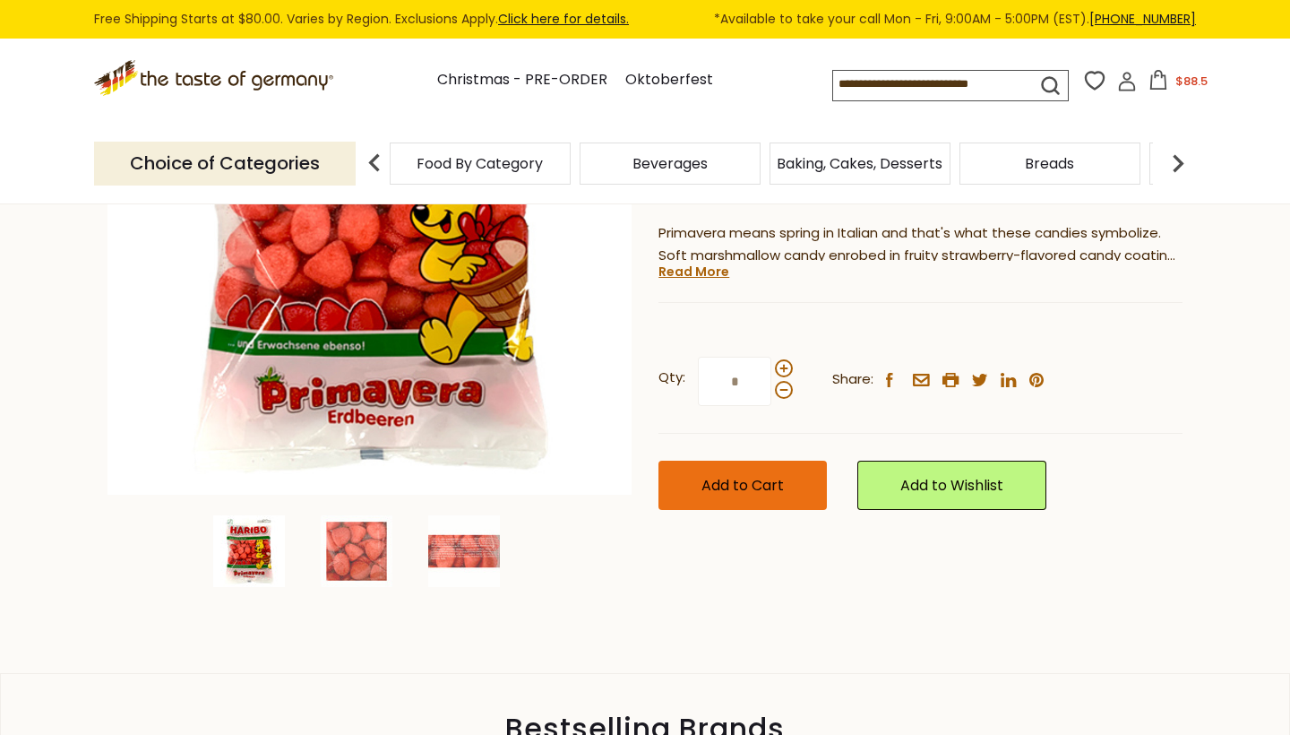
click at [735, 494] on button "Add to Cart" at bounding box center [743, 485] width 168 height 49
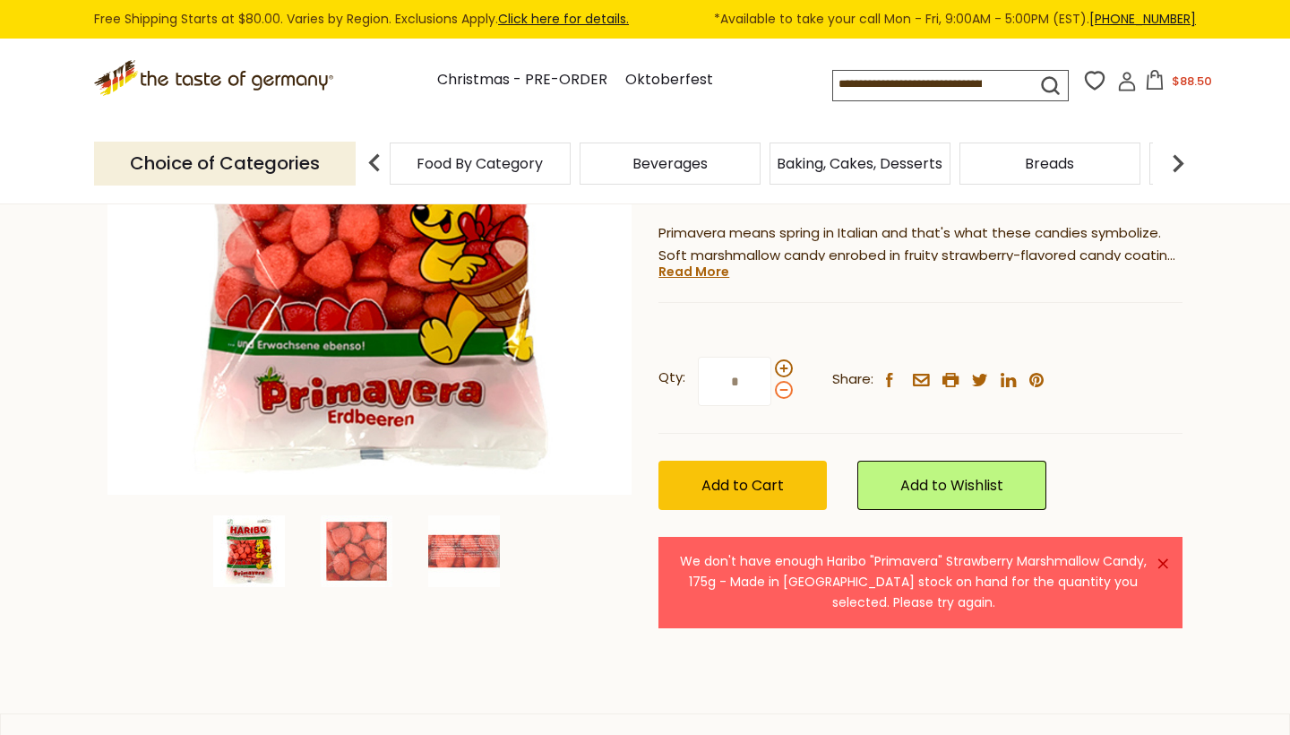
click at [781, 385] on span at bounding box center [784, 390] width 18 height 18
click at [772, 385] on input "*" at bounding box center [734, 381] width 73 height 49
type input "*"
click at [764, 470] on button "Add to Cart" at bounding box center [743, 485] width 168 height 49
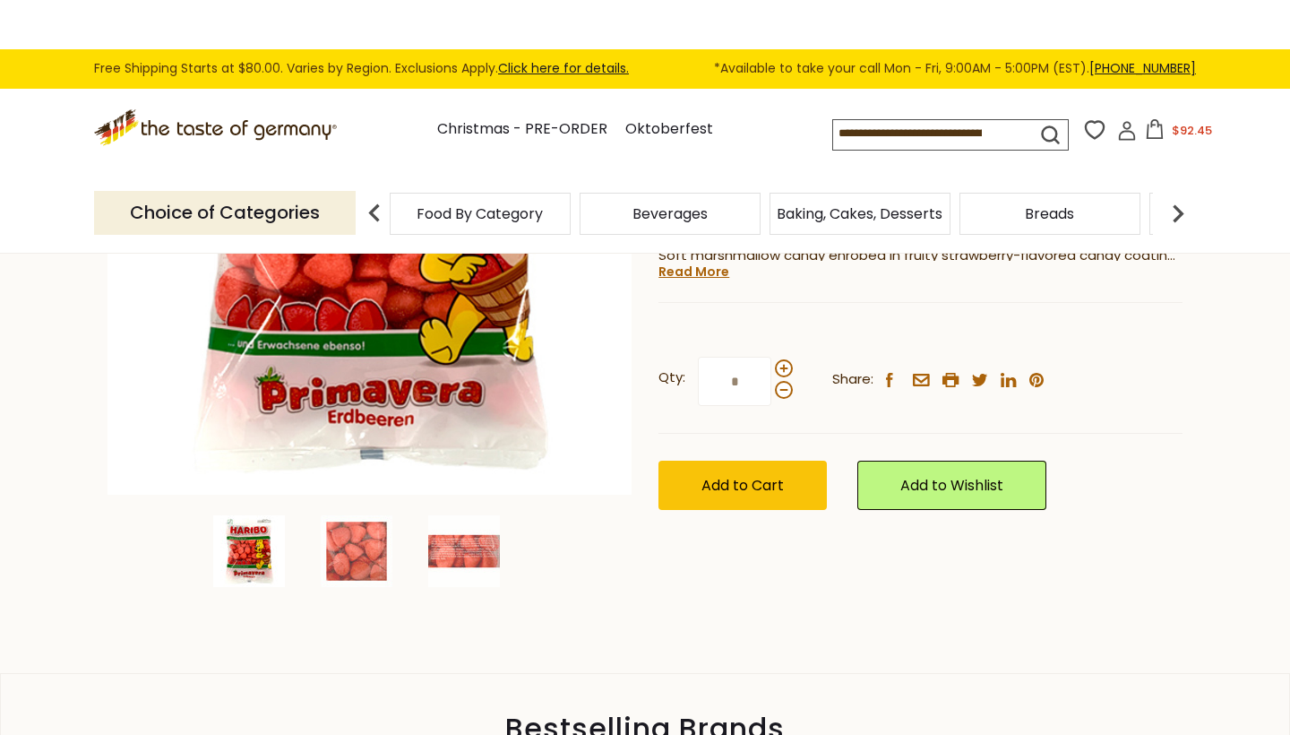
click at [1160, 173] on div "Choice of Categories Food By Category Beverages Baking, Cakes, Desserts Breads …" at bounding box center [645, 213] width 1102 height 80
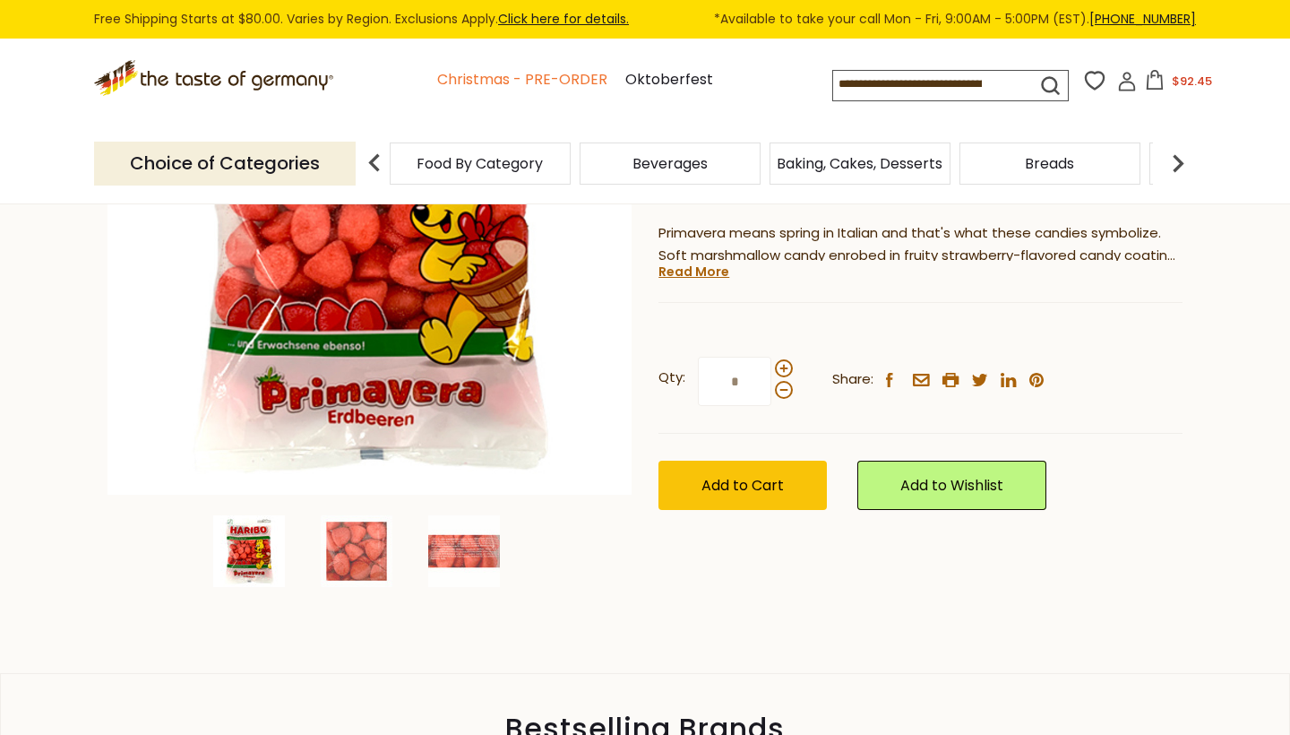
click at [527, 72] on link "Christmas - PRE-ORDER" at bounding box center [522, 80] width 170 height 24
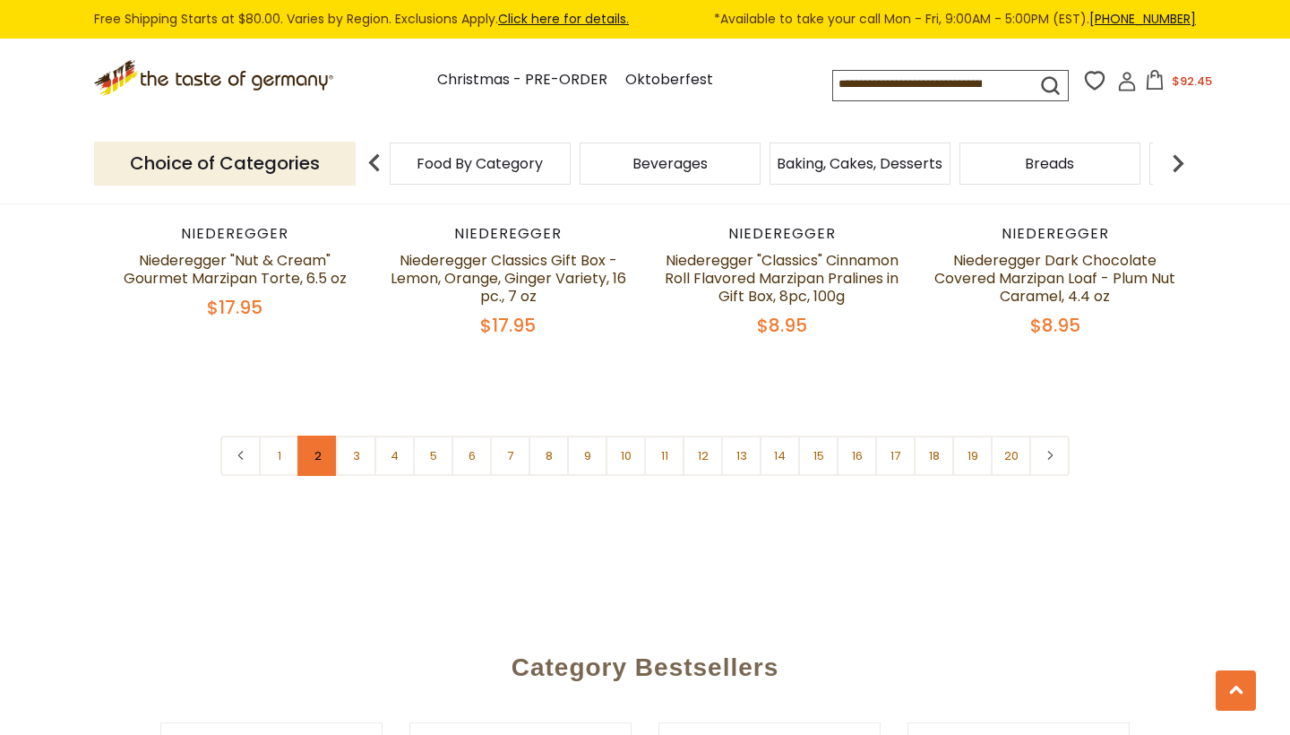
click at [317, 436] on link "2" at bounding box center [318, 456] width 40 height 40
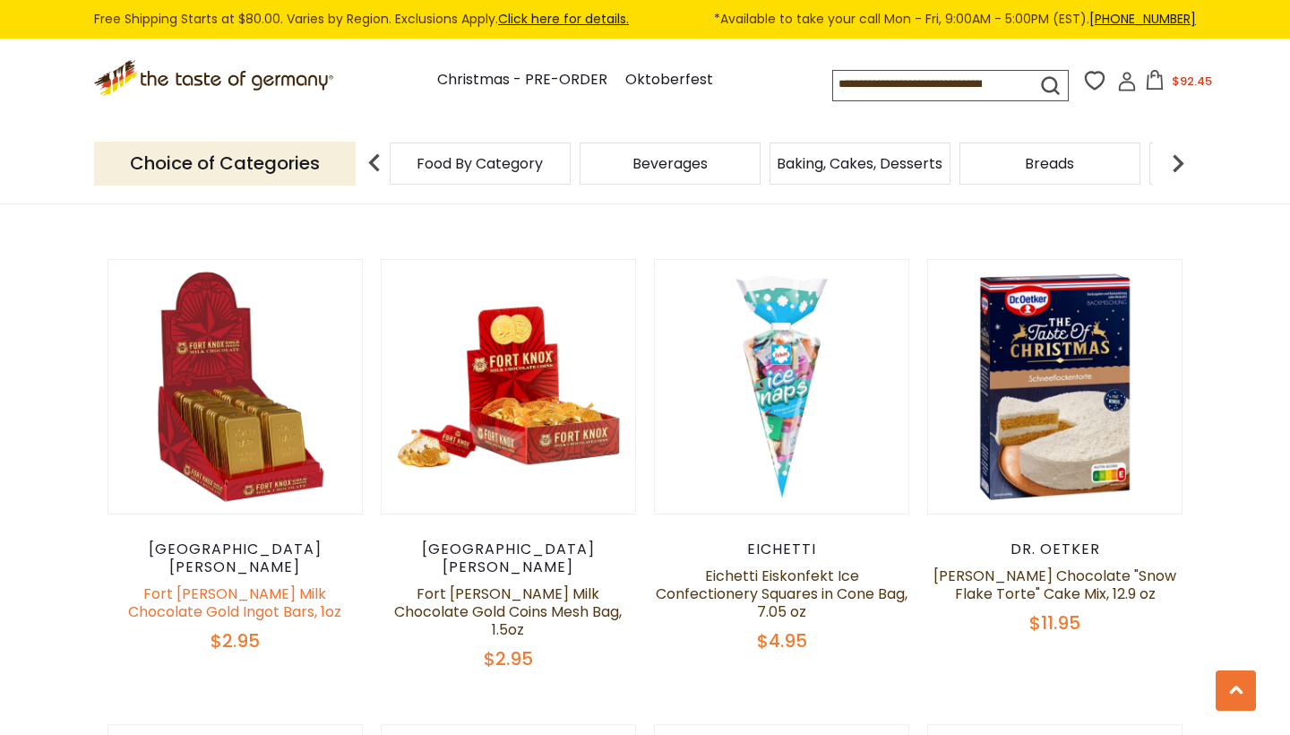
click at [234, 583] on link "Fort [PERSON_NAME] Milk Chocolate Gold Ingot Bars, 1oz" at bounding box center [234, 602] width 213 height 39
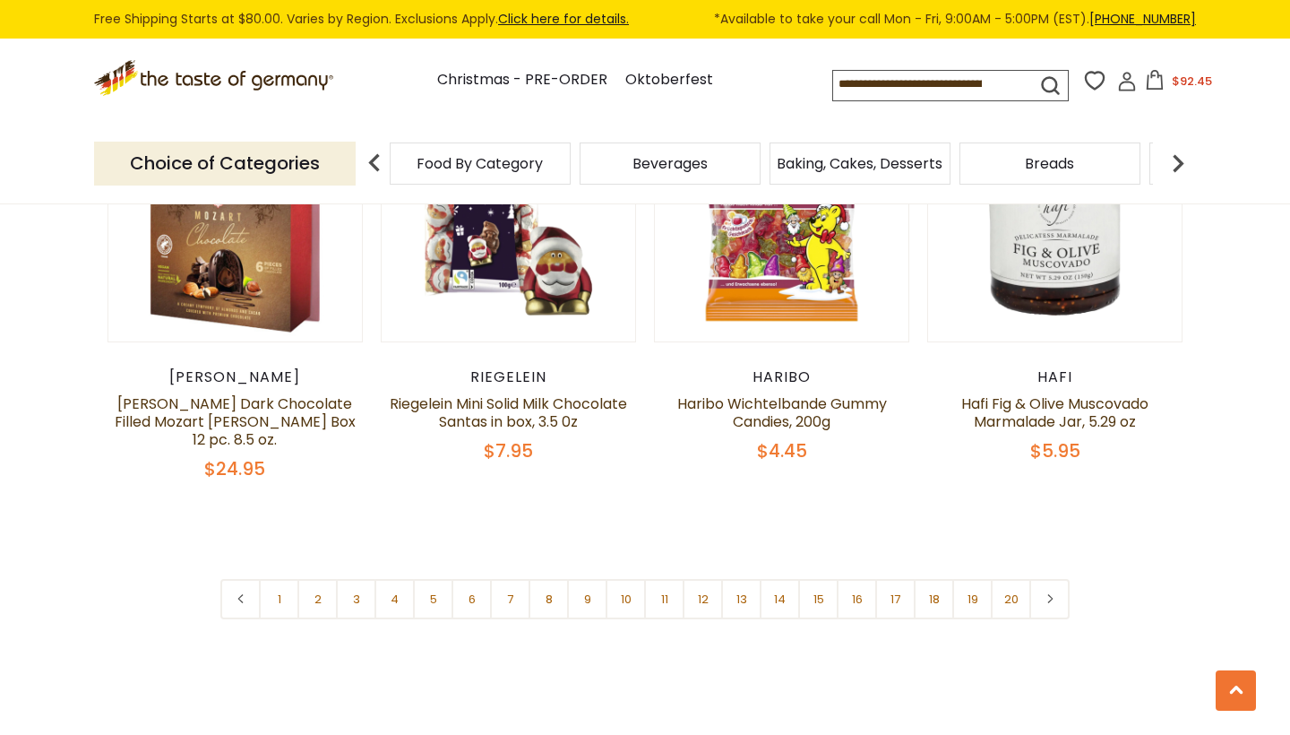
scroll to position [4231, 0]
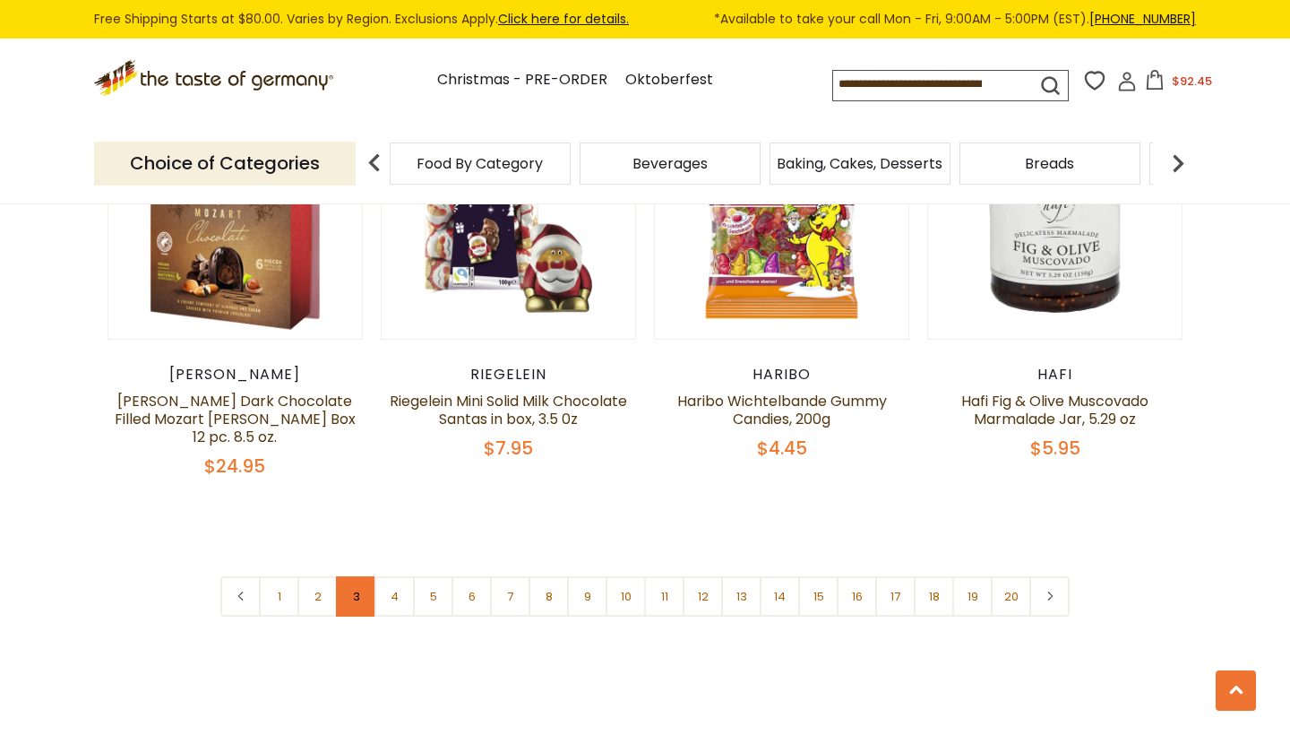
click at [370, 576] on link "3" at bounding box center [356, 596] width 40 height 40
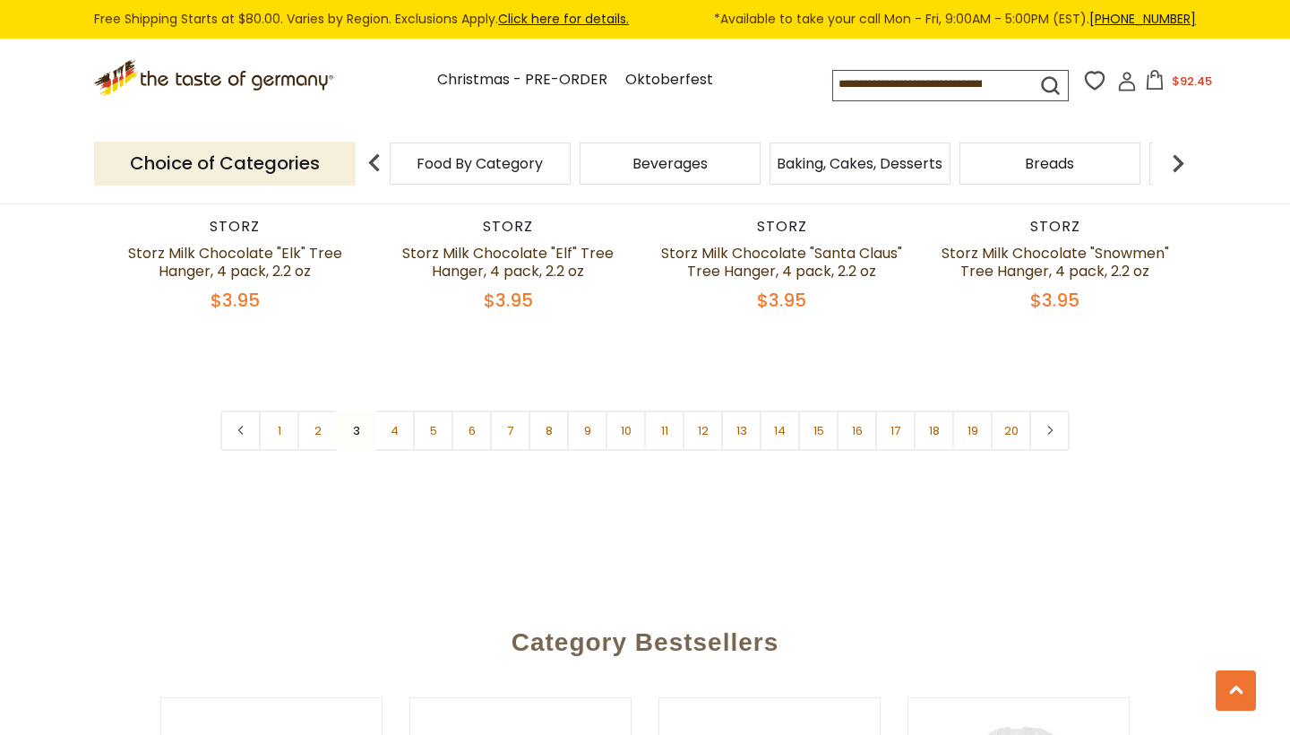
scroll to position [4342, 0]
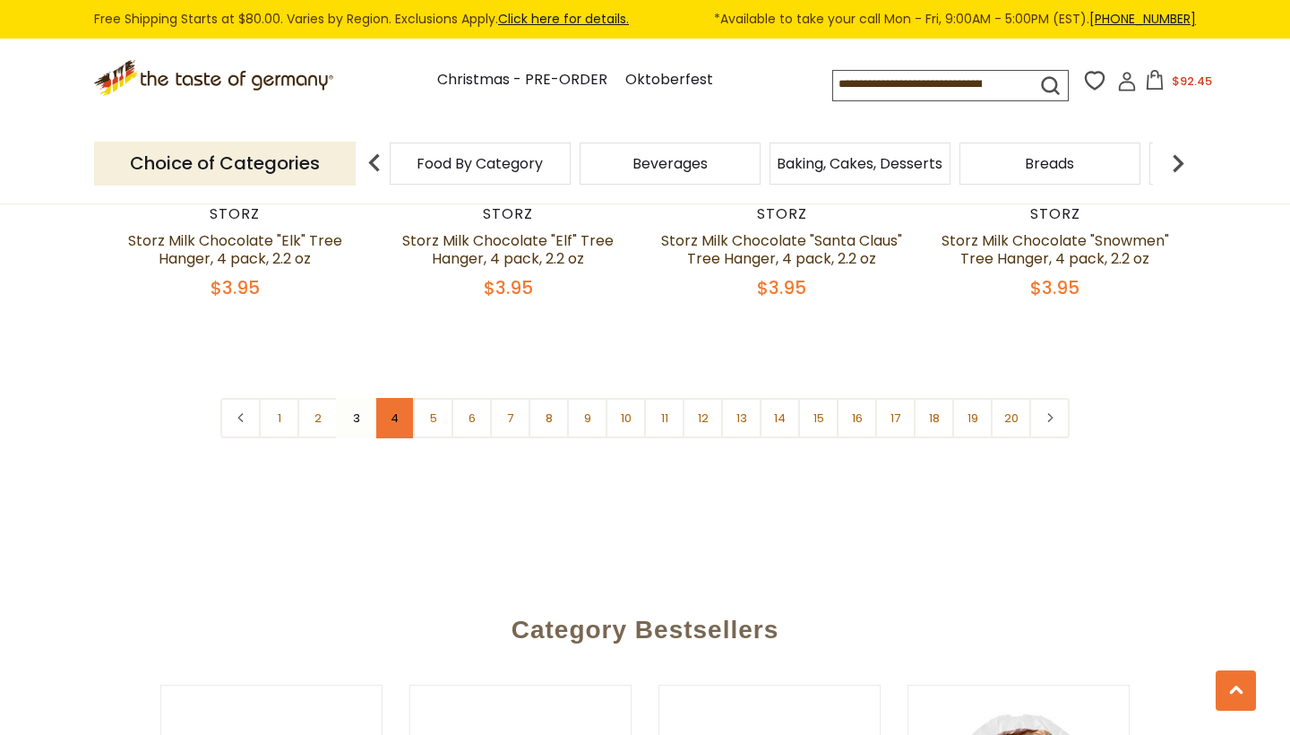
click at [399, 398] on link "4" at bounding box center [395, 418] width 40 height 40
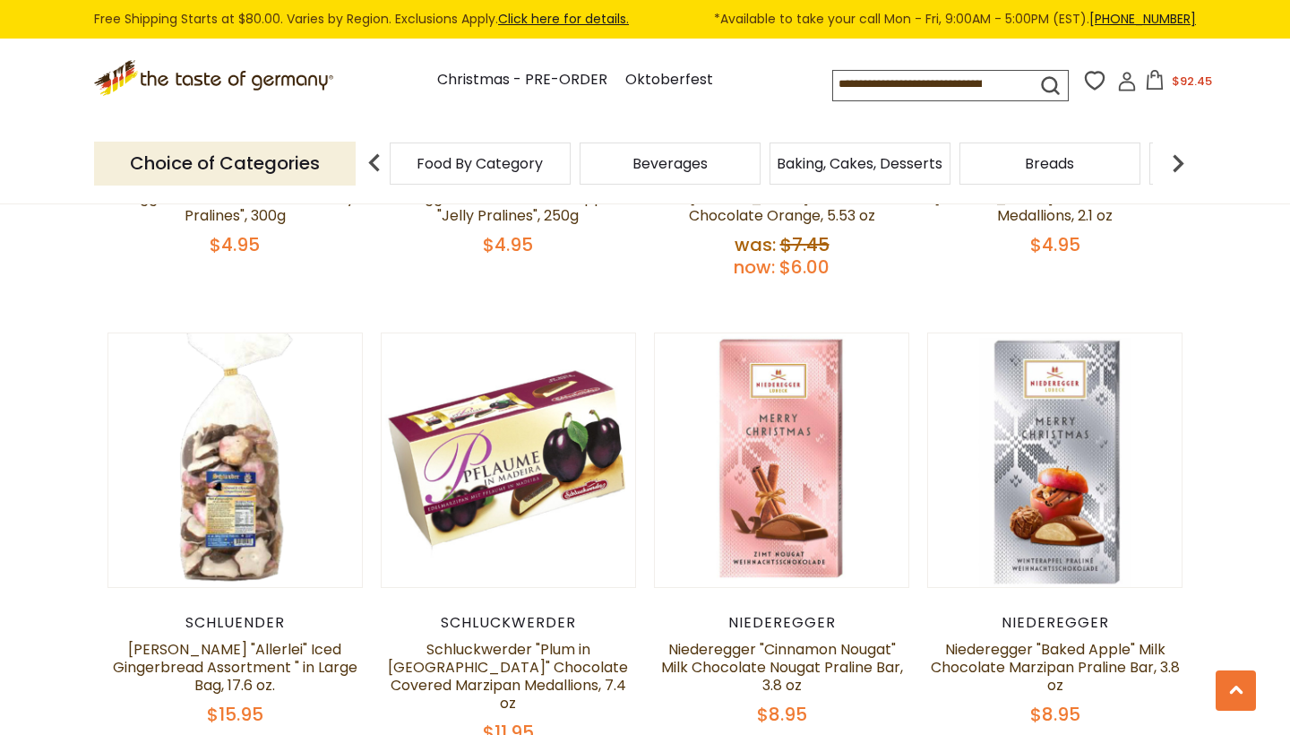
scroll to position [3965, 0]
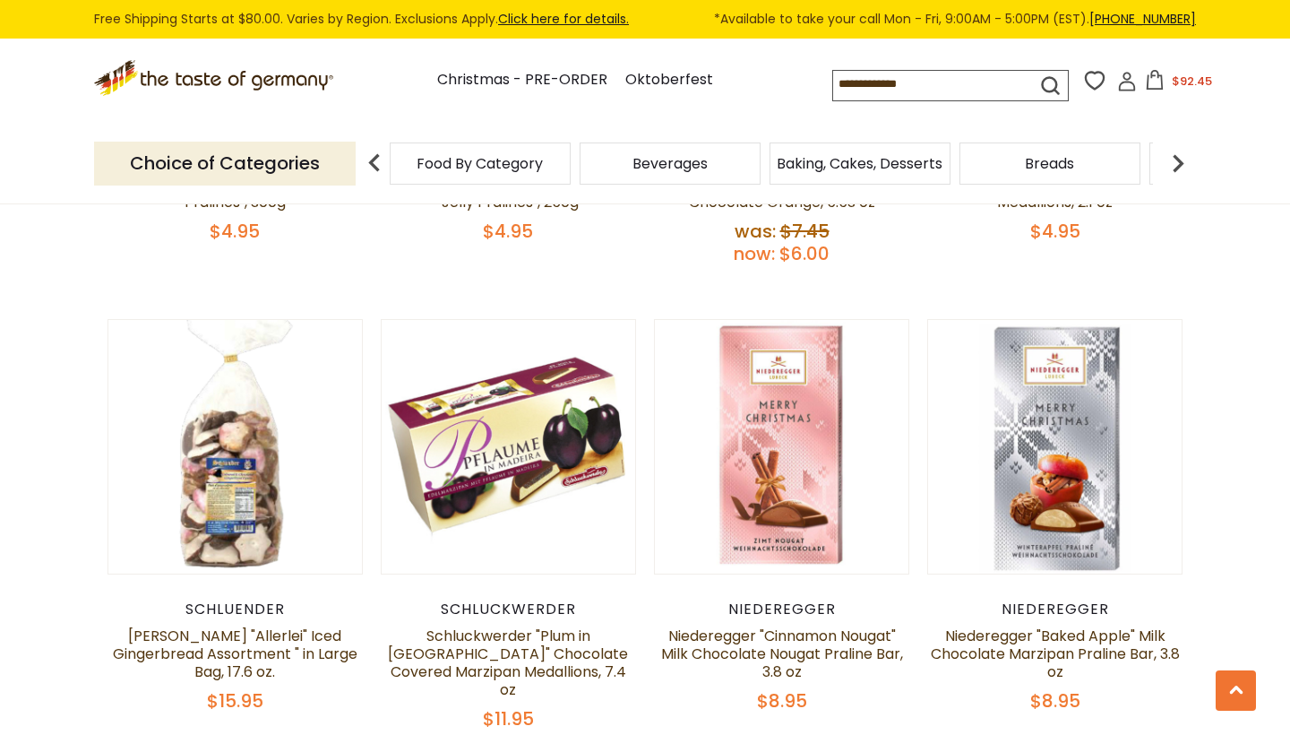
click at [1172, 83] on span "$92.45" at bounding box center [1192, 81] width 40 height 17
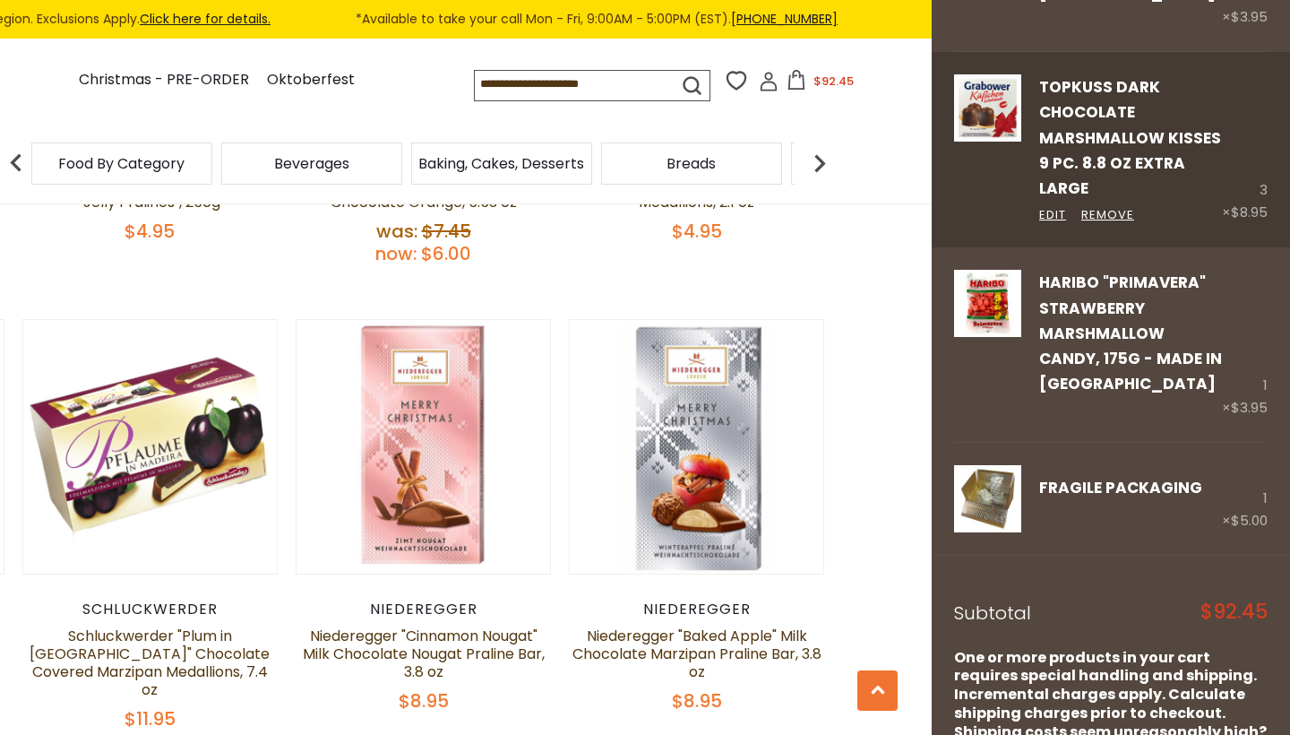
scroll to position [1614, 0]
